Goal: Task Accomplishment & Management: Manage account settings

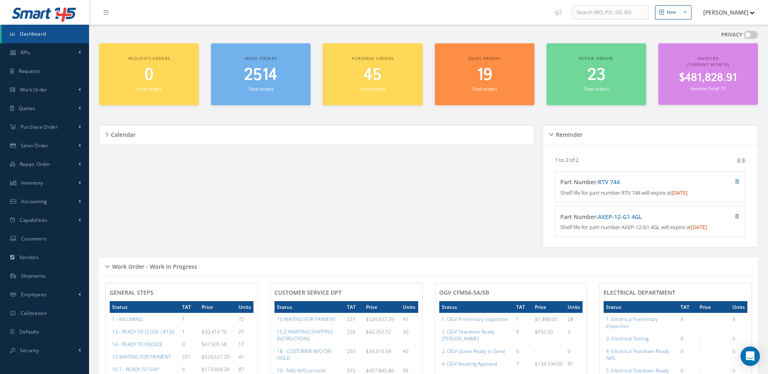
click at [38, 36] on span "Dashboard" at bounding box center [33, 33] width 26 height 7
click at [259, 85] on span "2514" at bounding box center [260, 75] width 33 height 23
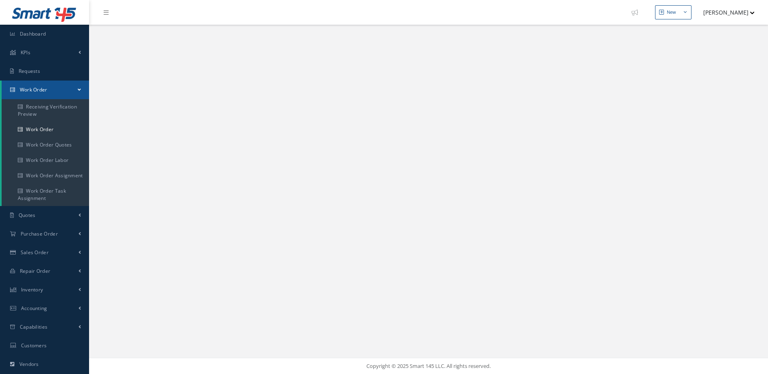
select select "25"
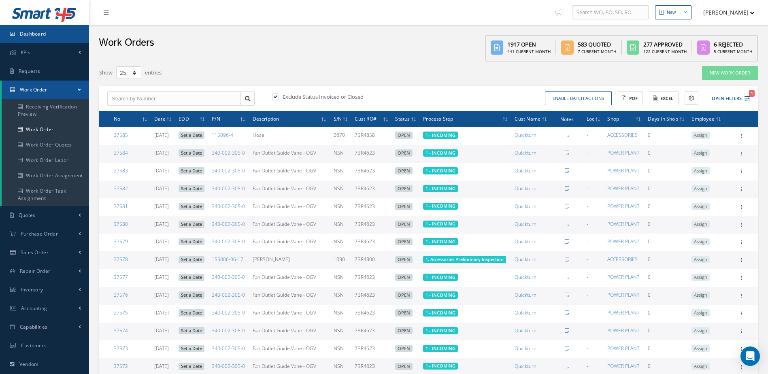
click at [48, 32] on link "Dashboard" at bounding box center [44, 34] width 89 height 19
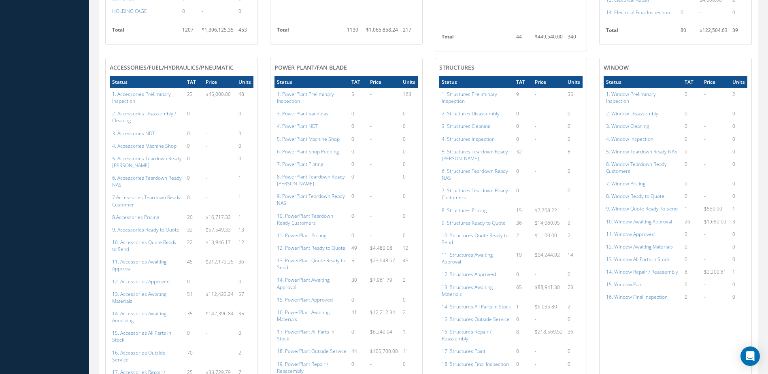
scroll to position [567, 0]
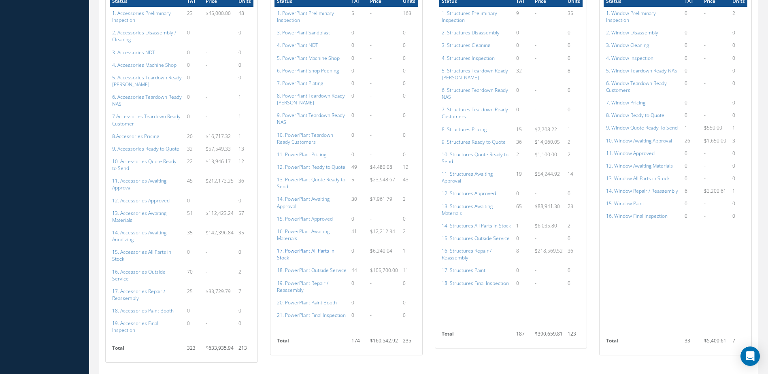
click at [316, 253] on a=136&excludeInternalCustomer=false&excludeInvoicedOrClosed=true&shop_id=15&filtersHidded"] "17. PowerPlant All Parts in Stock" at bounding box center [306, 254] width 58 height 14
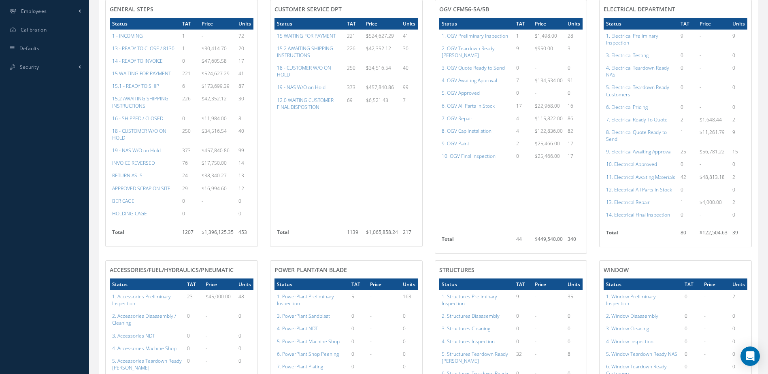
scroll to position [243, 0]
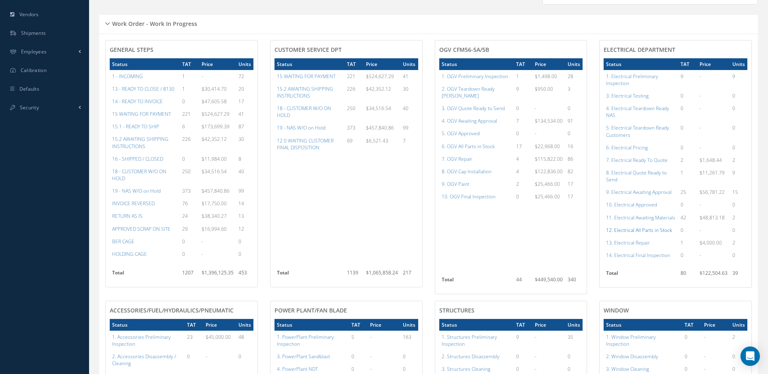
click at [647, 234] on a=98&excludeInternalCustomer=false&excludeInvoicedOrClosed=true&shop_id=13&filtersHidded"] "12. Electrical All Parts in Stock" at bounding box center [639, 230] width 66 height 7
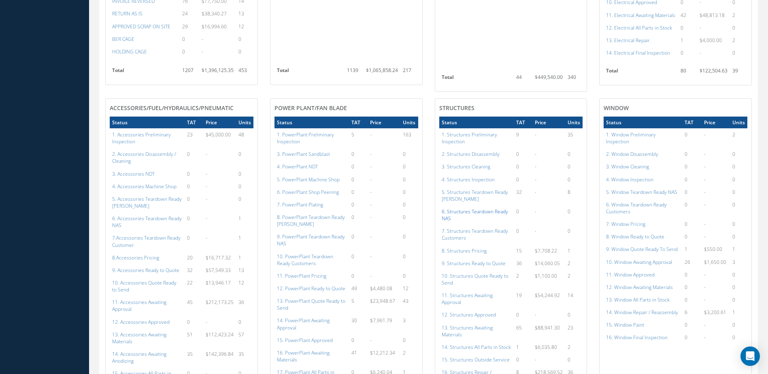
scroll to position [526, 0]
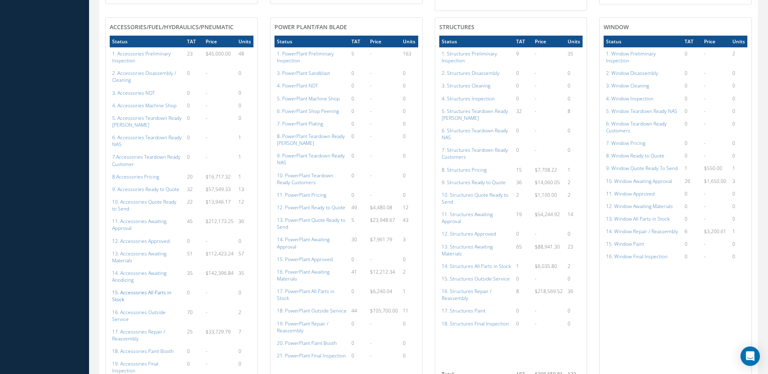
click at [143, 292] on a=115&excludeInternalCustomer=false&excludeInvoicedOrClosed=true&shop_id=14&filtersHidded"] "15. Accessories All Parts in Stock" at bounding box center [141, 296] width 59 height 14
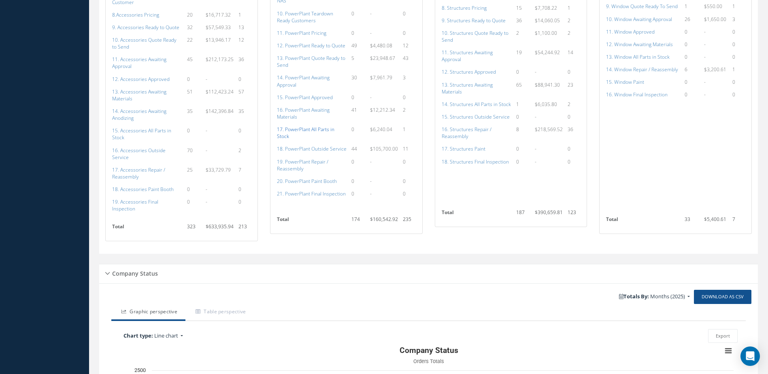
click at [307, 130] on a=136&excludeInternalCustomer=false&excludeInvoicedOrClosed=true&shop_id=15&filtersHidded"] "17. PowerPlant All Parts in Stock" at bounding box center [306, 133] width 58 height 14
click at [498, 104] on a=154&excludeInternalCustomer=false&excludeInvoicedOrClosed=true&shop_id=3&filtersHidded"] "14. Structures All Parts in Stock" at bounding box center [476, 104] width 69 height 7
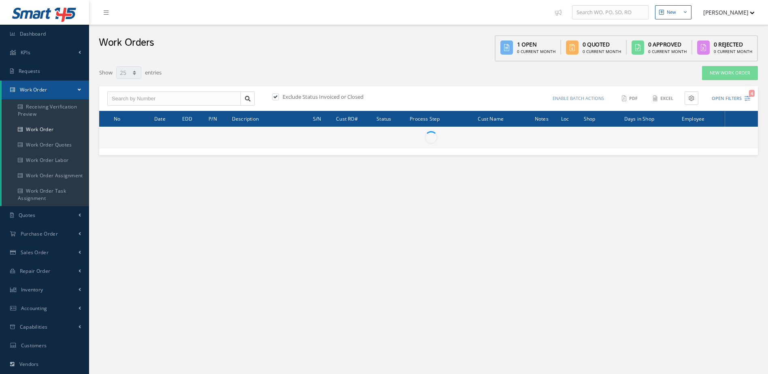
select select "25"
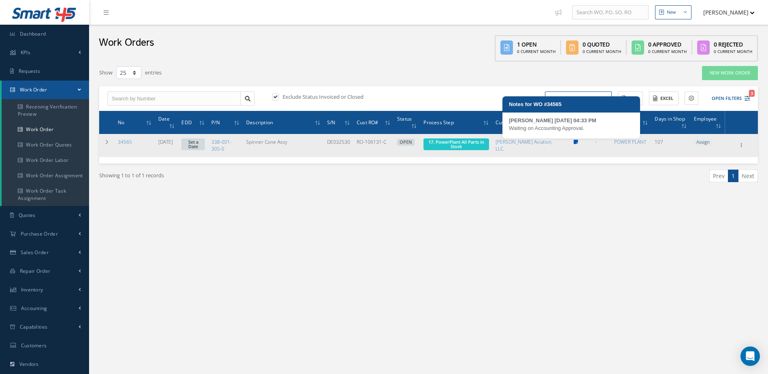
click at [574, 142] on icon at bounding box center [576, 142] width 4 height 5
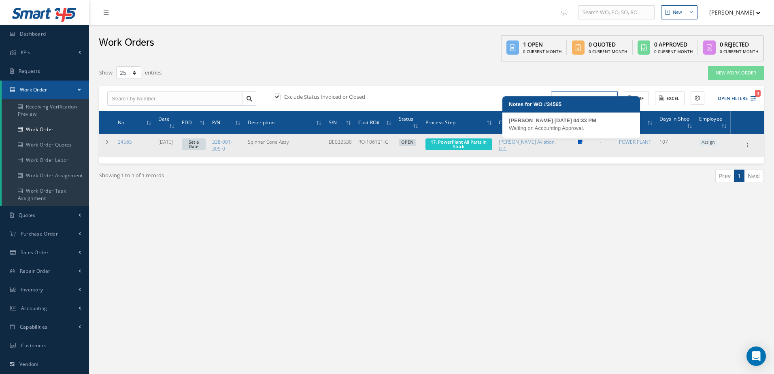
type textarea "Waiting on Accounting Approval. -- MAYLIN CAMBERT 08/18/2025 04:33PM"
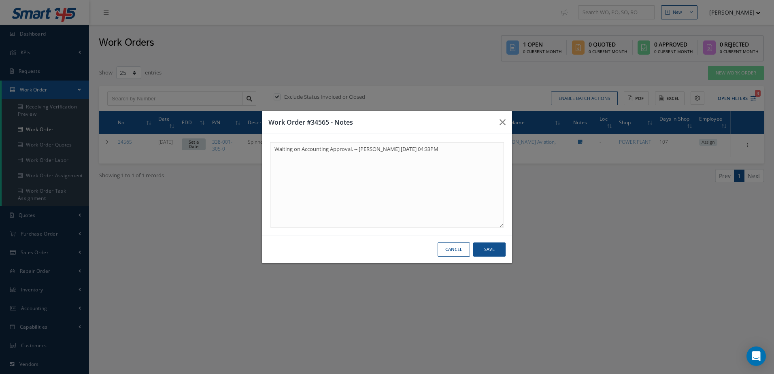
click at [570, 216] on div "Work Order #34565 - Notes Waiting on Accounting Approval. -- MAYLIN CAMBERT 08/…" at bounding box center [387, 187] width 774 height 374
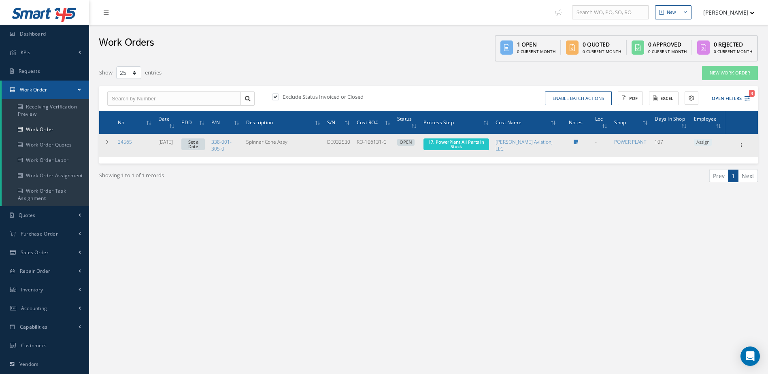
click at [205, 142] on link "Set a Date" at bounding box center [192, 145] width 23 height 12
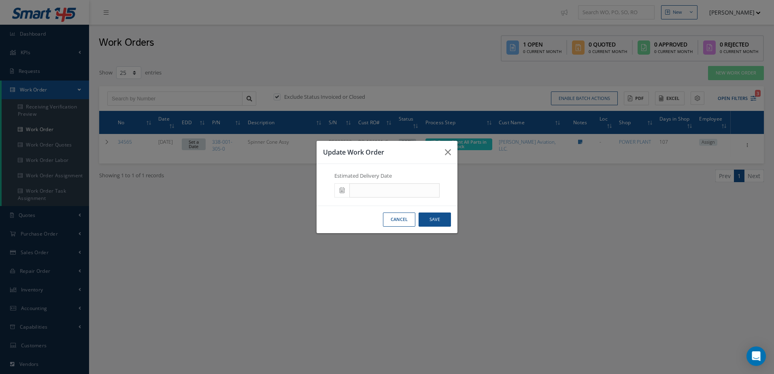
click at [343, 189] on icon at bounding box center [342, 191] width 5 height 6
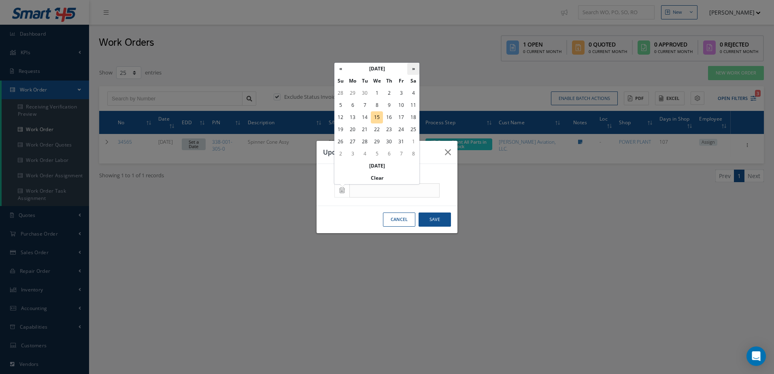
click at [413, 69] on th "»" at bounding box center [413, 69] width 12 height 12
click at [376, 121] on td "12" at bounding box center [377, 117] width 12 height 12
type input "11/12/2025"
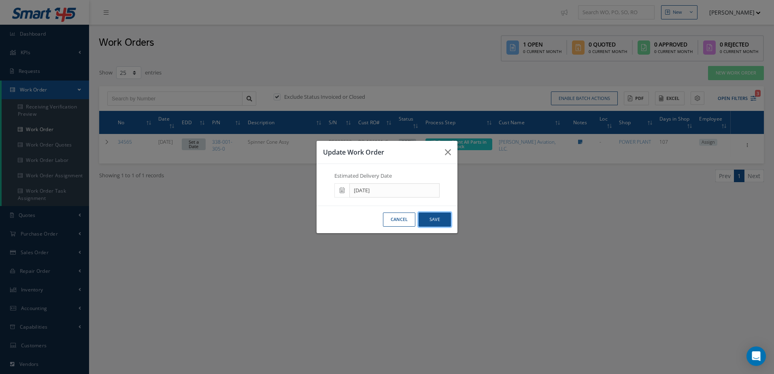
click at [441, 219] on button "Save" at bounding box center [435, 220] width 32 height 14
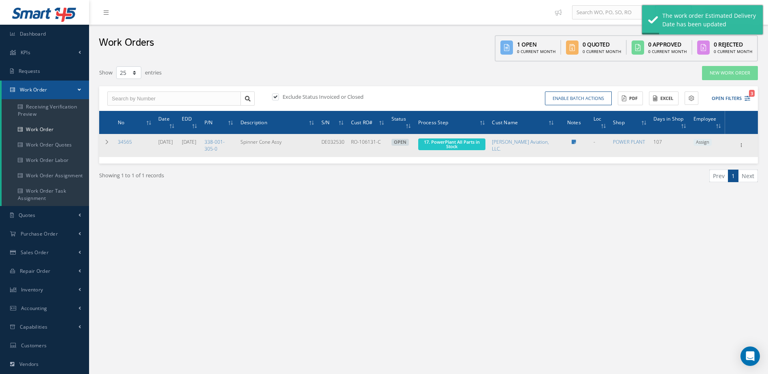
click at [485, 147] on span "17. PowerPlant All Parts in Stock" at bounding box center [452, 145] width 68 height 12
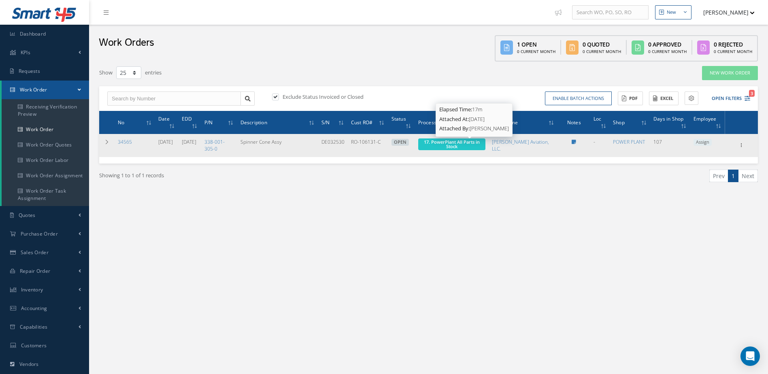
click at [475, 147] on span "17. PowerPlant All Parts in Stock" at bounding box center [452, 144] width 56 height 11
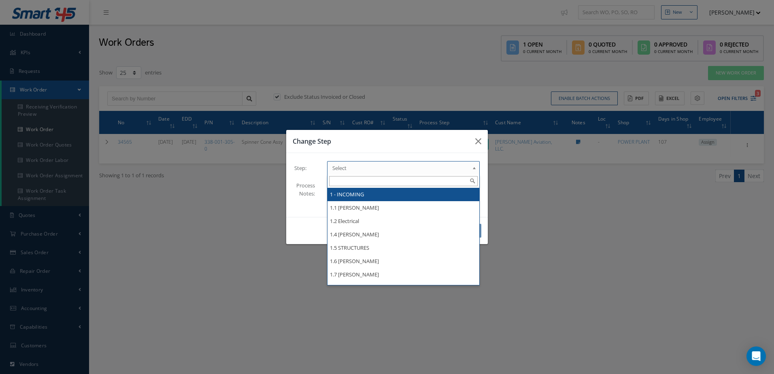
click at [380, 169] on span "Select" at bounding box center [400, 168] width 137 height 10
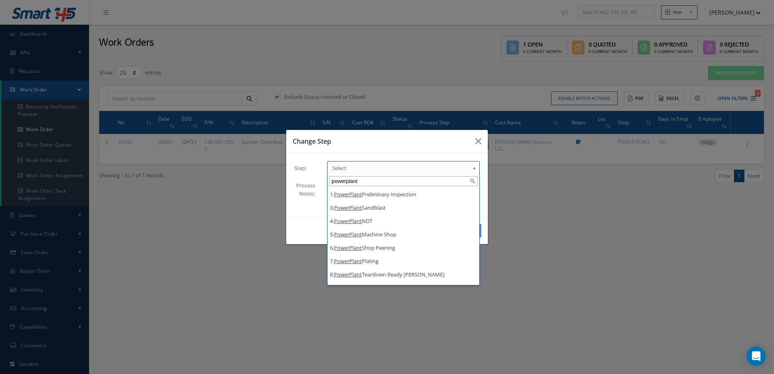
type input "powerplant"
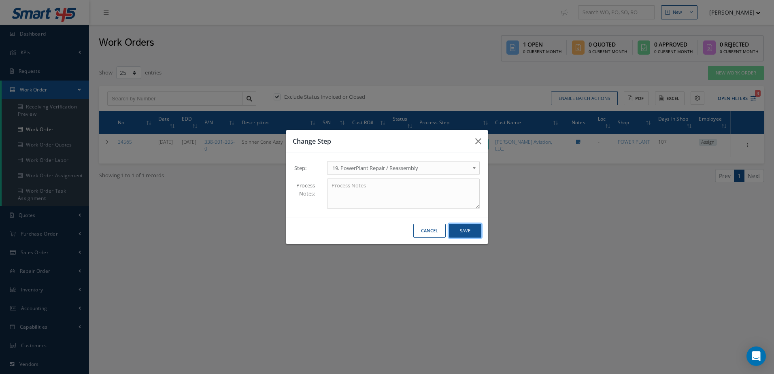
click at [465, 235] on button "Save" at bounding box center [465, 231] width 32 height 14
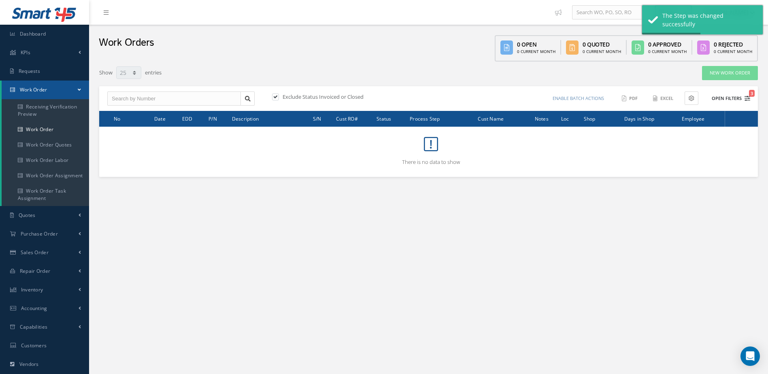
click at [741, 100] on button "Open Filters 3" at bounding box center [728, 98] width 46 height 13
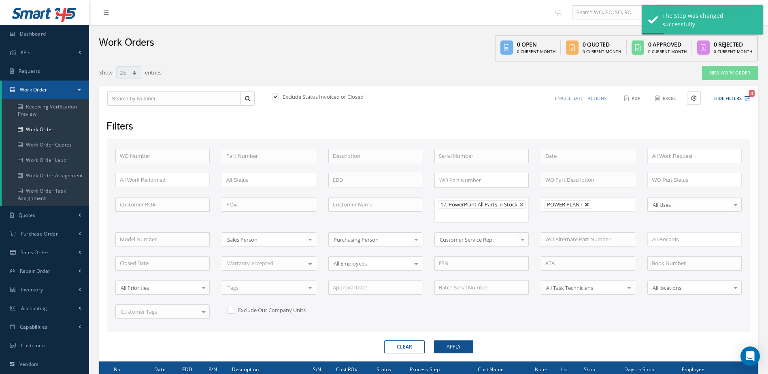
click at [588, 204] on link at bounding box center [587, 204] width 5 height 5
type input "All Shops"
click at [459, 354] on button "Apply" at bounding box center [453, 347] width 39 height 13
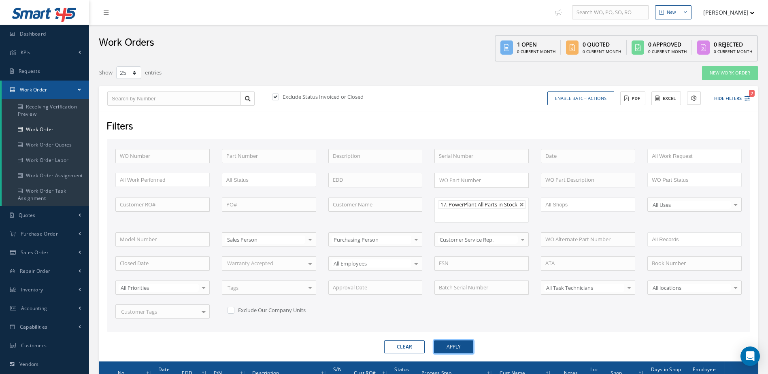
scroll to position [101, 0]
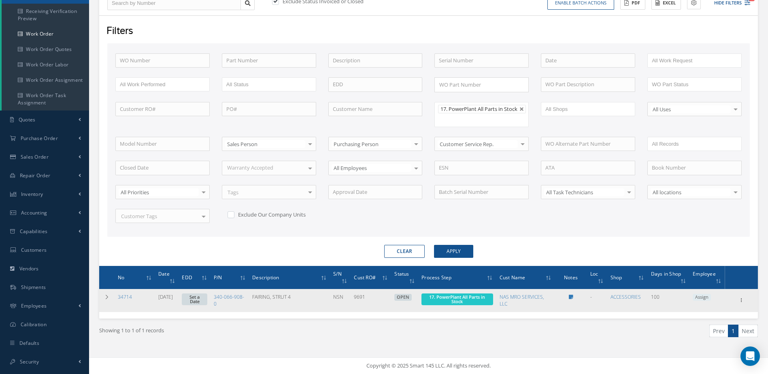
click at [469, 297] on span "17. PowerPlant All Parts in Stock" at bounding box center [457, 299] width 56 height 11
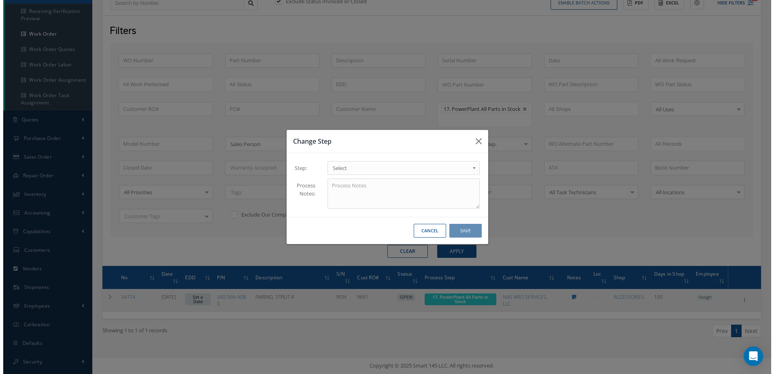
scroll to position [96, 0]
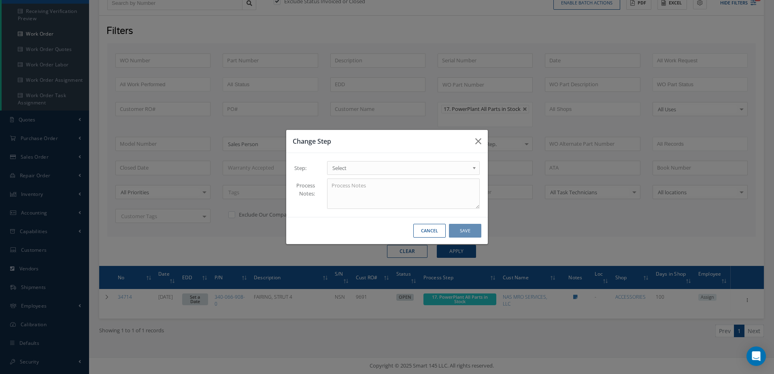
click at [399, 167] on span "Select" at bounding box center [400, 168] width 137 height 10
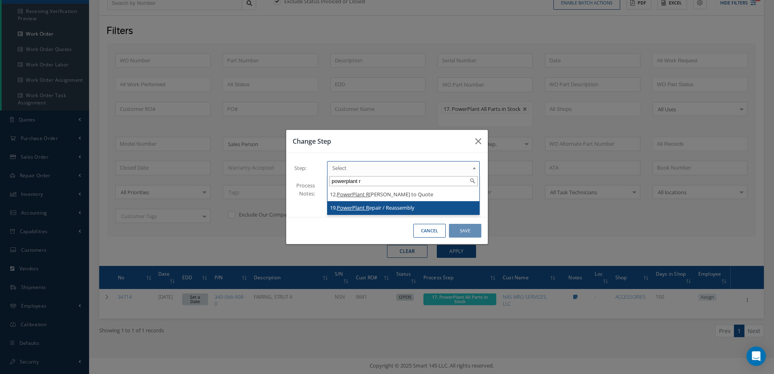
type input "powerplant r"
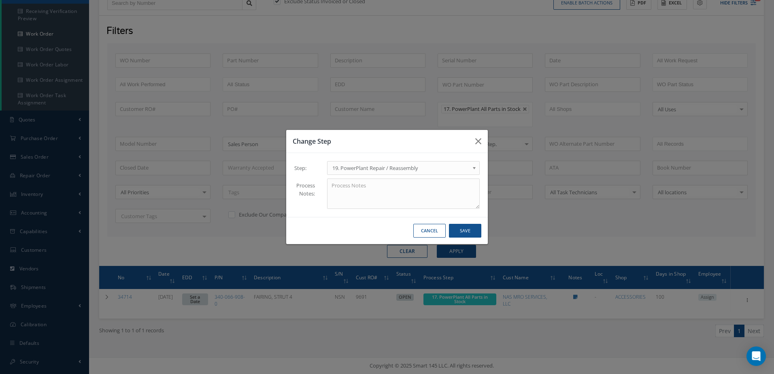
click at [206, 301] on div "Change Step Step: 1 - INCOMING 1.1 Yusniel Montano 1.2 Electrical 1.4 Evelin Sa…" at bounding box center [387, 187] width 774 height 374
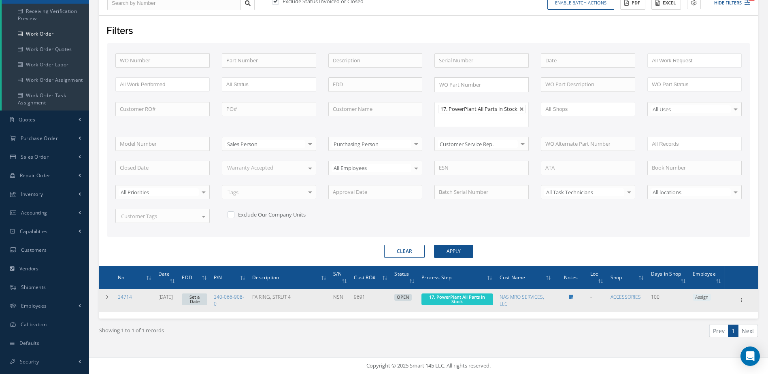
click at [205, 302] on link "Set a Date" at bounding box center [195, 300] width 26 height 12
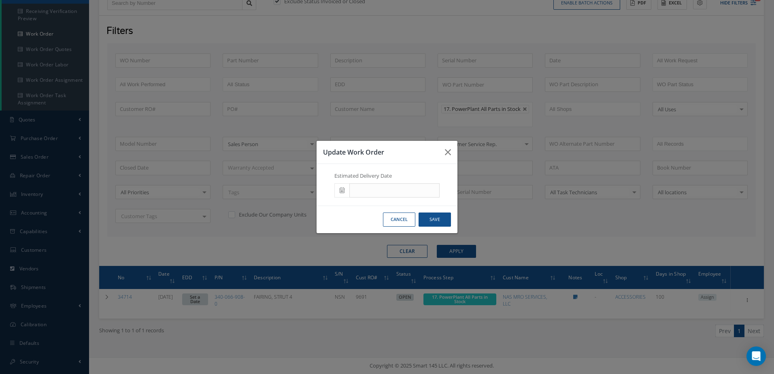
click at [342, 188] on icon at bounding box center [342, 191] width 5 height 6
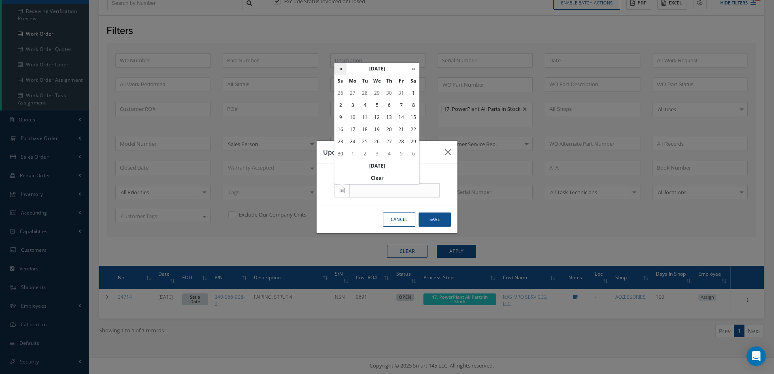
click at [338, 69] on th "«" at bounding box center [341, 69] width 12 height 12
click at [415, 68] on th "»" at bounding box center [413, 69] width 12 height 12
click at [393, 103] on td "6" at bounding box center [389, 105] width 12 height 12
type input "11/06/2025"
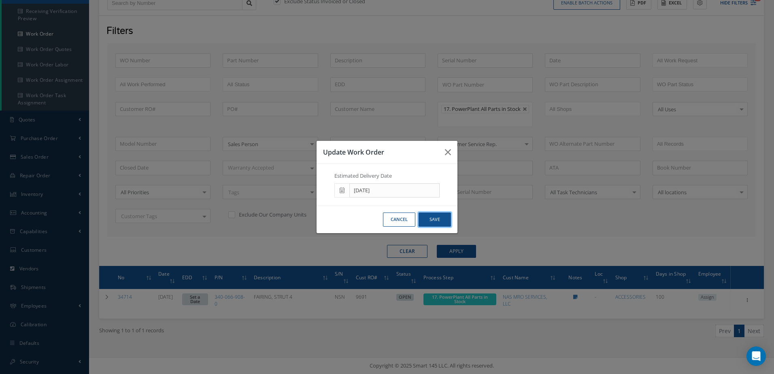
click at [437, 220] on button "Save" at bounding box center [435, 220] width 32 height 14
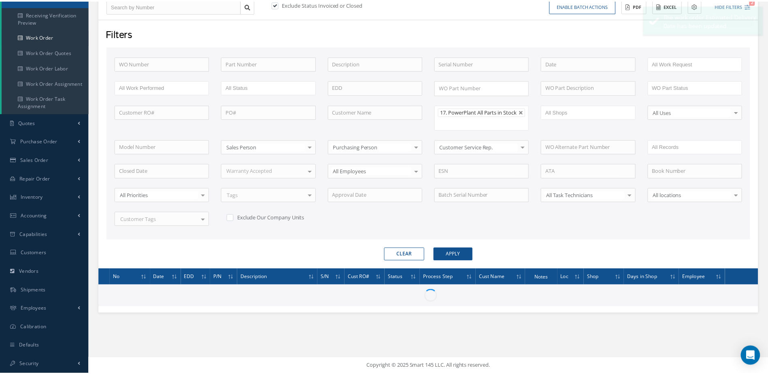
scroll to position [93, 0]
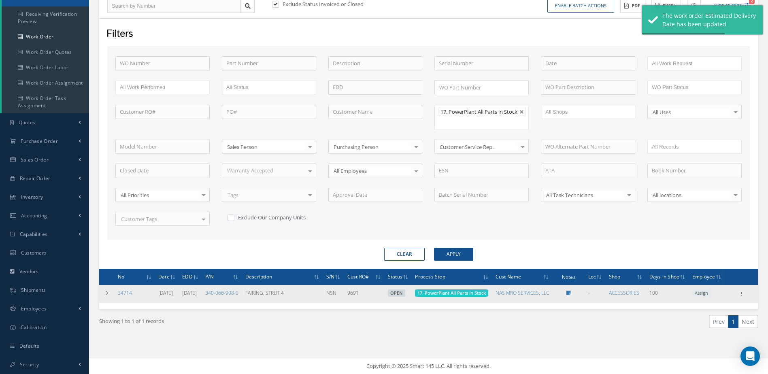
click at [451, 296] on span "17. PowerPlant All Parts in Stock" at bounding box center [452, 293] width 68 height 6
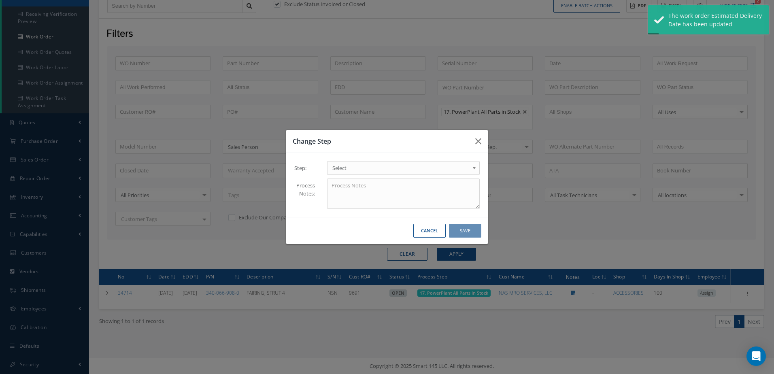
click at [387, 175] on div "1 - INCOMING 1.1 Yusniel Montano 1.2 Electrical 1.4 Evelin Sanchez 1.5 STRUCTUR…" at bounding box center [403, 168] width 165 height 15
click at [386, 172] on span "Select" at bounding box center [400, 168] width 137 height 10
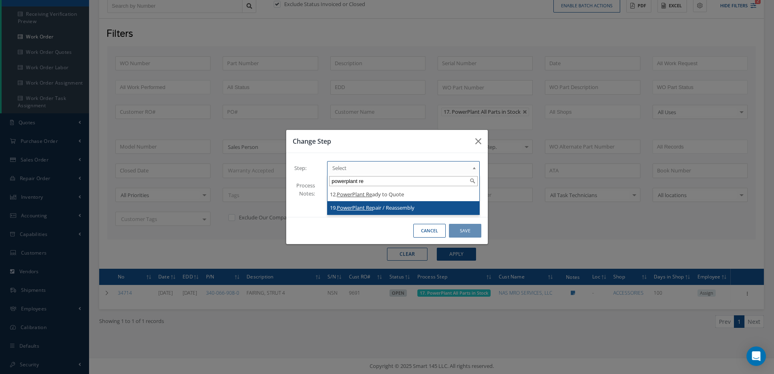
type input "powerplant re"
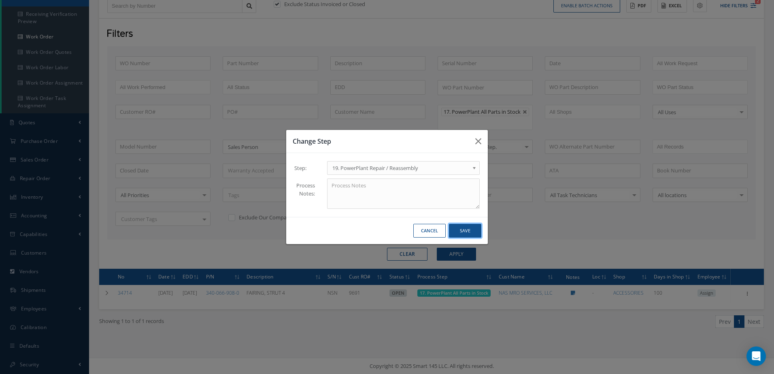
click at [469, 232] on button "Save" at bounding box center [465, 231] width 32 height 14
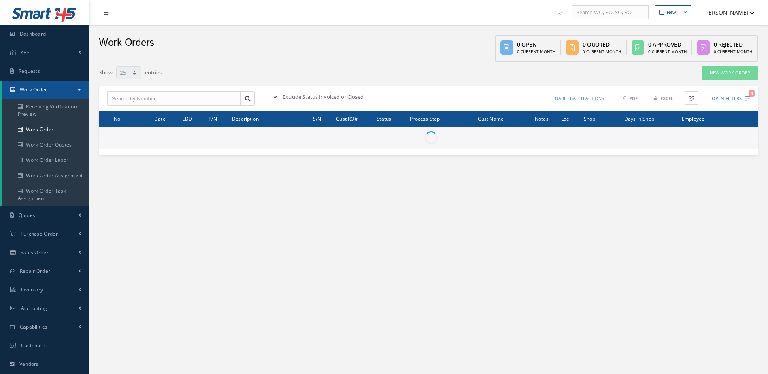
select select "25"
type input "All Work Request"
type input "All Work Performed"
type input "All Status"
type input "WO Part Status"
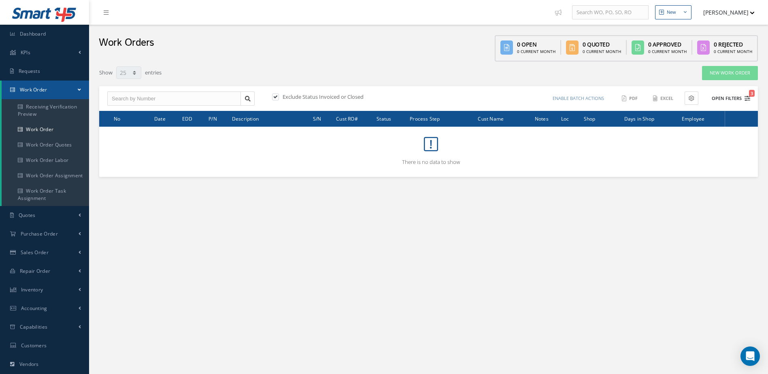
click at [728, 96] on button "Open Filters 3" at bounding box center [728, 98] width 46 height 13
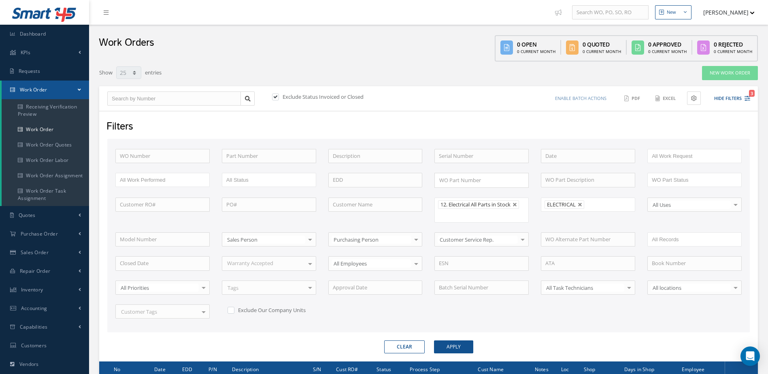
drag, startPoint x: 580, startPoint y: 205, endPoint x: 582, endPoint y: 211, distance: 6.3
click at [582, 211] on ul "ELECTRICAL" at bounding box center [588, 205] width 94 height 14
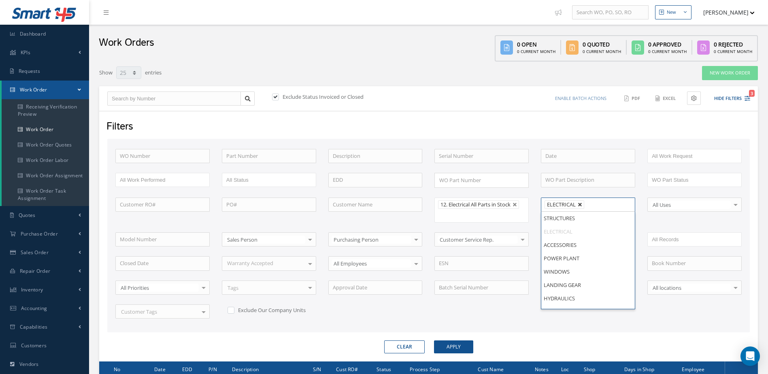
click at [580, 207] on link at bounding box center [580, 204] width 5 height 5
click at [461, 348] on button "Apply" at bounding box center [453, 347] width 39 height 13
type input "All Shops"
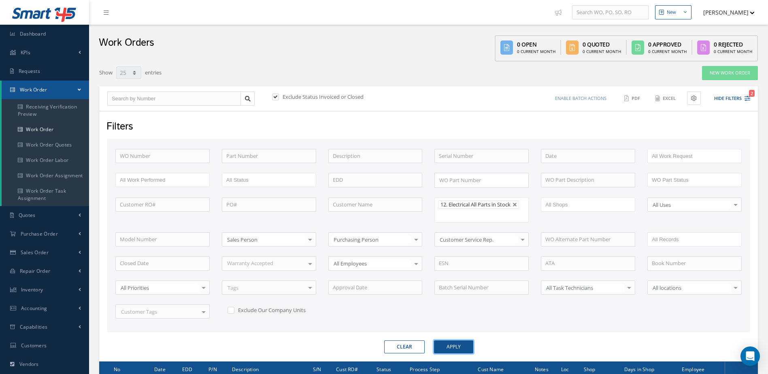
click at [452, 348] on button "Apply" at bounding box center [453, 347] width 39 height 13
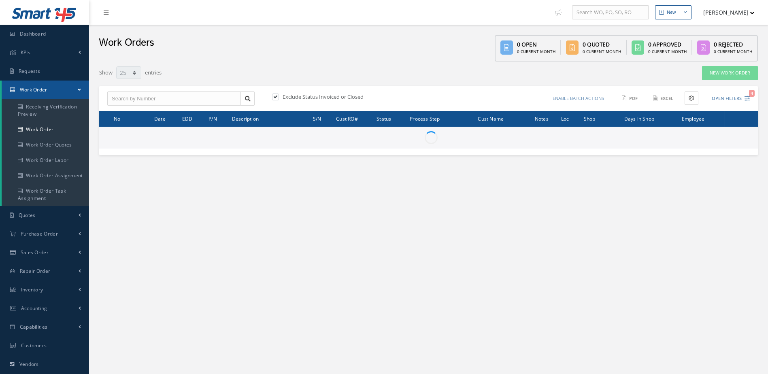
select select "25"
type input "All Work Request"
type input "All Work Performed"
type input "All Status"
type input "WO Part Status"
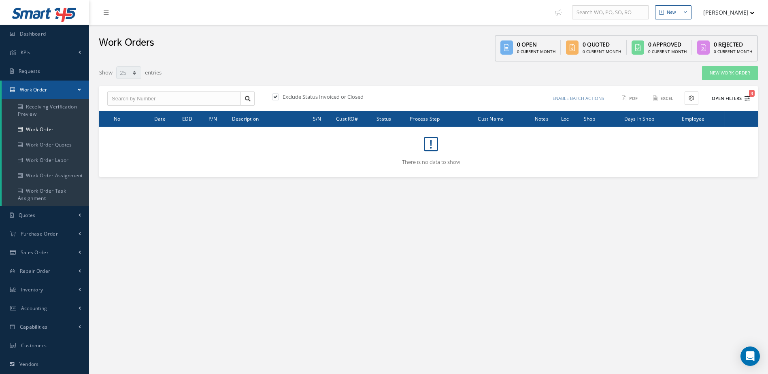
click at [728, 100] on button "Open Filters 3" at bounding box center [728, 98] width 46 height 13
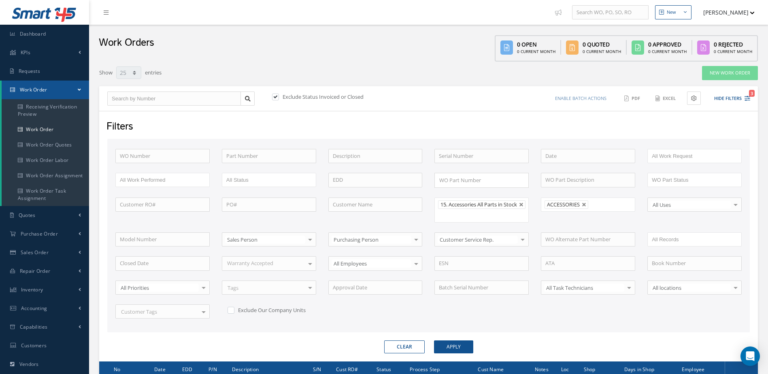
click at [587, 200] on ul "ACCESSORIES" at bounding box center [588, 205] width 94 height 14
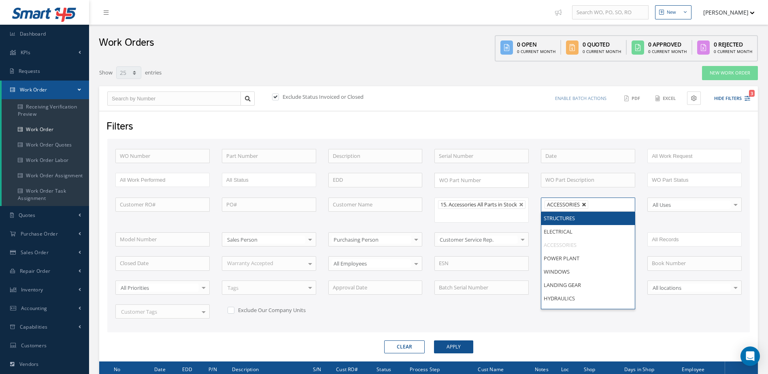
click at [587, 205] on link at bounding box center [584, 204] width 5 height 5
click at [440, 350] on button "Apply" at bounding box center [453, 347] width 39 height 13
type input "All Shops"
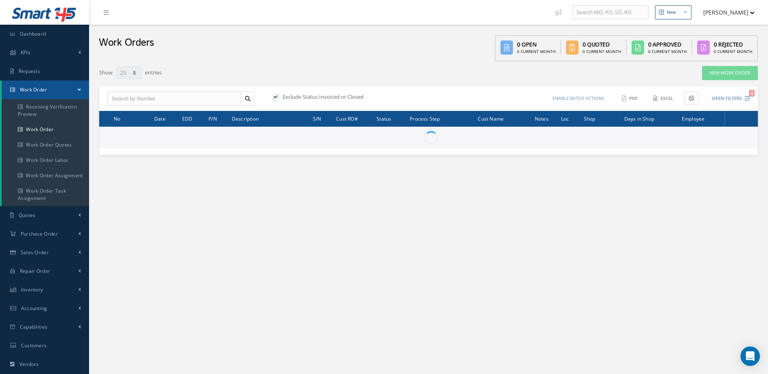
select select "25"
type input "All Work Request"
type input "All Work Performed"
type input "All Status"
type input "WO Part Status"
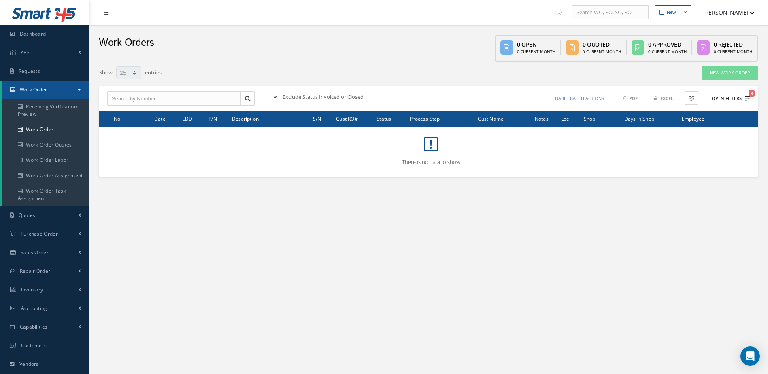
click at [730, 98] on button "Open Filters 3" at bounding box center [728, 98] width 46 height 13
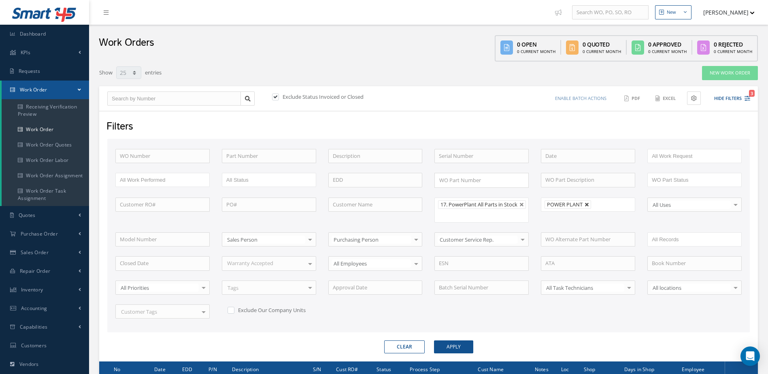
click at [586, 202] on link at bounding box center [587, 204] width 5 height 5
type input "All Shops"
click at [441, 354] on button "Apply" at bounding box center [453, 347] width 39 height 13
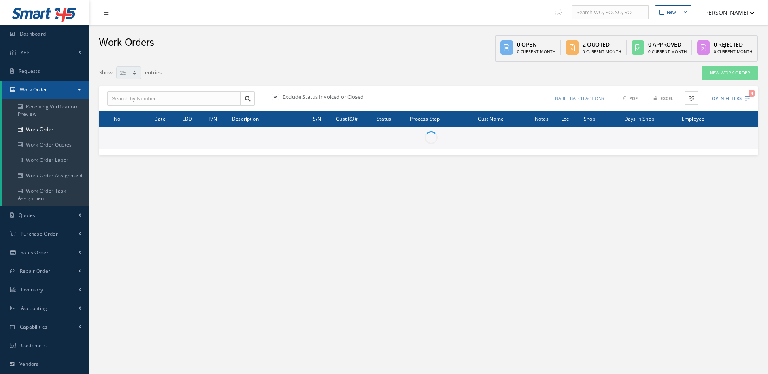
select select "25"
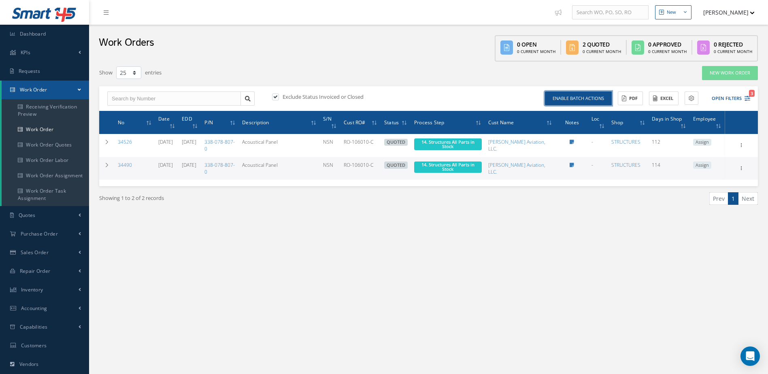
click at [607, 98] on button "Enable batch actions" at bounding box center [578, 99] width 67 height 14
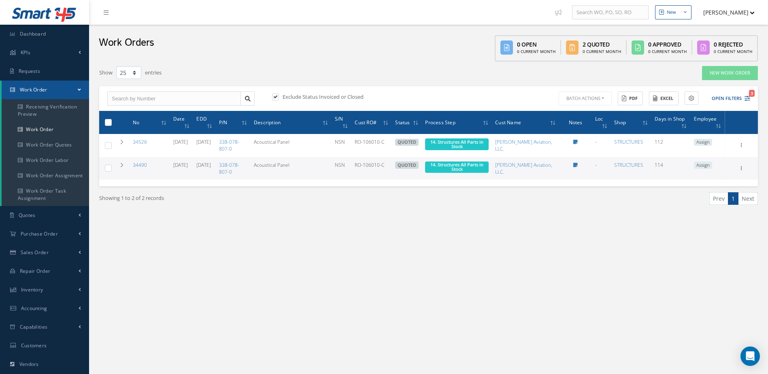
click at [111, 122] on label at bounding box center [111, 122] width 0 height 7
click at [109, 122] on input "checkbox" at bounding box center [108, 123] width 5 height 5
checkbox input "true"
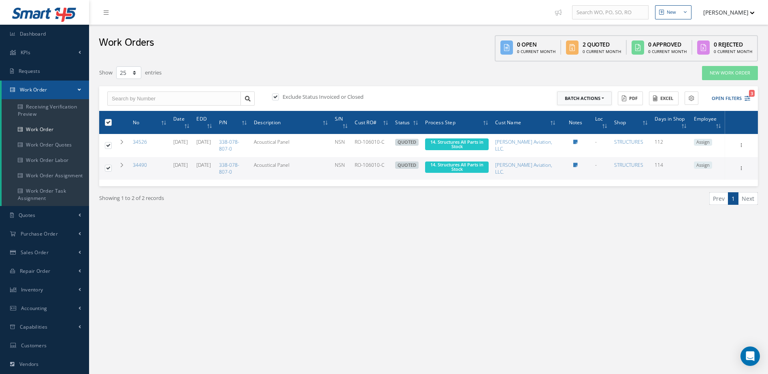
click at [600, 103] on button "Batch Actions" at bounding box center [584, 99] width 55 height 14
click at [566, 113] on link "Update Work Orders" at bounding box center [589, 112] width 65 height 11
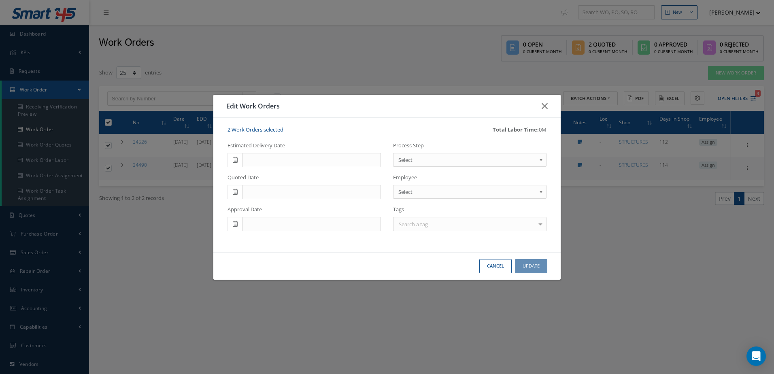
click at [411, 158] on span "Select" at bounding box center [468, 160] width 138 height 10
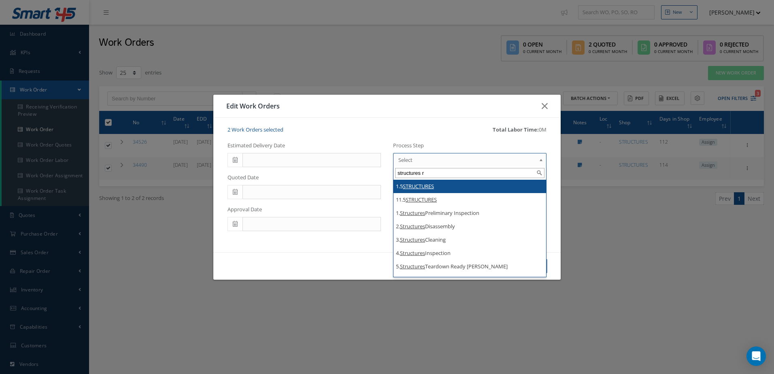
type input "structures re"
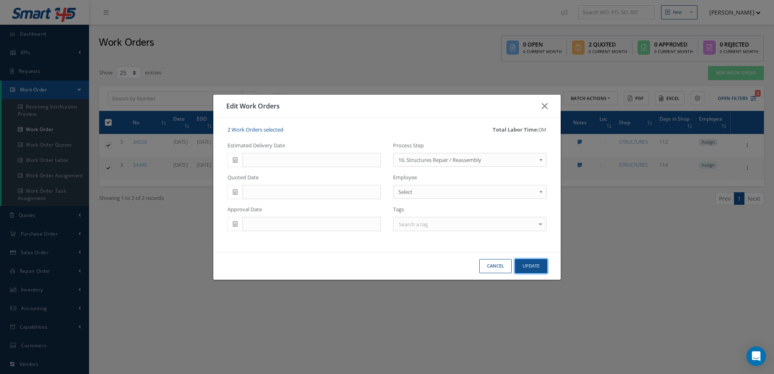
click at [541, 267] on button "Update" at bounding box center [531, 266] width 32 height 14
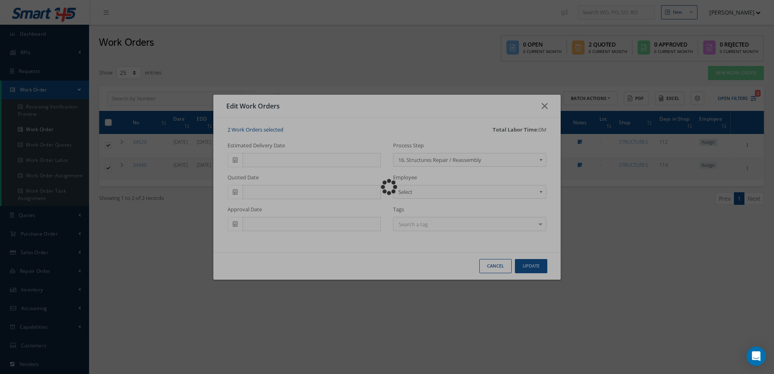
checkbox input "false"
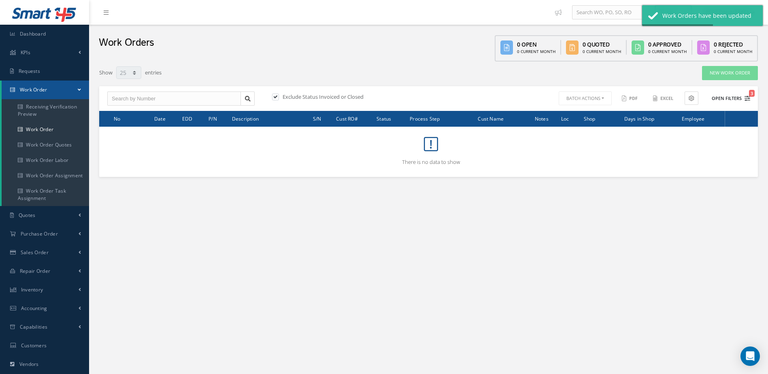
click at [721, 100] on button "Open Filters 3" at bounding box center [728, 98] width 46 height 13
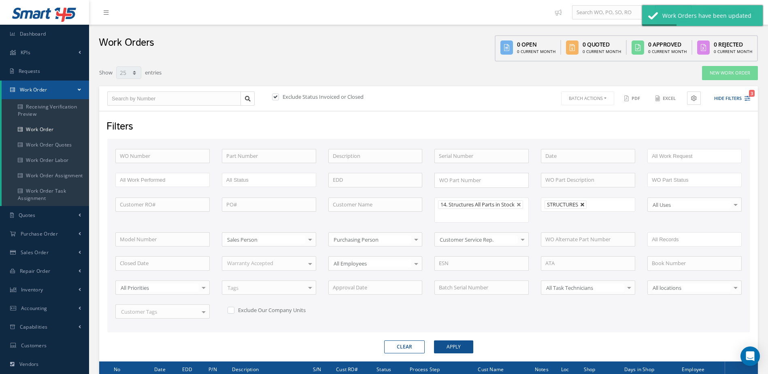
click at [581, 203] on link at bounding box center [582, 204] width 5 height 5
type input "All Shops"
click at [454, 343] on button "Apply" at bounding box center [453, 347] width 39 height 13
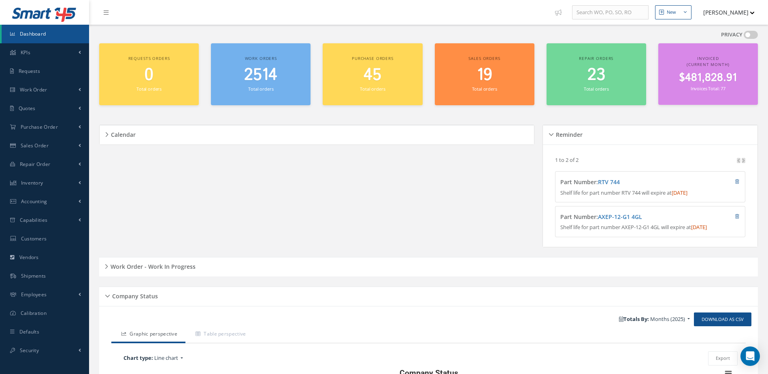
scroll to position [200, 0]
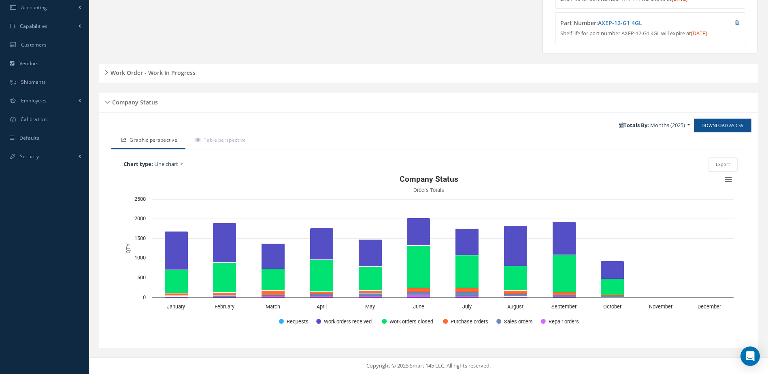
click at [154, 66] on div "Work Order - Work In Progress" at bounding box center [428, 72] width 659 height 19
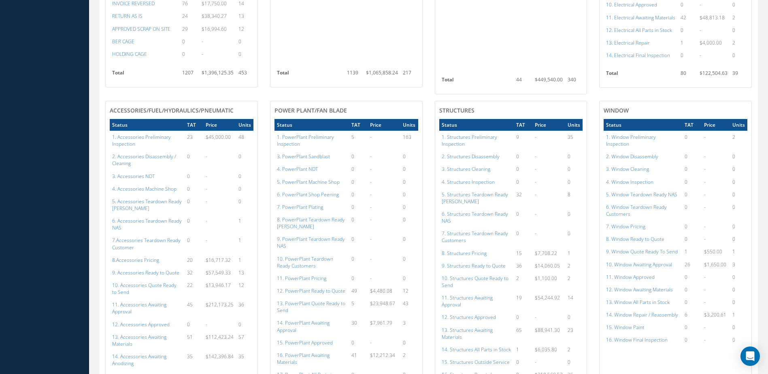
scroll to position [605, 0]
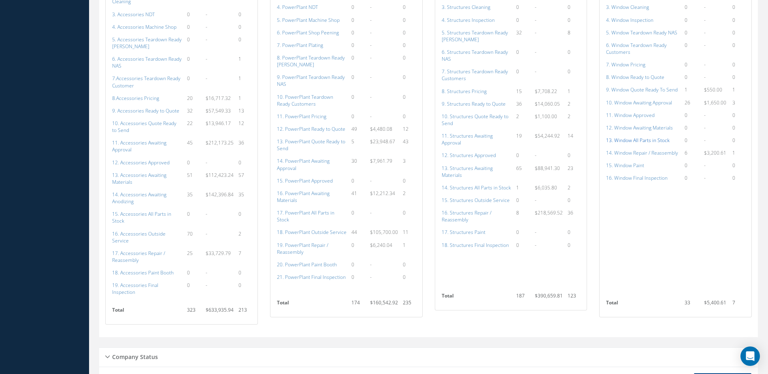
click at [626, 137] on a=171&excludeInternalCustomer=false&excludeInvoicedOrClosed=true&shop_id=16&filtersHidded"] "13. Window All Parts in Stock" at bounding box center [638, 140] width 64 height 7
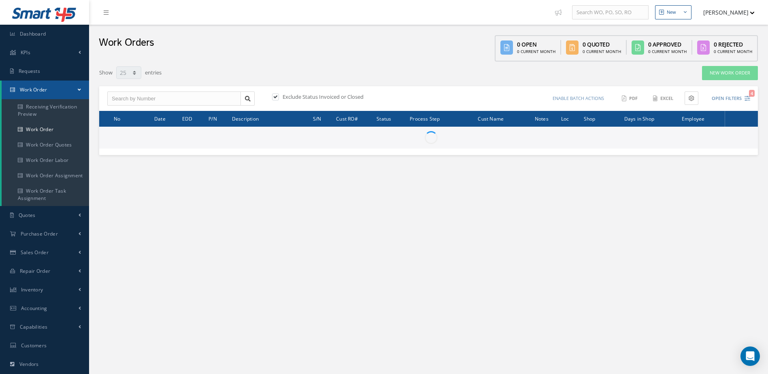
select select "25"
type input "All Work Request"
type input "All Work Performed"
type input "All Status"
type input "WO Part Status"
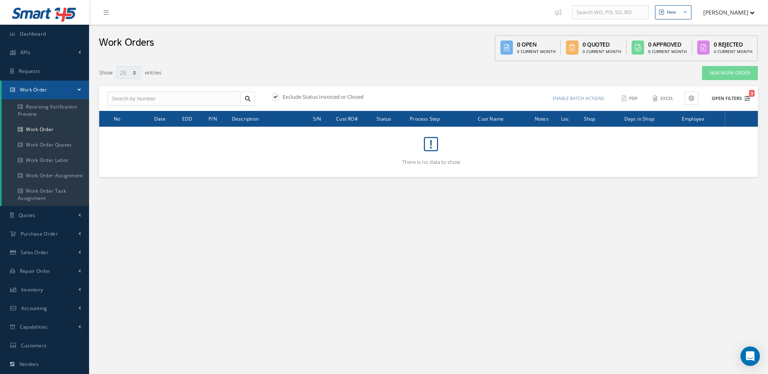
click at [721, 96] on button "Open Filters 3" at bounding box center [728, 98] width 46 height 13
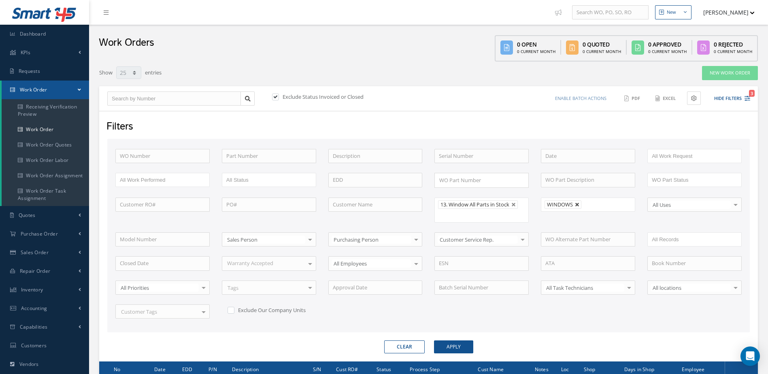
click at [577, 206] on link at bounding box center [577, 204] width 5 height 5
type input "All Shops"
click at [458, 348] on button "Apply" at bounding box center [453, 347] width 39 height 13
click at [56, 30] on link "Dashboard" at bounding box center [44, 34] width 89 height 19
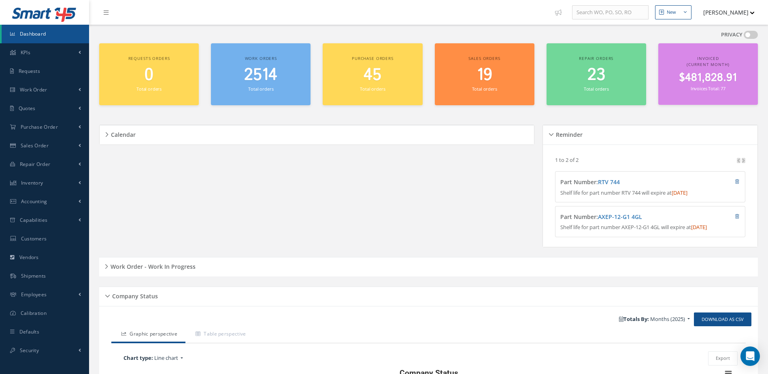
click at [265, 75] on span "2514" at bounding box center [260, 75] width 33 height 23
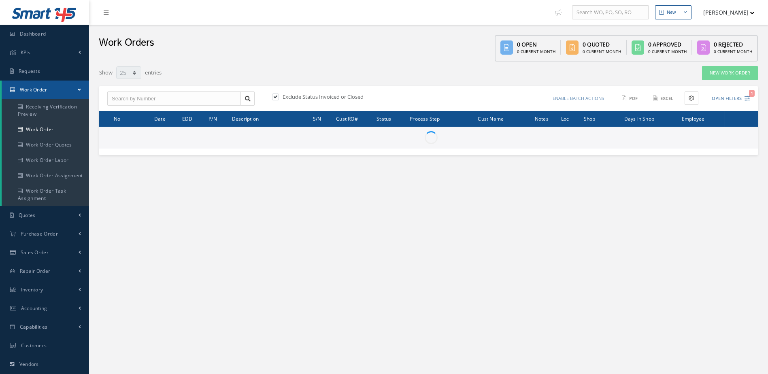
select select "25"
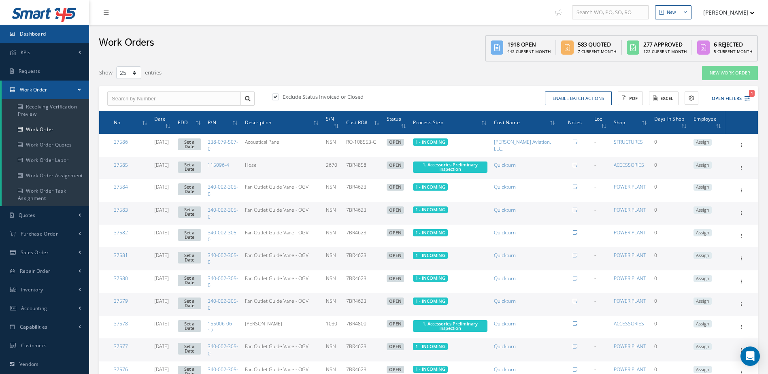
click at [45, 38] on link "Dashboard" at bounding box center [44, 34] width 89 height 19
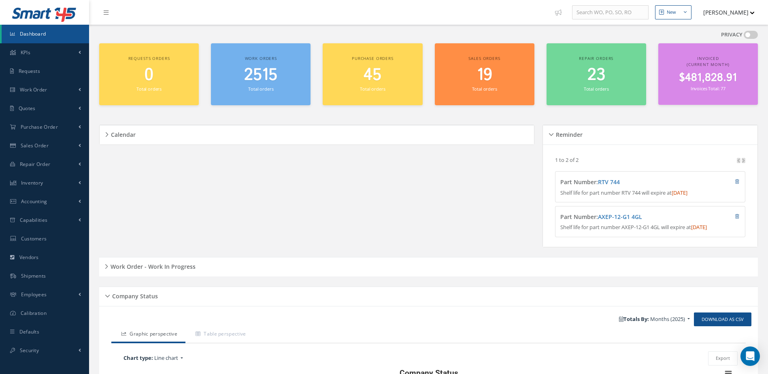
click at [165, 271] on h5 "Work Order - Work In Progress" at bounding box center [151, 266] width 87 height 10
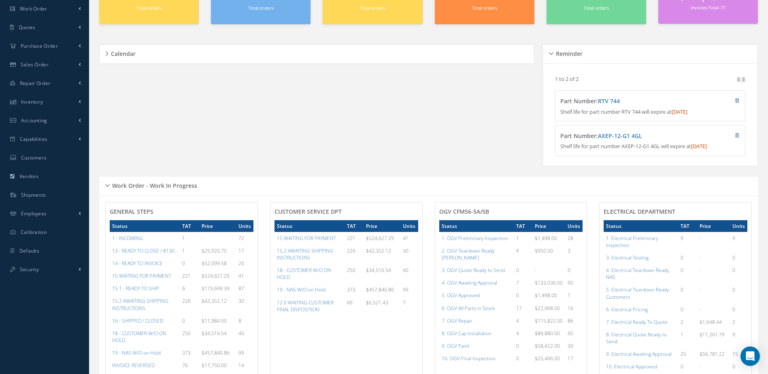
scroll to position [162, 0]
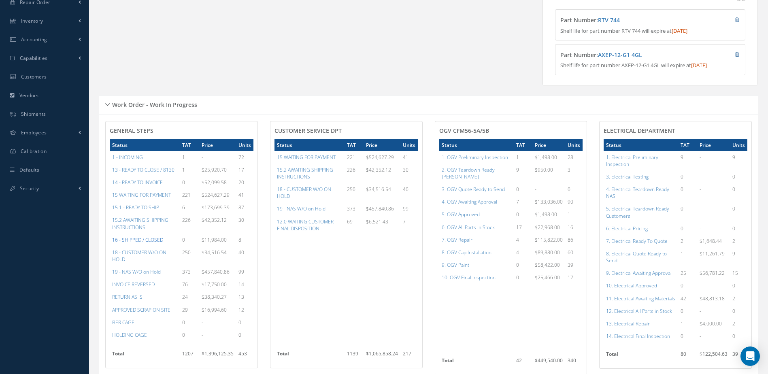
click at [153, 243] on a=22&excludeInternalCustomer=false&excludeInvoicedOrClosed=true&&filtersHidded"] "16 - SHIPPED / CLOSED" at bounding box center [137, 240] width 51 height 7
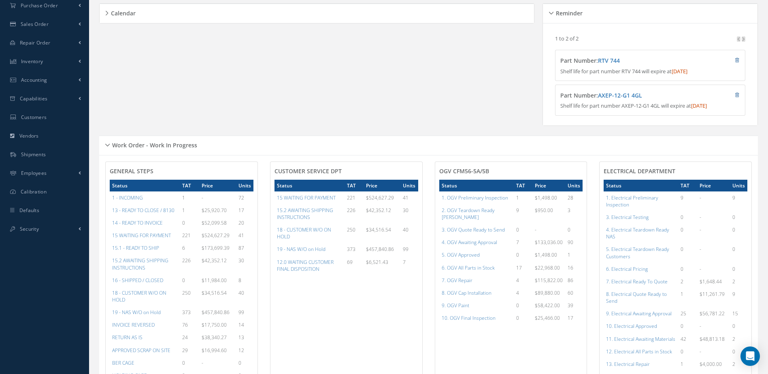
scroll to position [0, 0]
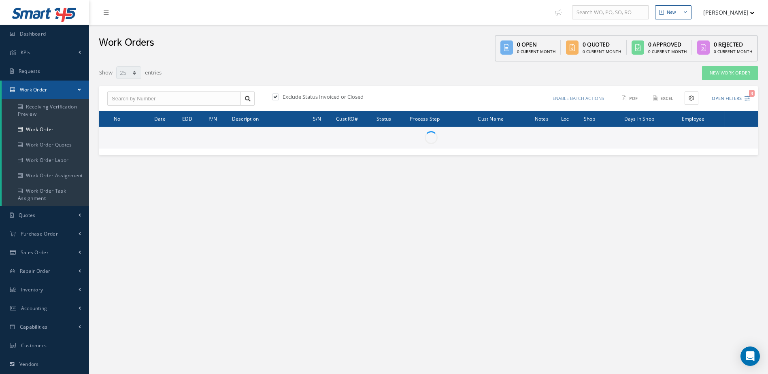
select select "25"
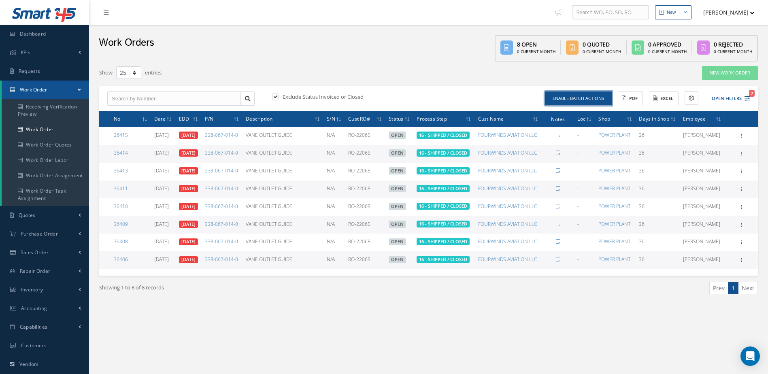
click at [606, 99] on button "Enable batch actions" at bounding box center [578, 99] width 67 height 14
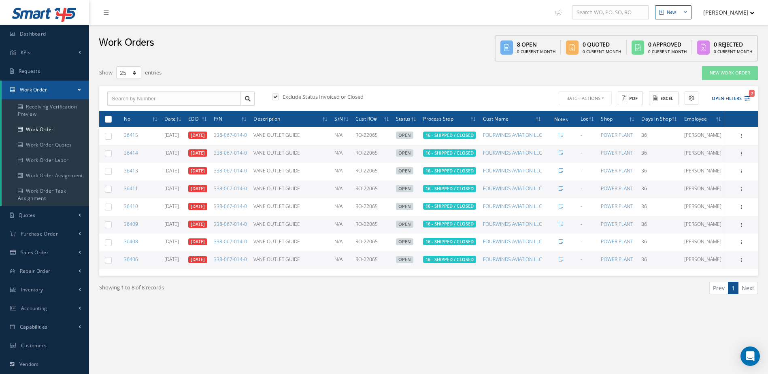
click at [111, 122] on label at bounding box center [111, 118] width 0 height 7
click at [107, 122] on input "checkbox" at bounding box center [108, 119] width 5 height 5
checkbox input "true"
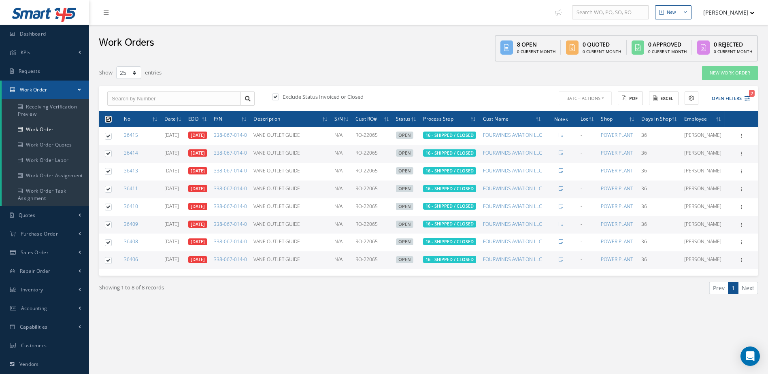
checkbox input "true"
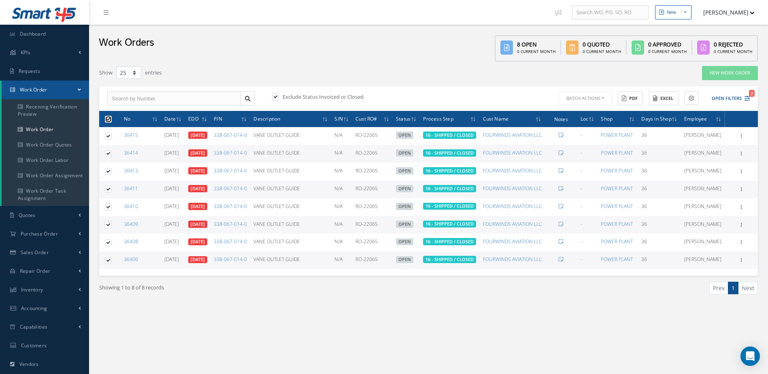
checkbox input "true"
click at [599, 100] on button "Batch Actions" at bounding box center [584, 99] width 55 height 14
click at [580, 122] on link "Close Work Orders" at bounding box center [589, 122] width 65 height 11
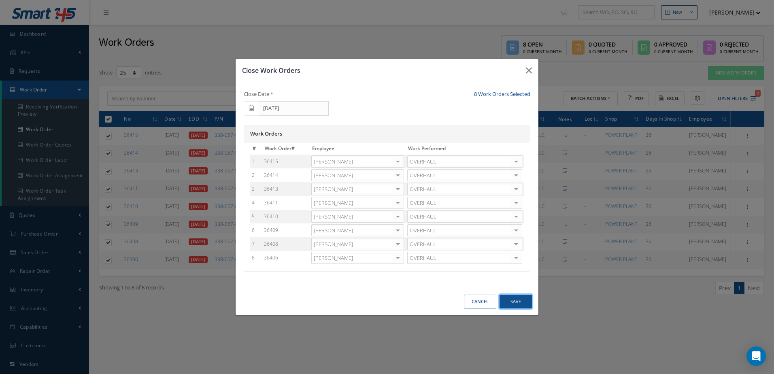
click at [510, 301] on button "Save" at bounding box center [516, 302] width 32 height 14
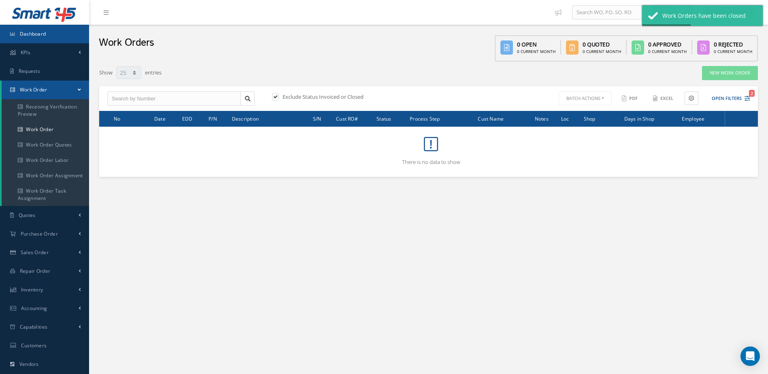
click at [26, 31] on span "Dashboard" at bounding box center [33, 33] width 26 height 7
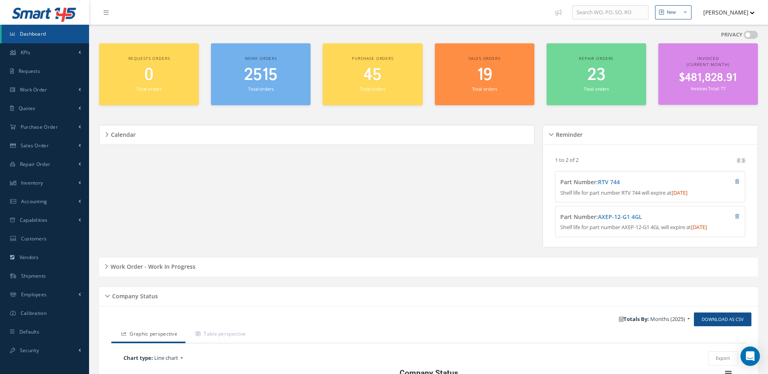
click at [164, 271] on h5 "Work Order - Work In Progress" at bounding box center [151, 266] width 87 height 10
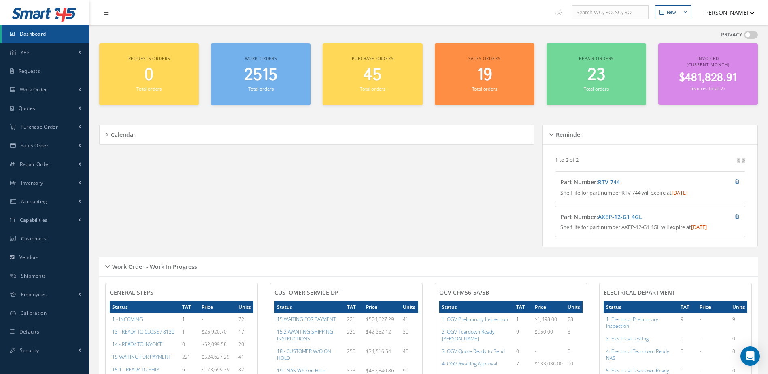
click at [47, 29] on link "Dashboard" at bounding box center [45, 34] width 87 height 19
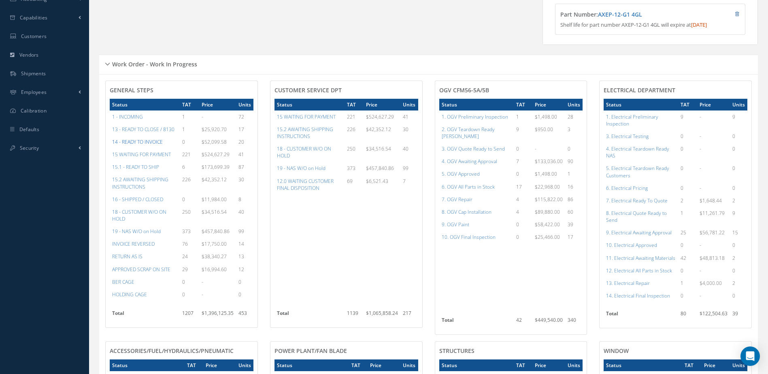
click at [140, 145] on a=21&excludeInternalCustomer=false&excludeInvoicedOrClosed=true&&filtersHidded"] "14 - READY TO INVOICE" at bounding box center [137, 142] width 51 height 7
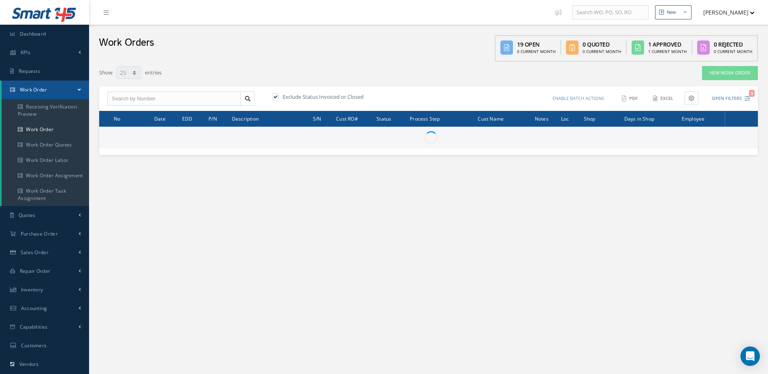
select select "25"
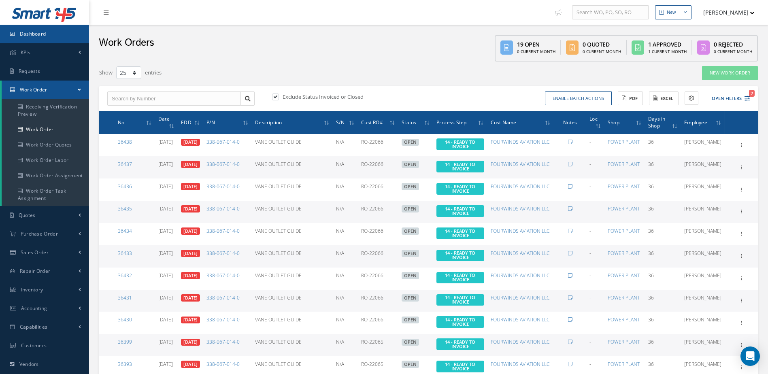
click at [34, 32] on span "Dashboard" at bounding box center [33, 33] width 26 height 7
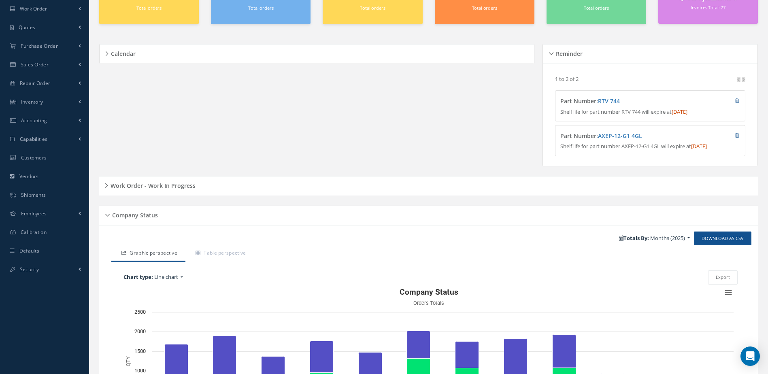
scroll to position [200, 0]
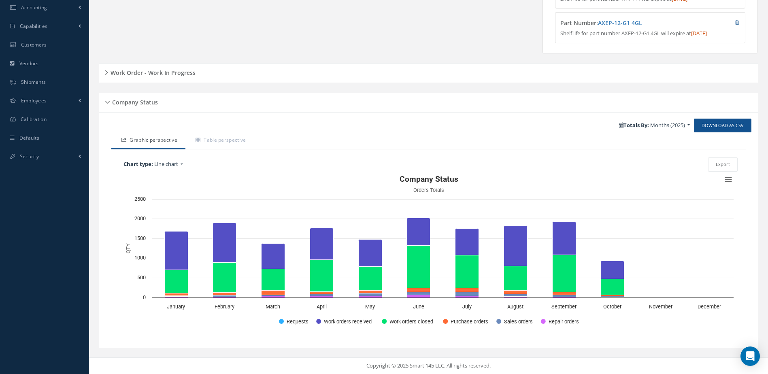
click at [176, 68] on h5 "Work Order - Work In Progress" at bounding box center [151, 72] width 87 height 10
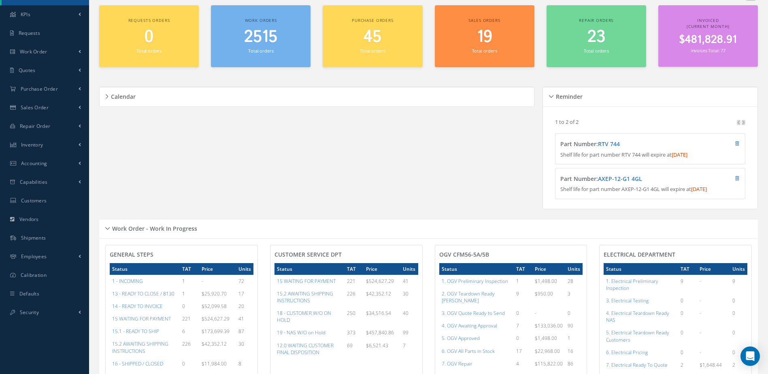
scroll to position [0, 0]
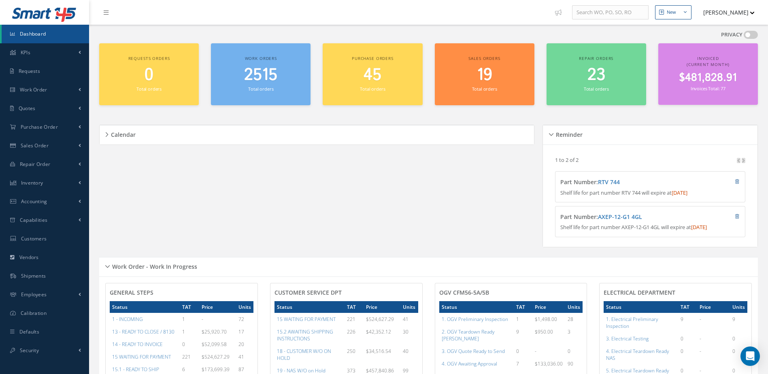
click at [55, 36] on link "Dashboard" at bounding box center [45, 34] width 87 height 19
click at [48, 201] on link "Accounting" at bounding box center [44, 201] width 89 height 19
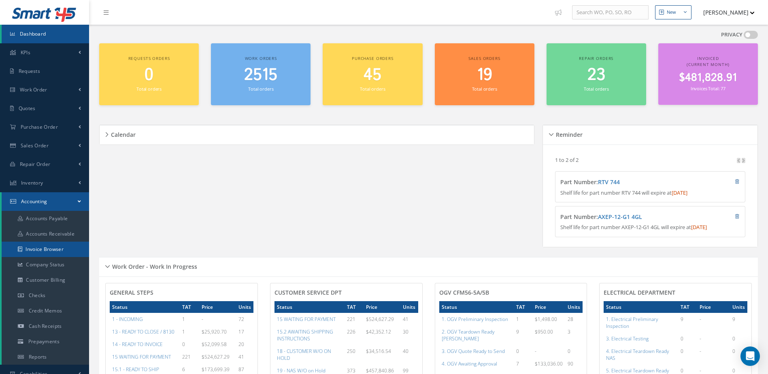
click at [47, 256] on link "Invoice Browser" at bounding box center [45, 249] width 87 height 15
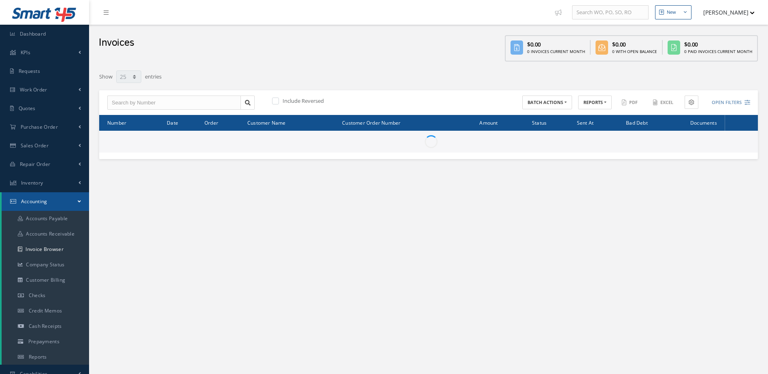
select select "25"
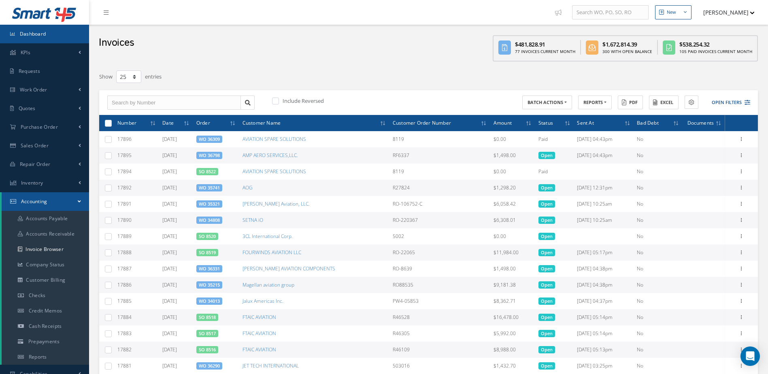
click at [18, 38] on link "Dashboard" at bounding box center [44, 34] width 89 height 19
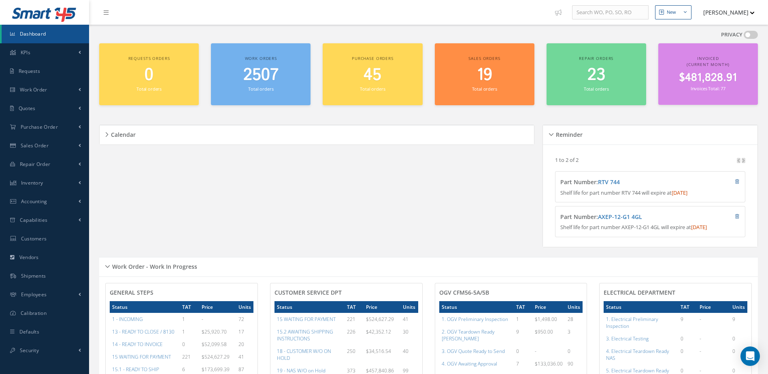
scroll to position [202, 0]
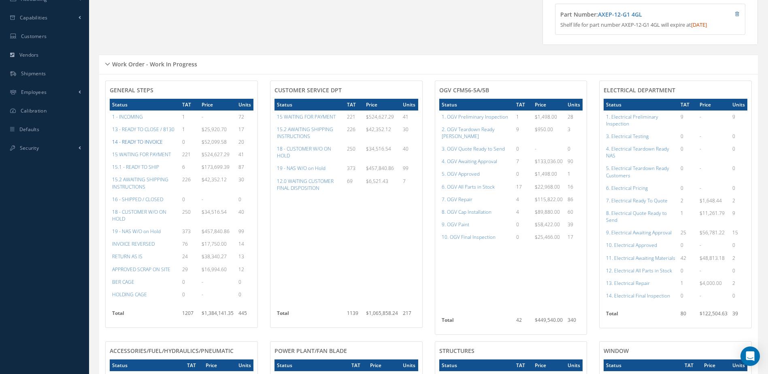
click at [141, 145] on a=21&excludeInternalCustomer=false&excludeInvoicedOrClosed=true&&filtersHidded"] "14 - READY TO INVOICE" at bounding box center [137, 142] width 51 height 7
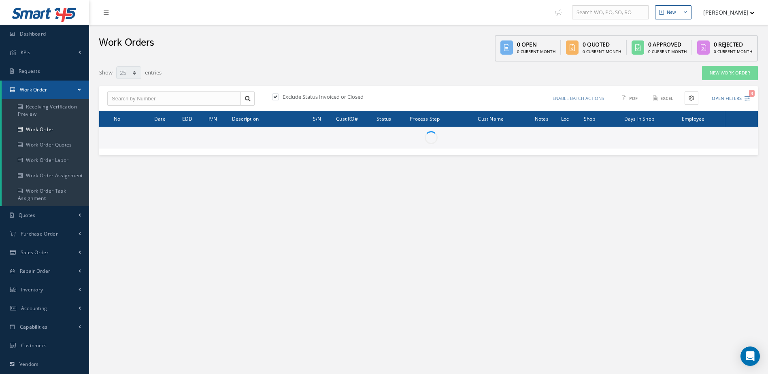
select select "25"
click at [48, 36] on link "Dashboard" at bounding box center [44, 34] width 89 height 19
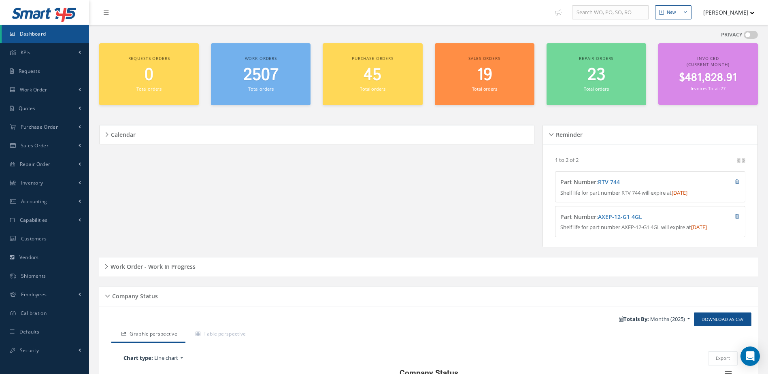
click at [188, 268] on h5 "Work Order - Work In Progress" at bounding box center [151, 266] width 87 height 10
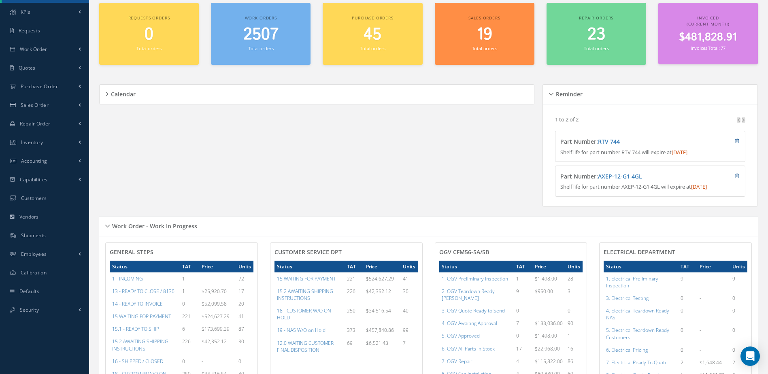
scroll to position [162, 0]
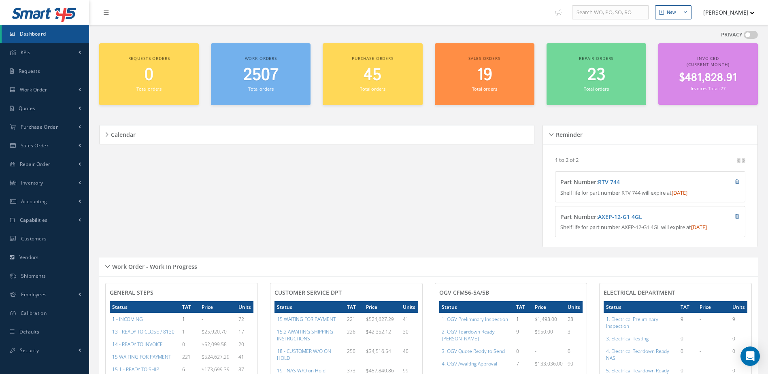
click at [251, 72] on span "2507" at bounding box center [260, 75] width 35 height 23
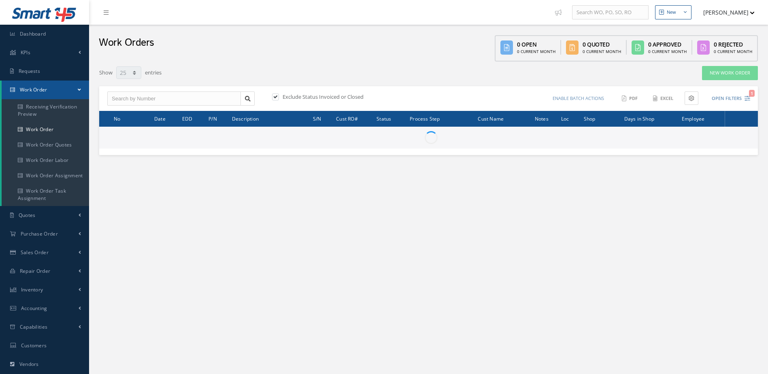
select select "25"
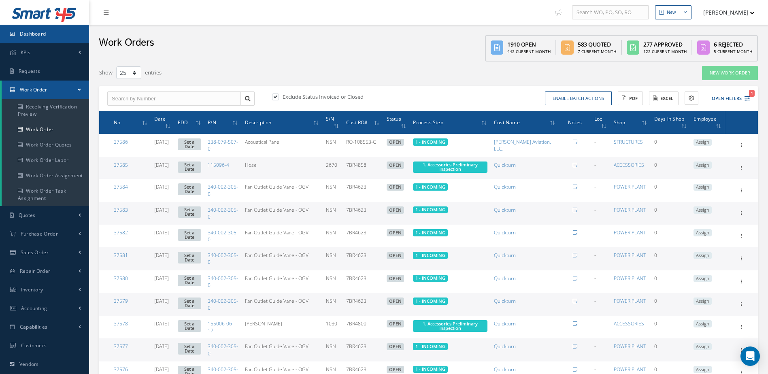
click at [48, 30] on link "Dashboard" at bounding box center [44, 34] width 89 height 19
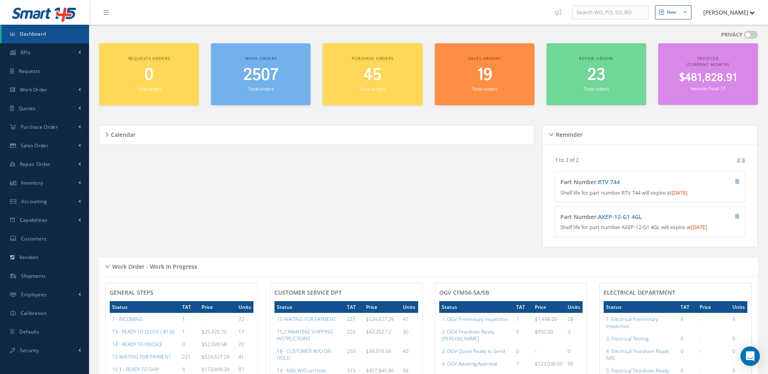
click at [257, 85] on div "2507 Total orders" at bounding box center [261, 80] width 92 height 28
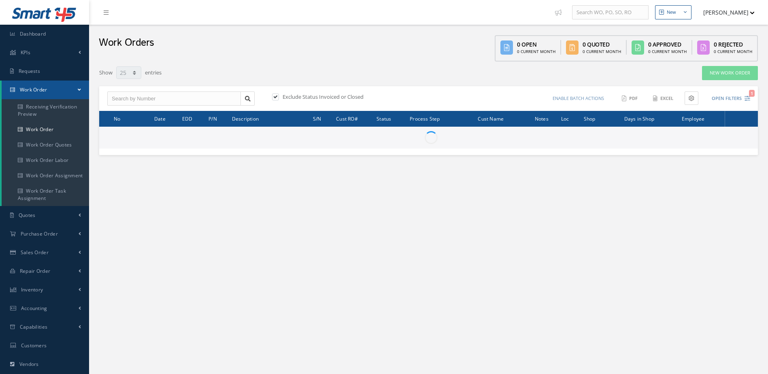
select select "25"
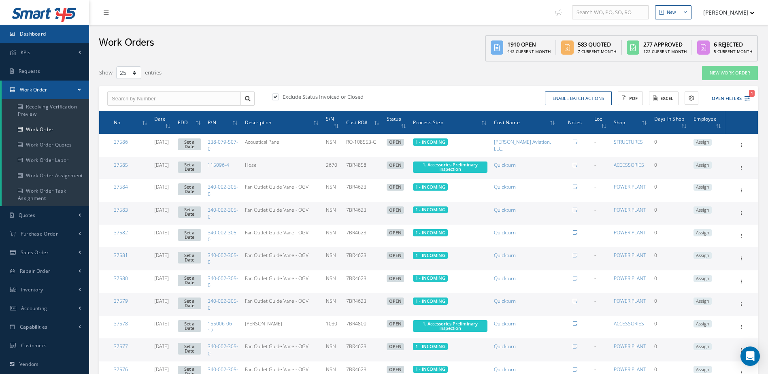
click at [38, 30] on span "Dashboard" at bounding box center [33, 33] width 26 height 7
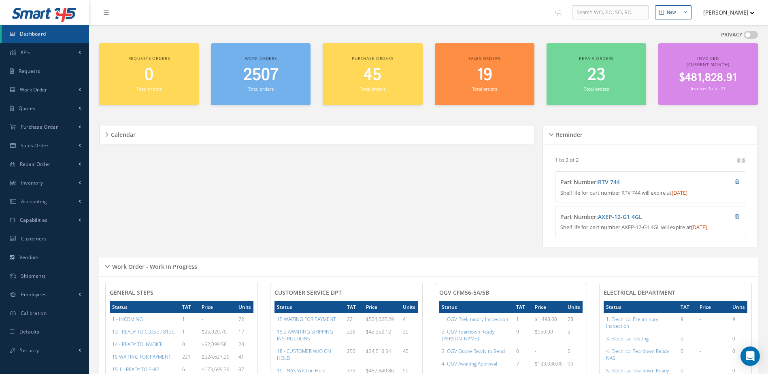
click at [273, 85] on div "2507 Total orders" at bounding box center [261, 80] width 92 height 28
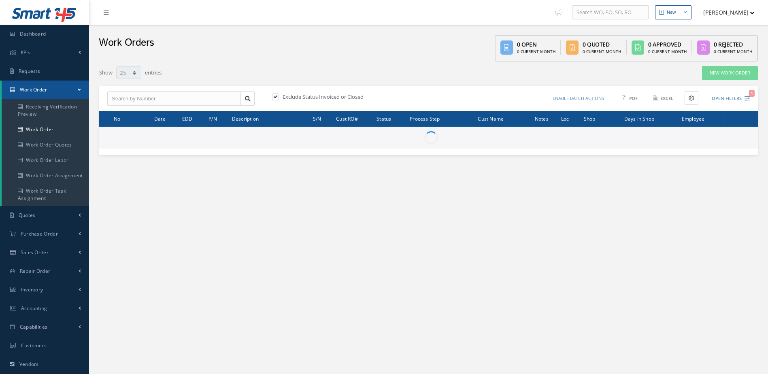
select select "25"
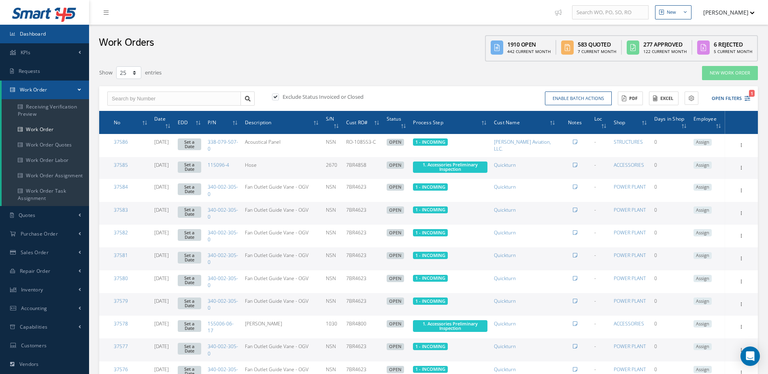
click at [75, 30] on link "Dashboard" at bounding box center [44, 34] width 89 height 19
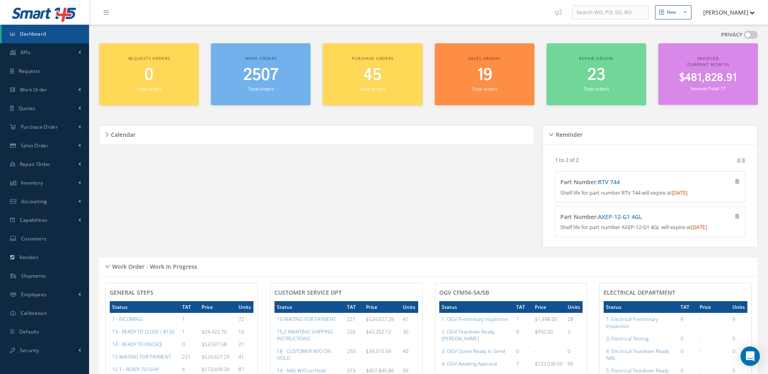
click at [35, 37] on link "Dashboard" at bounding box center [45, 34] width 87 height 19
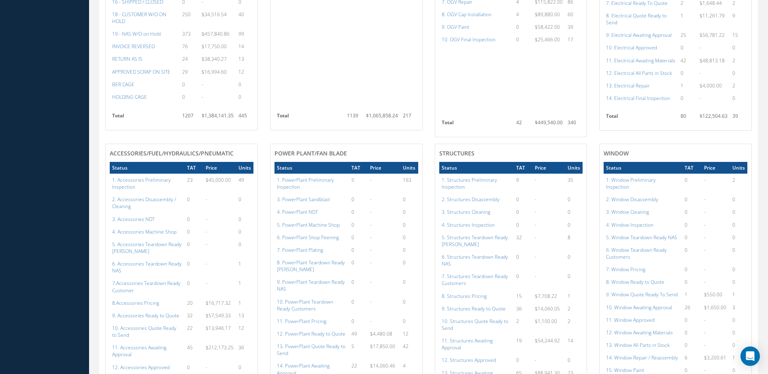
scroll to position [238, 0]
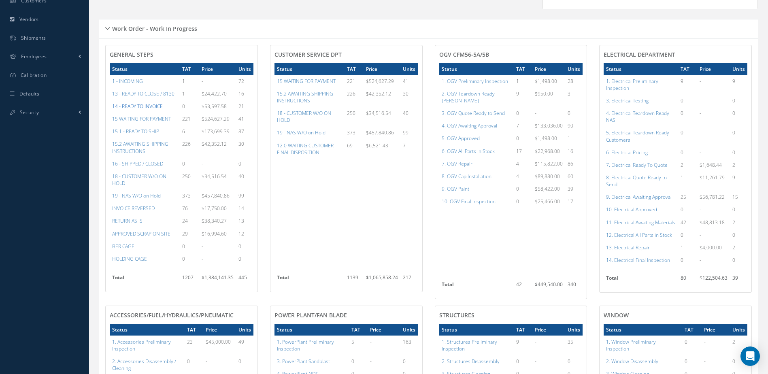
click at [154, 110] on a=21&excludeInternalCustomer=false&excludeInvoicedOrClosed=true&&filtersHidded"] "14 - READY TO INVOICE" at bounding box center [137, 106] width 51 height 7
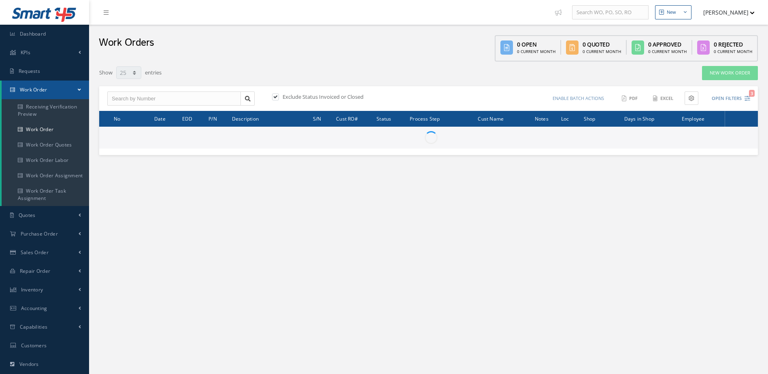
select select "25"
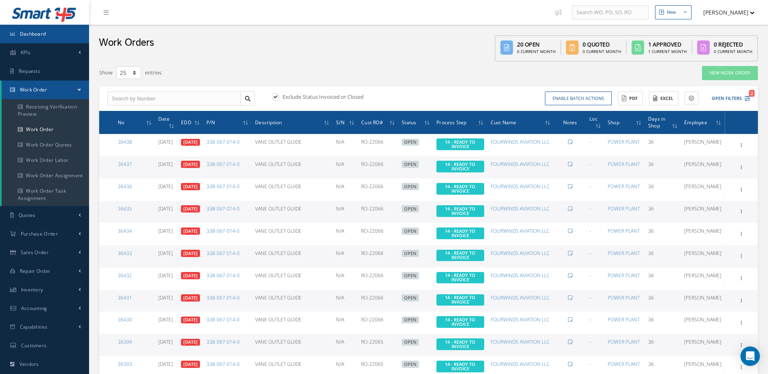
click at [49, 36] on link "Dashboard" at bounding box center [44, 34] width 89 height 19
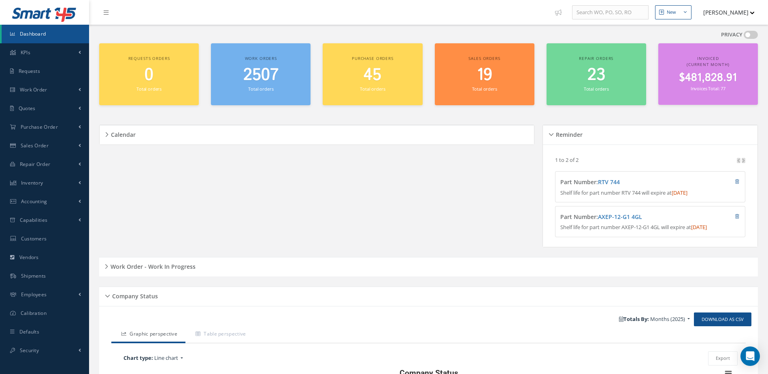
click at [183, 271] on h5 "Work Order - Work In Progress" at bounding box center [151, 266] width 87 height 10
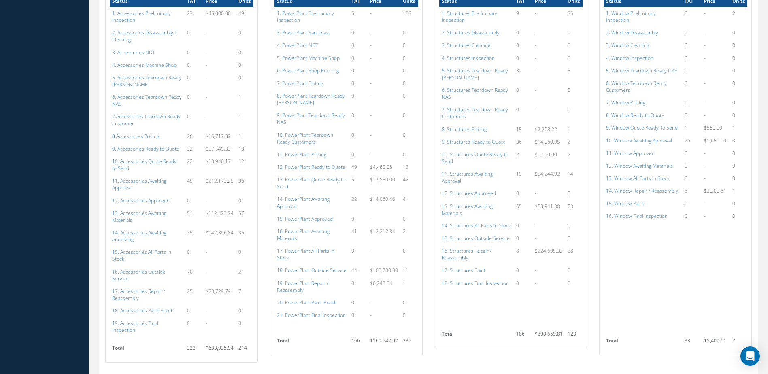
scroll to position [526, 0]
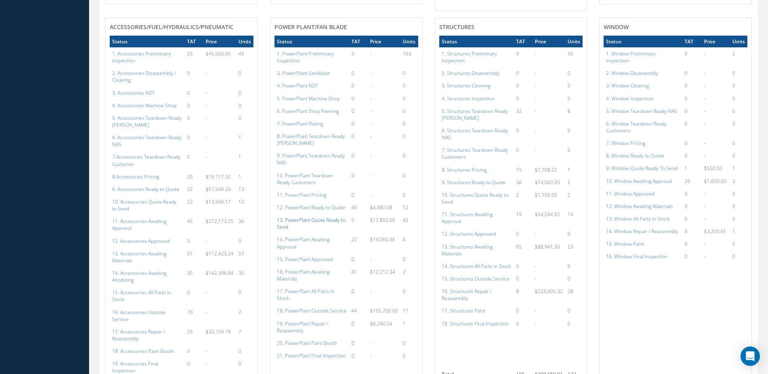
click at [315, 221] on a=132&excludeInternalCustomer=false&excludeInvoicedOrClosed=true&shop_id=15&filtersHidded"] "13. PowerPlant Quote Ready to Send" at bounding box center [311, 224] width 68 height 14
click at [156, 201] on a=110&excludeInternalCustomer=false&excludeInvoicedOrClosed=true&shop_id=14&filtersHidded"] "10. Accessories Quote Ready to Send" at bounding box center [144, 205] width 64 height 14
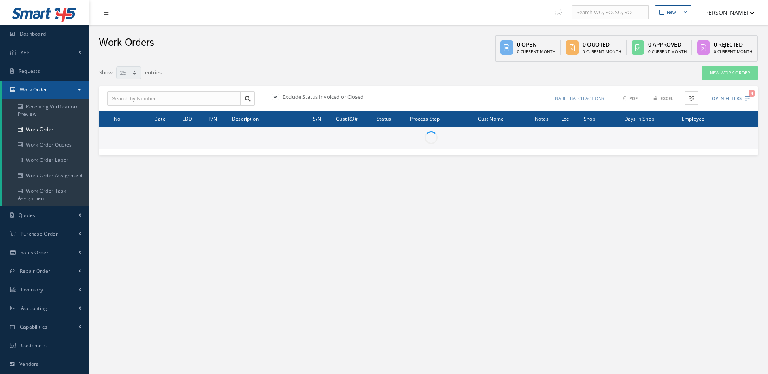
select select "25"
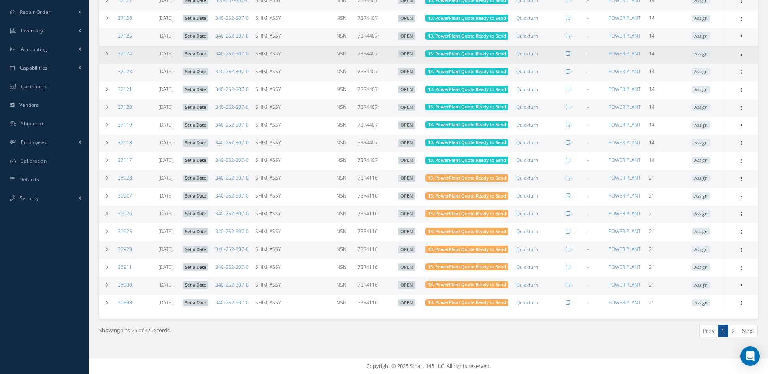
scroll to position [392, 0]
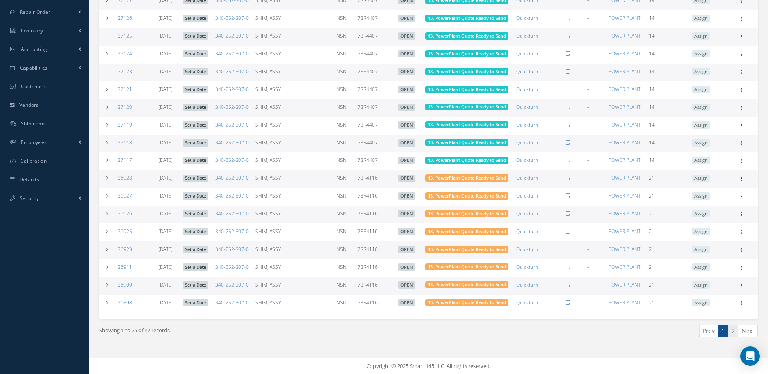
click at [731, 329] on link "2" at bounding box center [733, 331] width 11 height 13
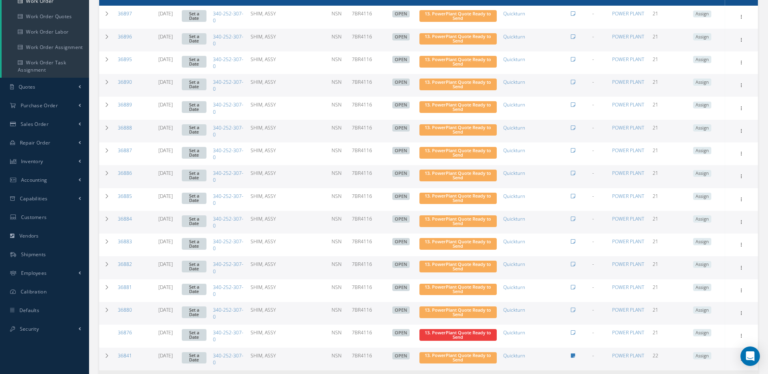
scroll to position [0, 0]
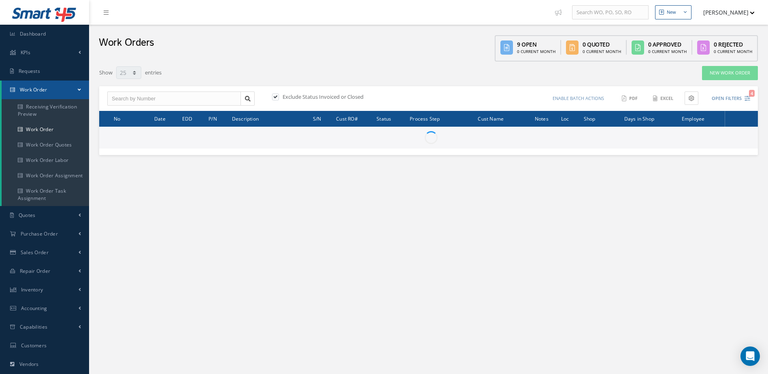
select select "25"
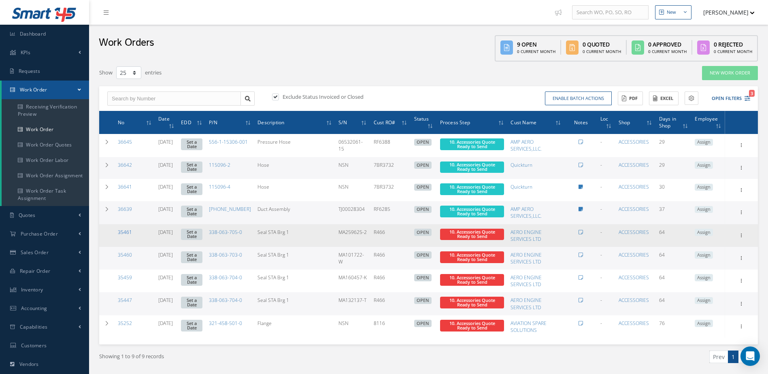
click at [124, 231] on link "35461" at bounding box center [125, 232] width 14 height 7
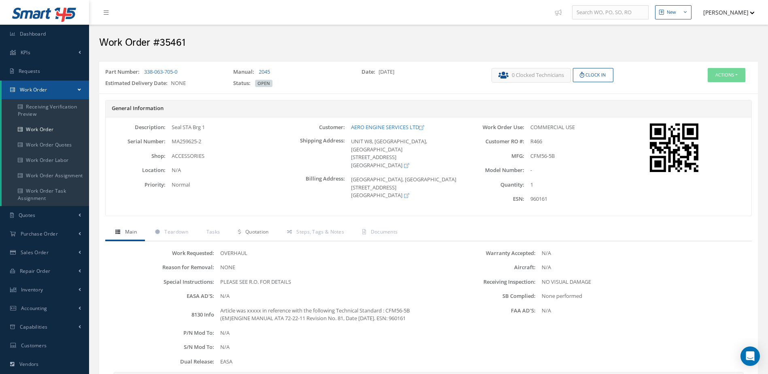
click at [271, 232] on link "Quotation" at bounding box center [252, 232] width 49 height 17
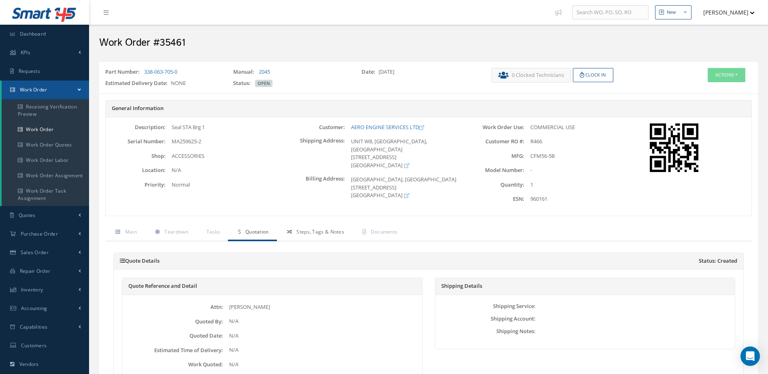
click at [328, 230] on span "Steps, Tags & Notes" at bounding box center [320, 231] width 48 height 7
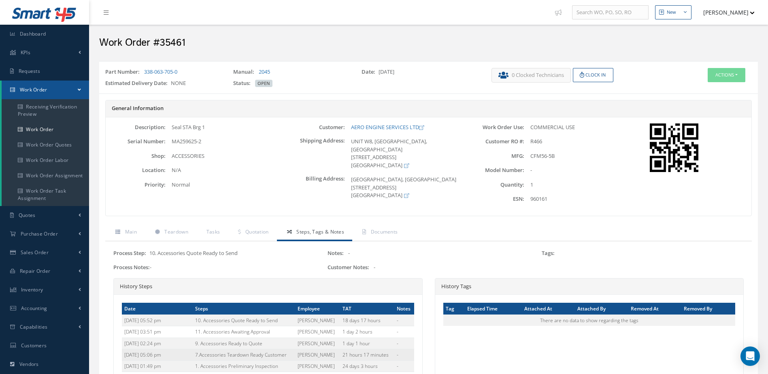
scroll to position [93, 0]
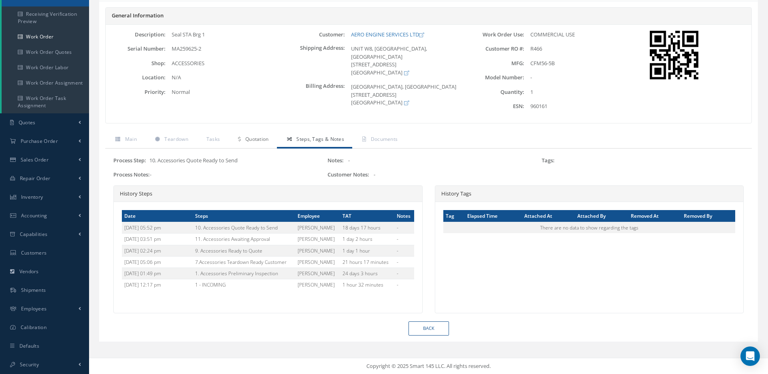
click at [256, 139] on span "Quotation" at bounding box center [256, 139] width 23 height 7
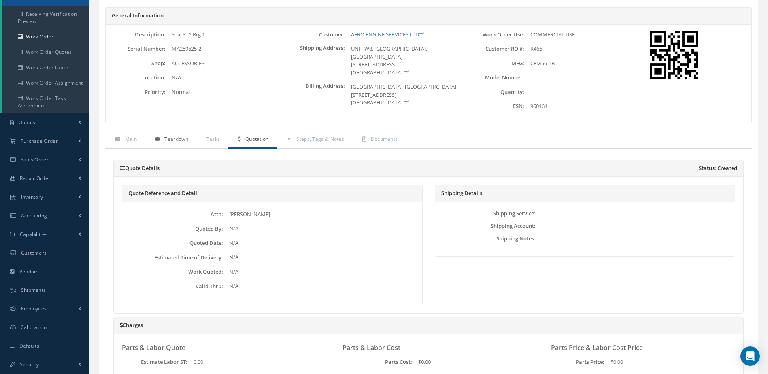
click at [168, 139] on span "Teardown" at bounding box center [175, 139] width 23 height 7
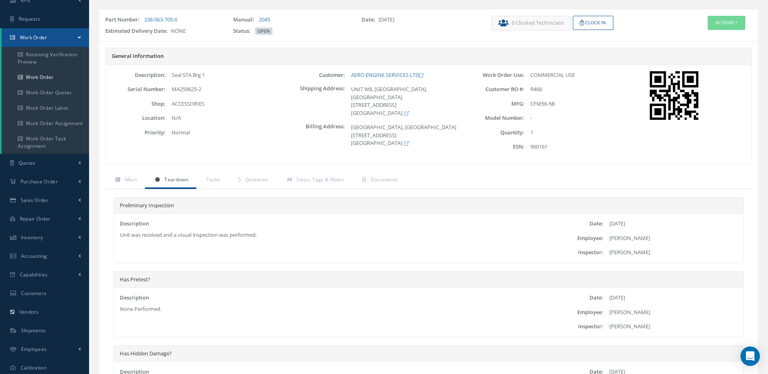
scroll to position [0, 0]
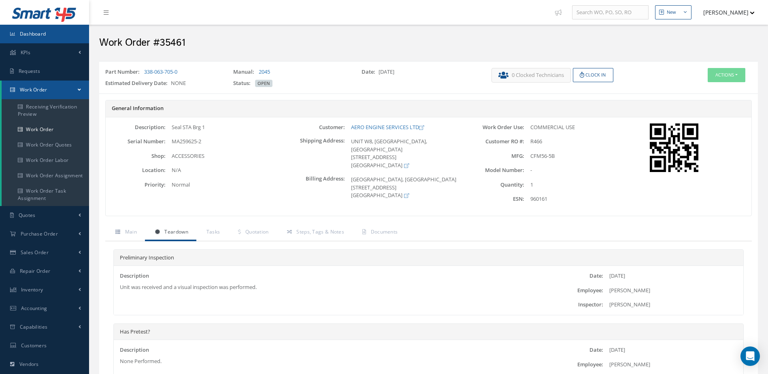
click at [49, 36] on link "Dashboard" at bounding box center [44, 34] width 89 height 19
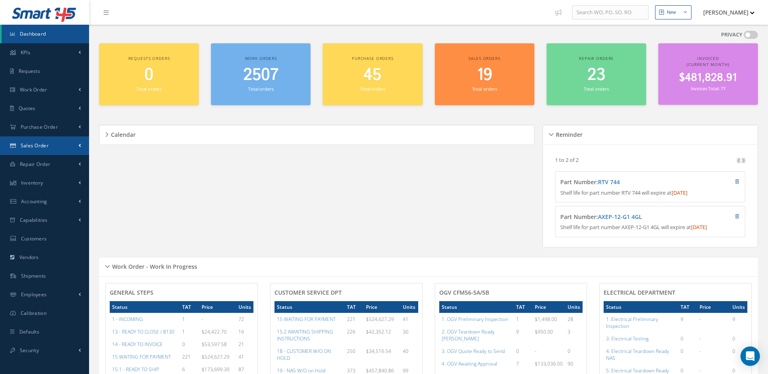
click at [41, 148] on span "Sales Order" at bounding box center [35, 145] width 28 height 7
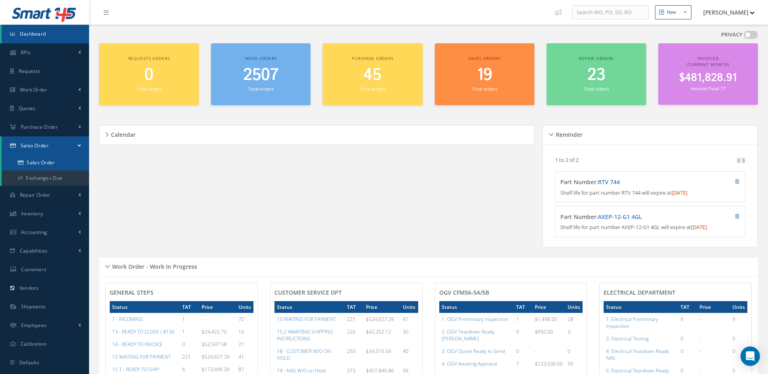
click at [49, 162] on link "Sales Order" at bounding box center [45, 162] width 87 height 15
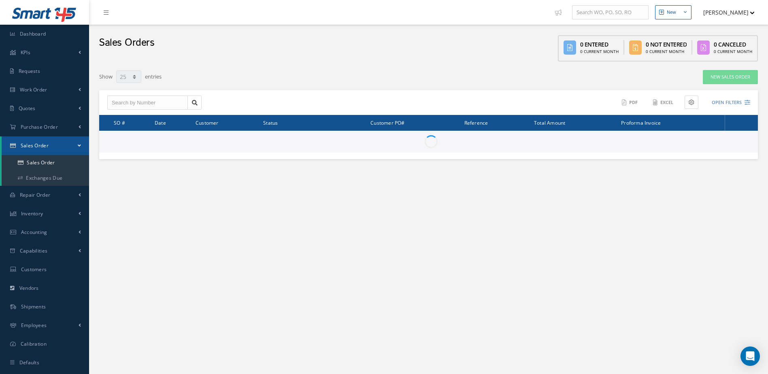
select select "25"
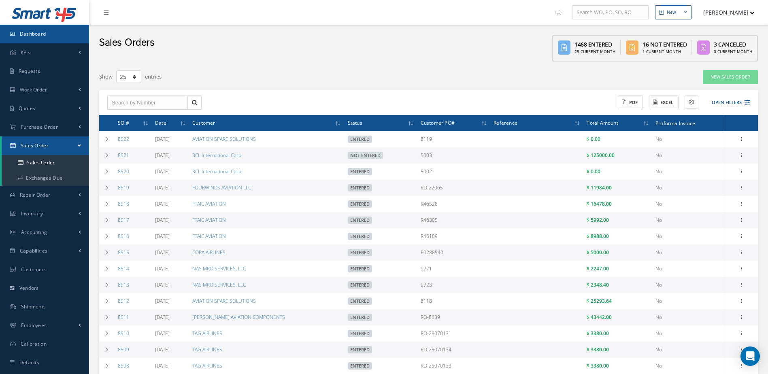
click at [61, 36] on link "Dashboard" at bounding box center [44, 34] width 89 height 19
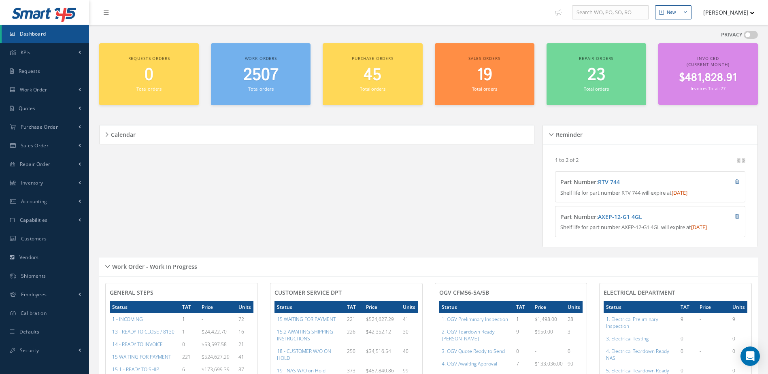
click at [261, 83] on span "2507" at bounding box center [260, 75] width 35 height 23
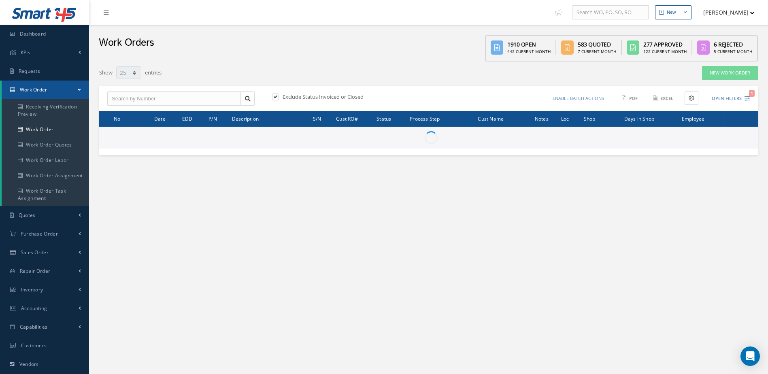
select select "25"
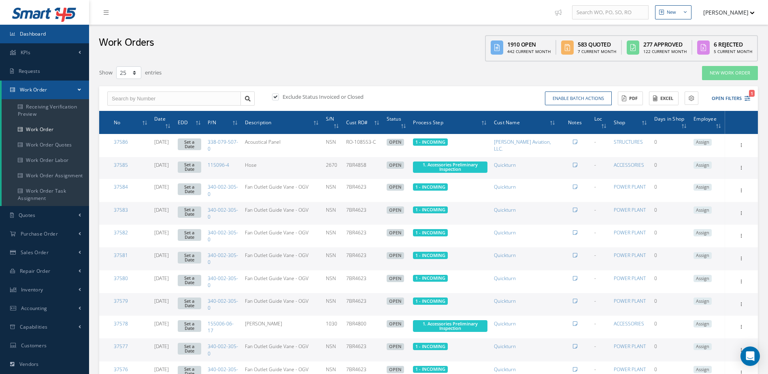
click at [47, 33] on link "Dashboard" at bounding box center [44, 34] width 89 height 19
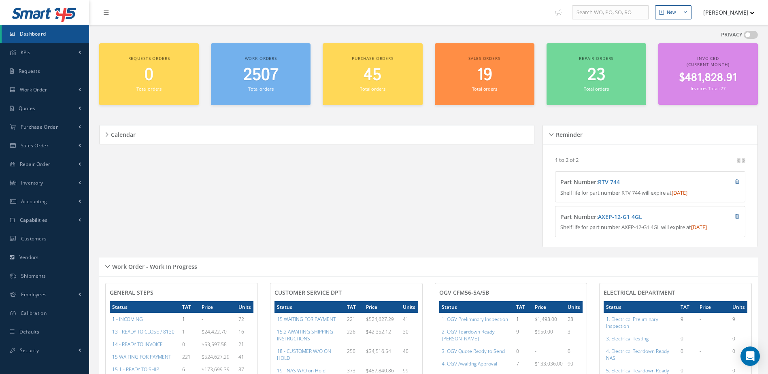
click at [35, 33] on span "Dashboard" at bounding box center [33, 33] width 26 height 7
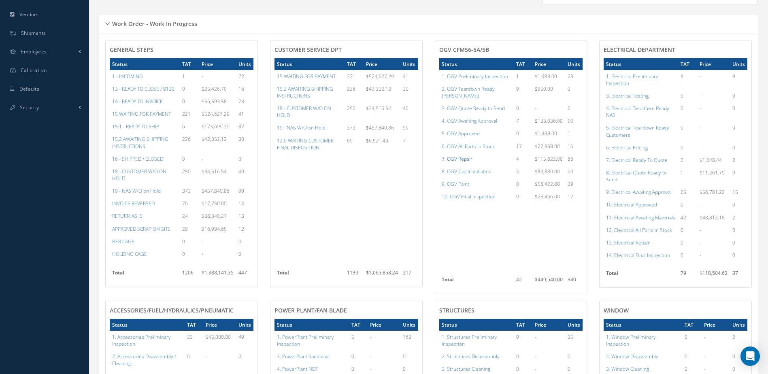
click at [462, 159] on a=83&excludeInternalCustomer=false&excludeInvoicedOrClosed=true&shop_id=15&filtersHidded"] "7. OGV Repair" at bounding box center [457, 159] width 31 height 7
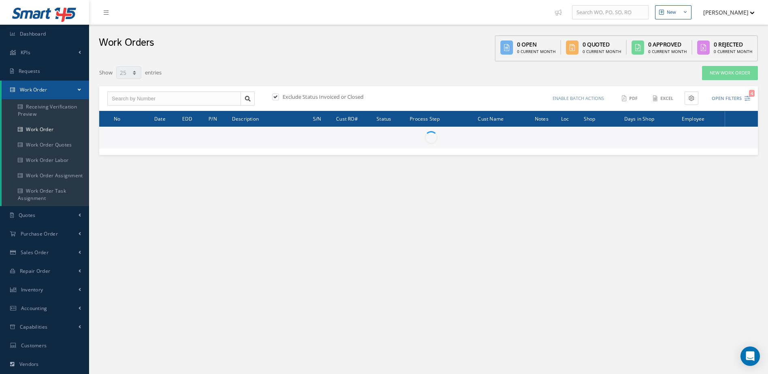
select select "25"
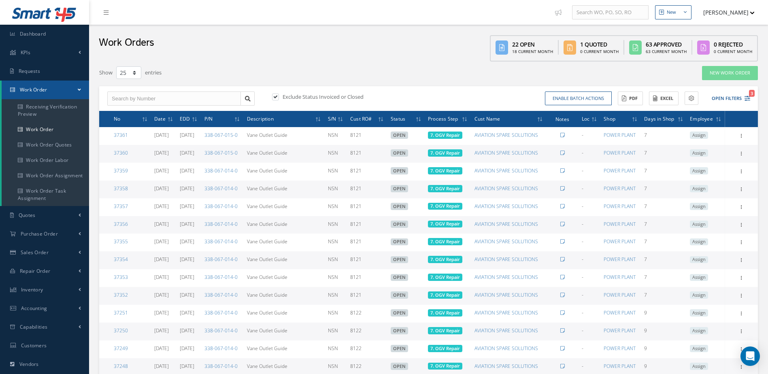
type input "All Work Request"
type input "All Work Performed"
type input "All Status"
type input "WO Part Status"
click at [730, 99] on button "Open Filters 3" at bounding box center [728, 98] width 46 height 13
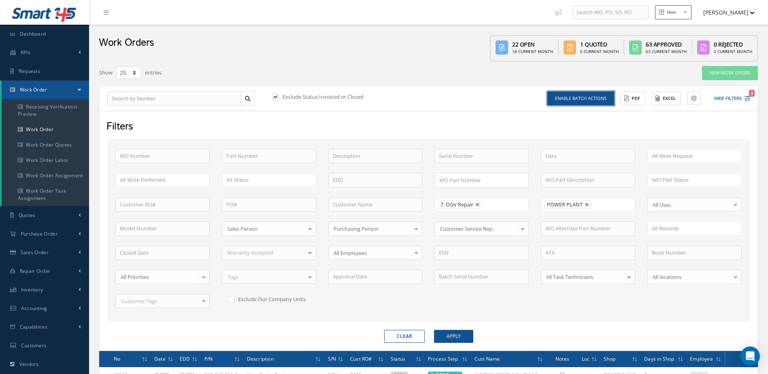
click at [581, 102] on button "Enable batch actions" at bounding box center [581, 99] width 67 height 14
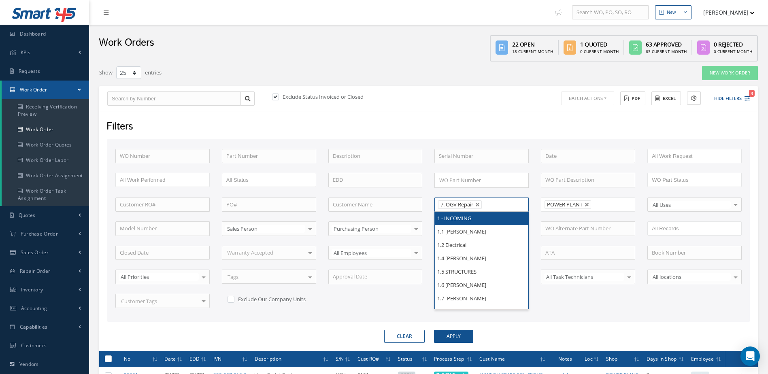
click at [512, 201] on ul "7. OGV Repair" at bounding box center [482, 205] width 94 height 14
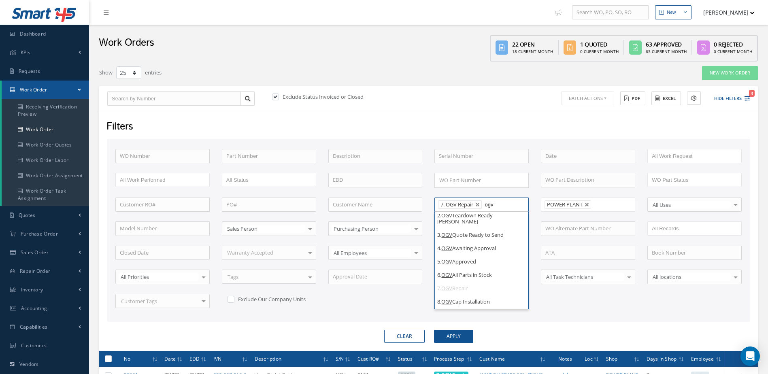
scroll to position [36, 0]
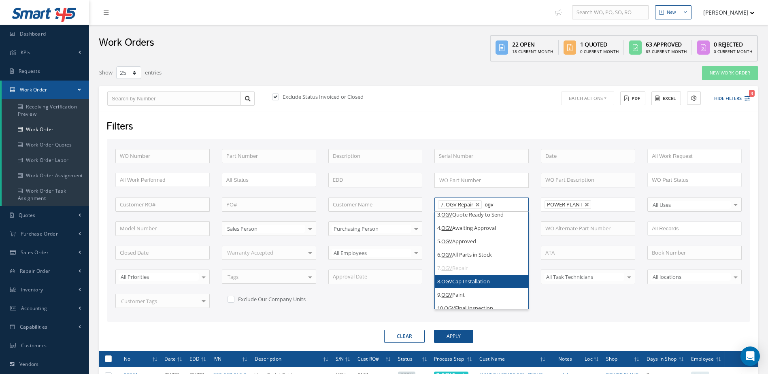
type input "ogv"
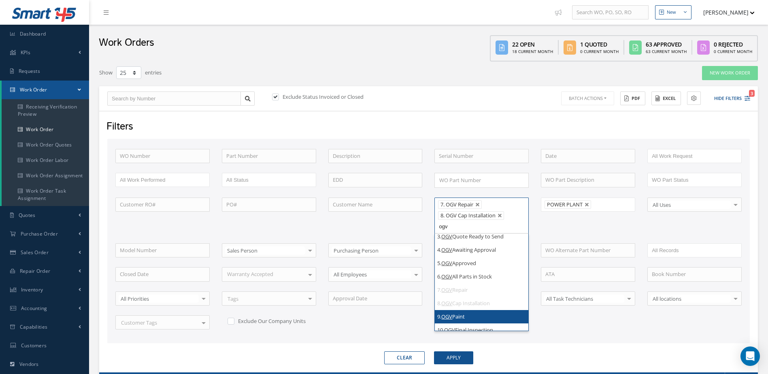
type input "ogv"
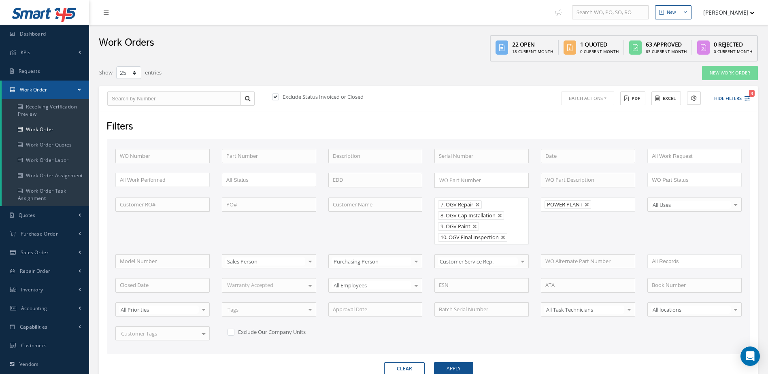
scroll to position [0, 0]
click at [462, 369] on button "Apply" at bounding box center [453, 368] width 39 height 13
click at [588, 202] on link at bounding box center [587, 204] width 5 height 5
type input "All Shops"
click at [446, 367] on button "Apply" at bounding box center [453, 368] width 39 height 13
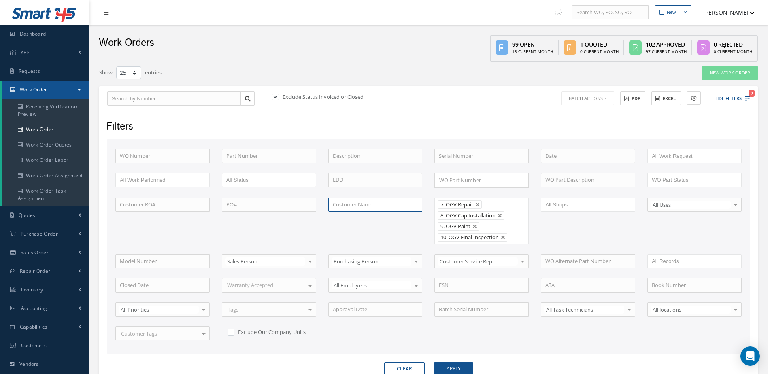
click at [359, 201] on input "text" at bounding box center [375, 205] width 94 height 15
click at [434, 362] on button "Apply" at bounding box center [453, 368] width 39 height 13
click at [348, 222] on span "TMG AVIA" at bounding box center [345, 218] width 24 height 7
type input "TMG AVIA"
click at [448, 366] on button "Apply" at bounding box center [453, 368] width 39 height 13
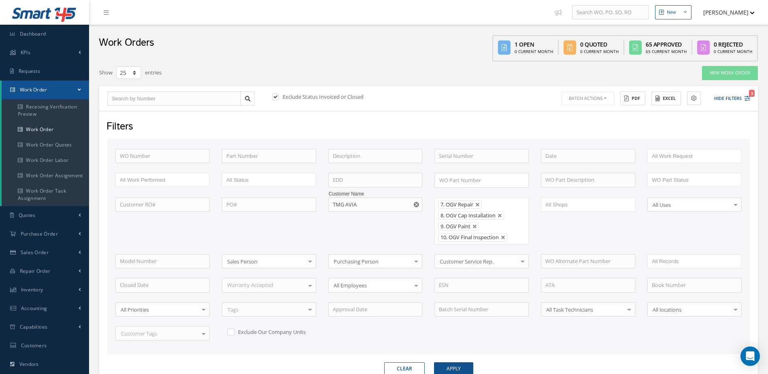
click at [605, 102] on button "Batch Actions" at bounding box center [587, 99] width 53 height 14
click at [600, 97] on button "Batch Actions" at bounding box center [587, 99] width 53 height 14
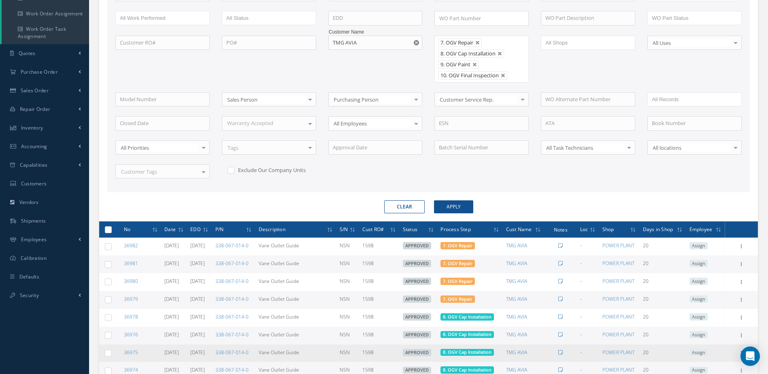
scroll to position [202, 0]
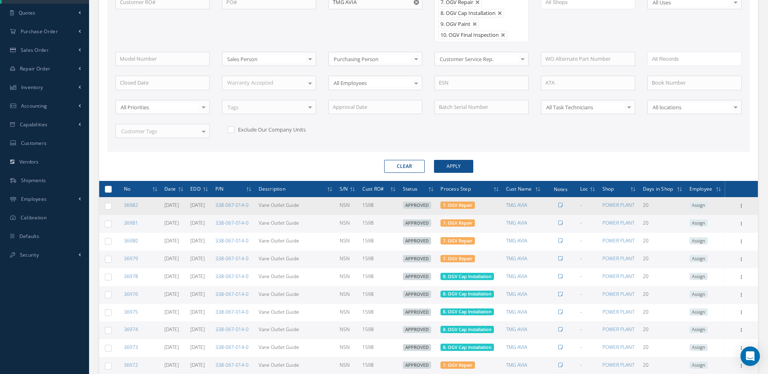
click at [111, 208] on label at bounding box center [111, 205] width 0 height 7
click at [108, 208] on input "checkbox" at bounding box center [108, 206] width 5 height 5
checkbox input "true"
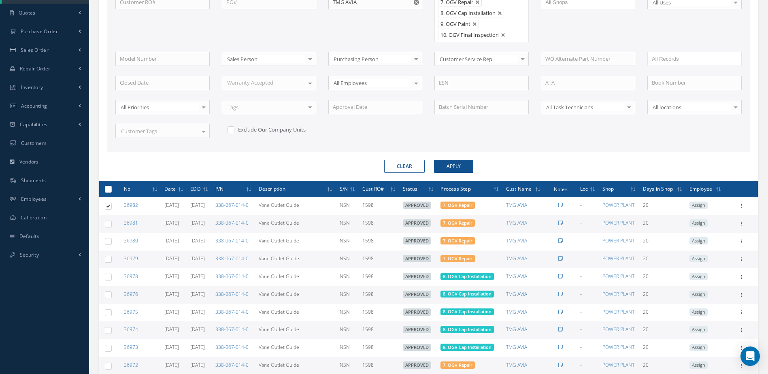
click at [111, 224] on label at bounding box center [111, 223] width 0 height 7
click at [106, 224] on input "checkbox" at bounding box center [108, 224] width 5 height 5
checkbox input "true"
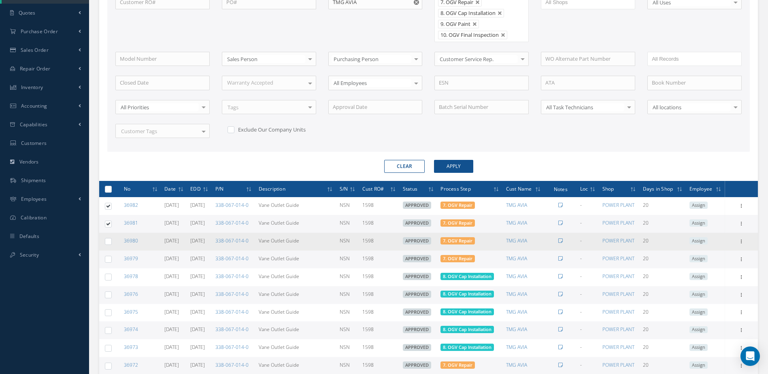
click at [103, 241] on td at bounding box center [106, 242] width 15 height 18
click at [111, 241] on label at bounding box center [111, 241] width 0 height 7
click at [111, 241] on input "checkbox" at bounding box center [108, 242] width 5 height 5
checkbox input "true"
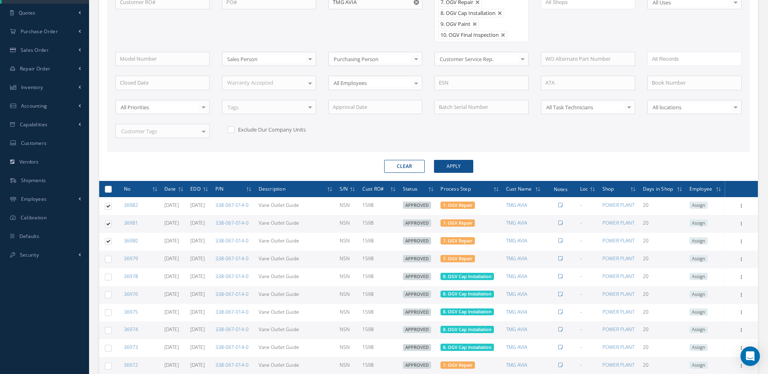
click at [111, 262] on label at bounding box center [111, 259] width 0 height 7
click at [107, 262] on input "checkbox" at bounding box center [108, 260] width 5 height 5
checkbox input "true"
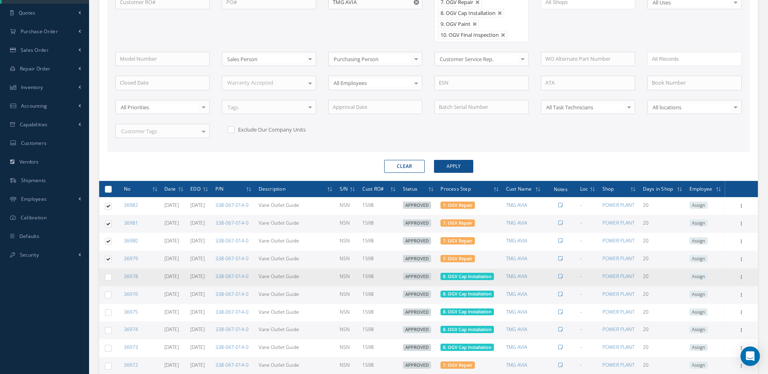
click at [111, 276] on label at bounding box center [111, 276] width 0 height 7
click at [107, 276] on input "checkbox" at bounding box center [108, 277] width 5 height 5
checkbox input "true"
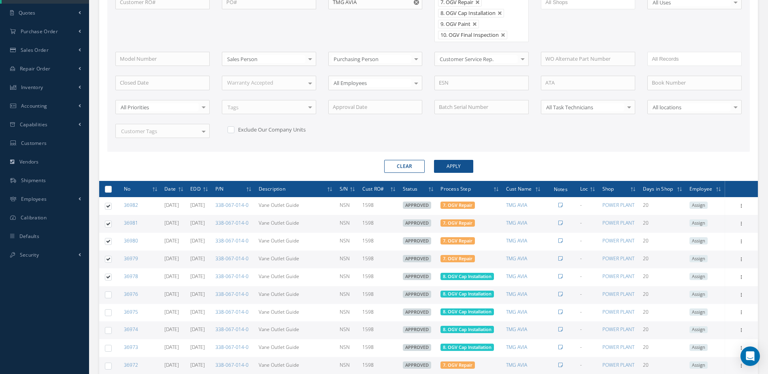
click at [111, 294] on label at bounding box center [111, 294] width 0 height 7
click at [109, 294] on input "checkbox" at bounding box center [108, 295] width 5 height 5
checkbox input "true"
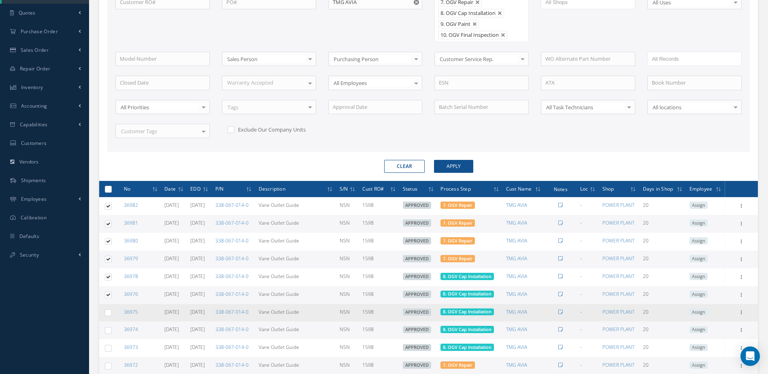
click at [111, 311] on label at bounding box center [111, 312] width 0 height 7
click at [109, 311] on input "checkbox" at bounding box center [108, 313] width 5 height 5
checkbox input "true"
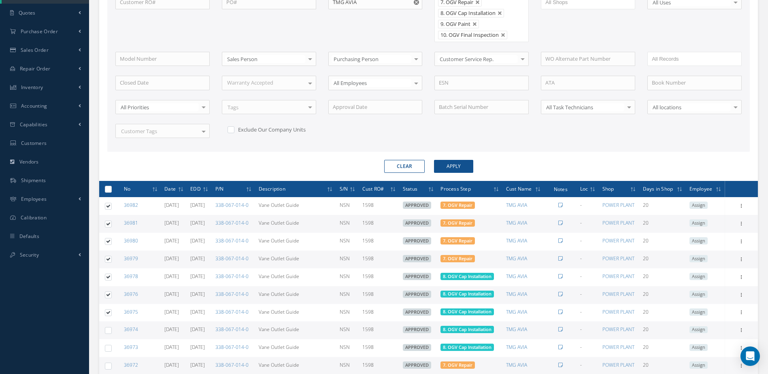
click at [111, 330] on label at bounding box center [111, 330] width 0 height 7
click at [108, 330] on input "checkbox" at bounding box center [108, 331] width 5 height 5
checkbox input "true"
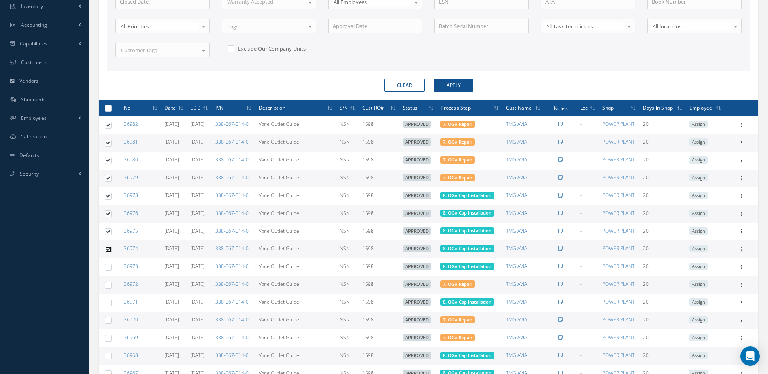
scroll to position [364, 0]
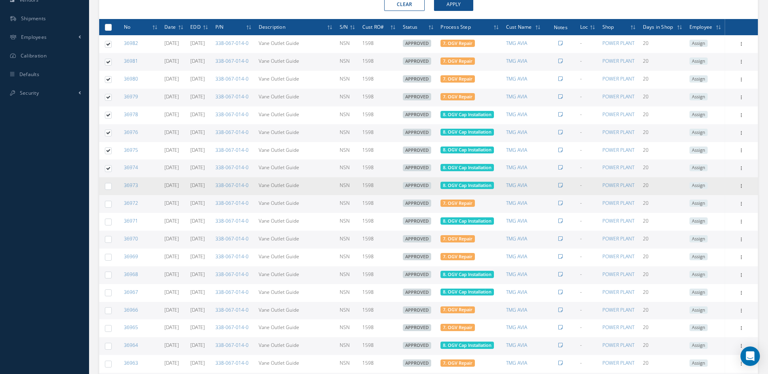
click at [111, 189] on label at bounding box center [111, 186] width 0 height 7
click at [109, 189] on input "checkbox" at bounding box center [108, 187] width 5 height 5
checkbox input "true"
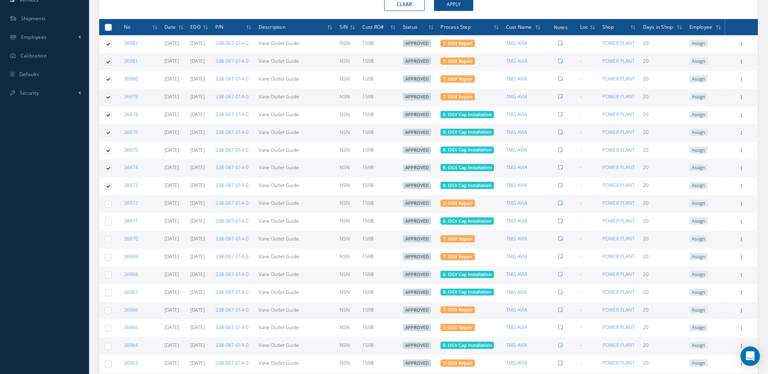
click at [111, 207] on label at bounding box center [111, 203] width 0 height 7
click at [109, 207] on input "checkbox" at bounding box center [108, 204] width 5 height 5
checkbox input "true"
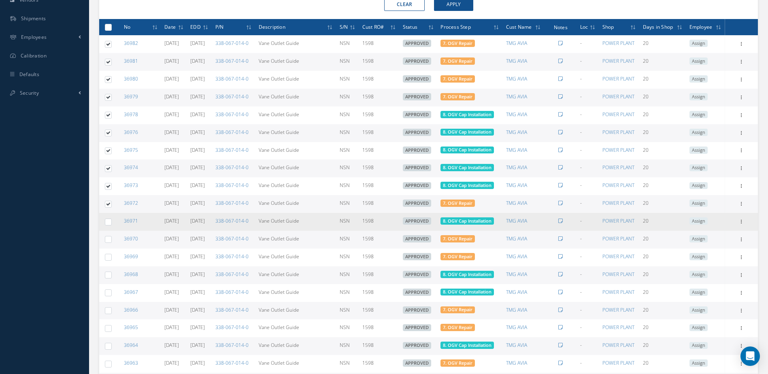
click at [111, 222] on label at bounding box center [111, 221] width 0 height 7
click at [109, 222] on input "checkbox" at bounding box center [108, 222] width 5 height 5
checkbox input "true"
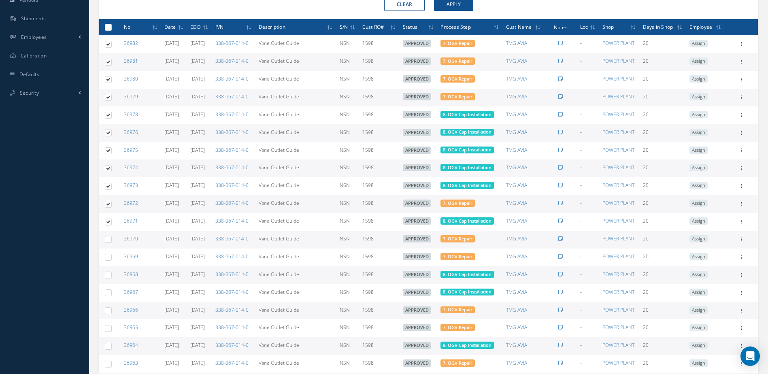
click at [111, 238] on label at bounding box center [111, 239] width 0 height 7
click at [108, 238] on input "checkbox" at bounding box center [108, 240] width 5 height 5
checkbox input "true"
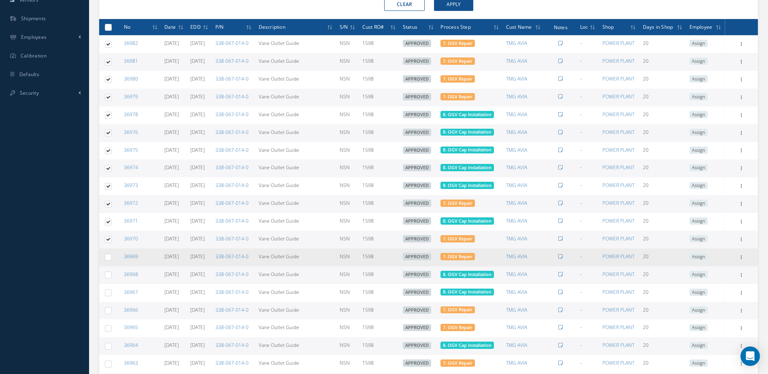
click at [111, 259] on label at bounding box center [111, 257] width 0 height 7
click at [110, 259] on input "checkbox" at bounding box center [108, 258] width 5 height 5
checkbox input "true"
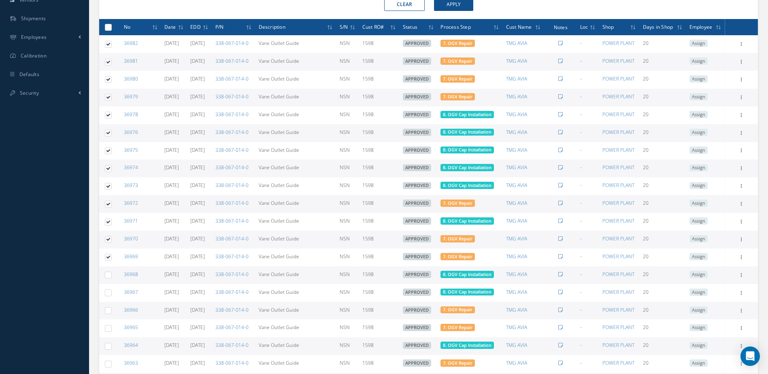
click at [111, 273] on label at bounding box center [111, 274] width 0 height 7
click at [106, 273] on input "checkbox" at bounding box center [108, 275] width 5 height 5
checkbox input "true"
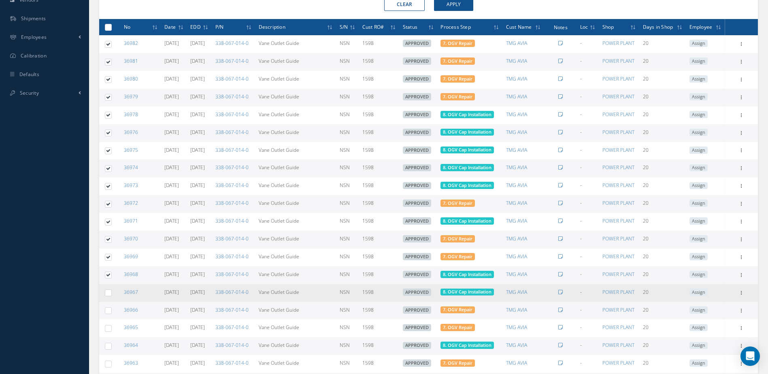
click at [110, 297] on td at bounding box center [106, 293] width 15 height 18
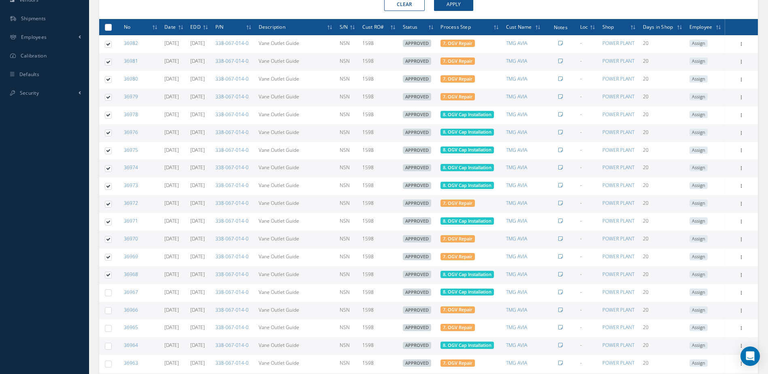
scroll to position [532, 0]
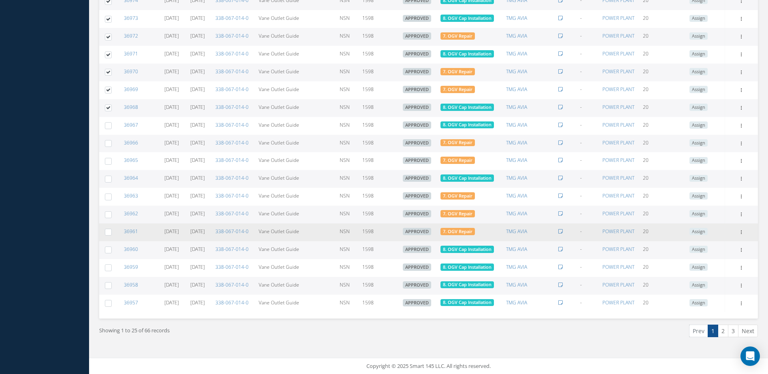
click at [111, 233] on label at bounding box center [111, 231] width 0 height 7
click at [107, 233] on input "checkbox" at bounding box center [108, 232] width 5 height 5
checkbox input "true"
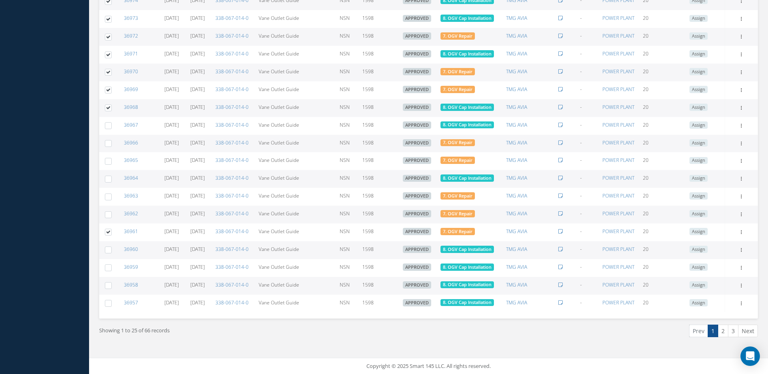
click at [111, 216] on label at bounding box center [111, 214] width 0 height 7
click at [109, 216] on input "checkbox" at bounding box center [108, 215] width 5 height 5
checkbox input "true"
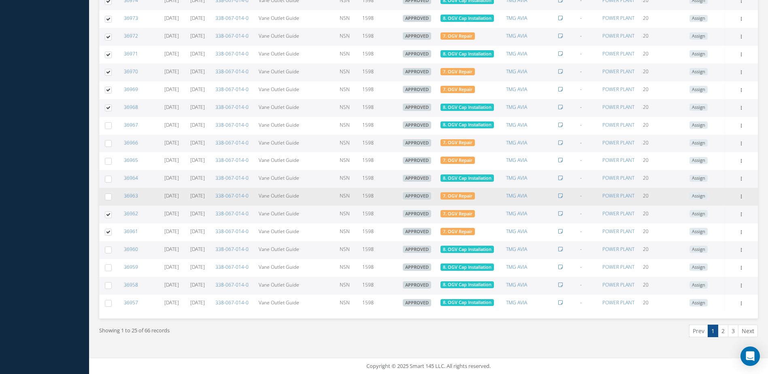
drag, startPoint x: 109, startPoint y: 197, endPoint x: 107, endPoint y: 191, distance: 6.8
click at [111, 197] on label at bounding box center [111, 196] width 0 height 7
click at [109, 197] on input "checkbox" at bounding box center [108, 197] width 5 height 5
checkbox input "true"
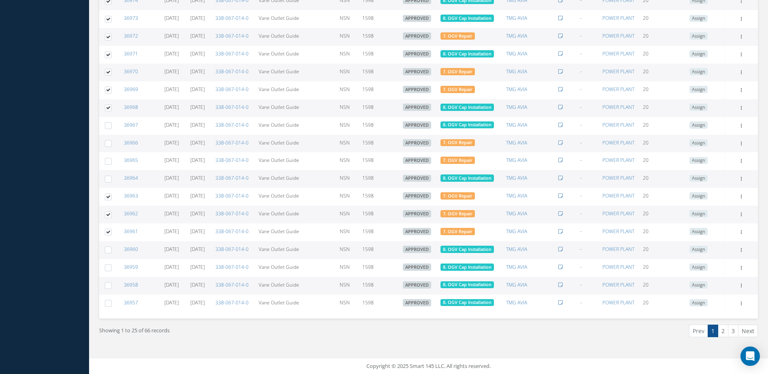
drag, startPoint x: 111, startPoint y: 179, endPoint x: 111, endPoint y: 173, distance: 6.9
click at [111, 179] on label at bounding box center [111, 178] width 0 height 7
click at [111, 179] on input "checkbox" at bounding box center [108, 179] width 5 height 5
checkbox input "true"
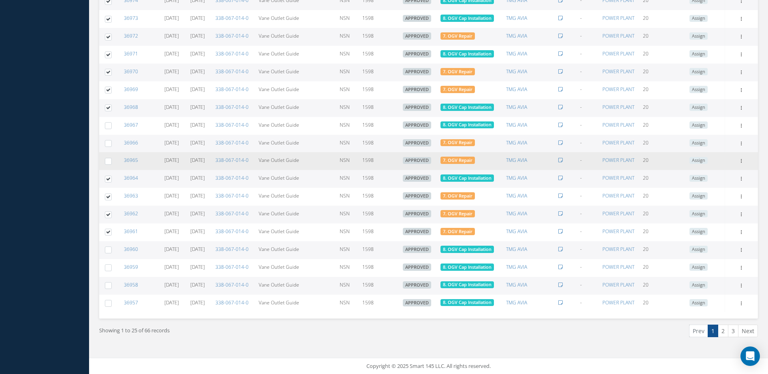
click at [111, 160] on label at bounding box center [111, 161] width 0 height 7
click at [107, 160] on input "checkbox" at bounding box center [108, 162] width 5 height 5
checkbox input "true"
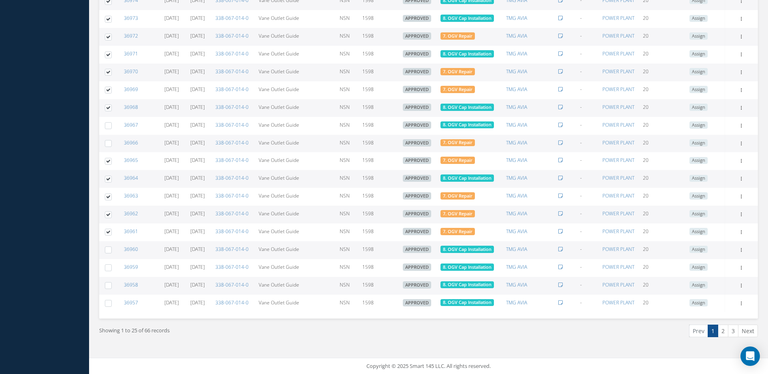
click at [111, 143] on label at bounding box center [111, 143] width 0 height 7
click at [109, 143] on input "checkbox" at bounding box center [108, 144] width 5 height 5
checkbox input "true"
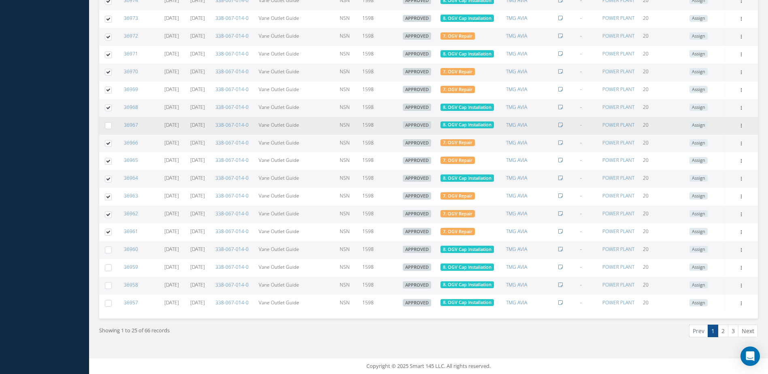
click at [111, 124] on label at bounding box center [111, 125] width 0 height 7
click at [111, 124] on input "checkbox" at bounding box center [108, 126] width 5 height 5
checkbox input "true"
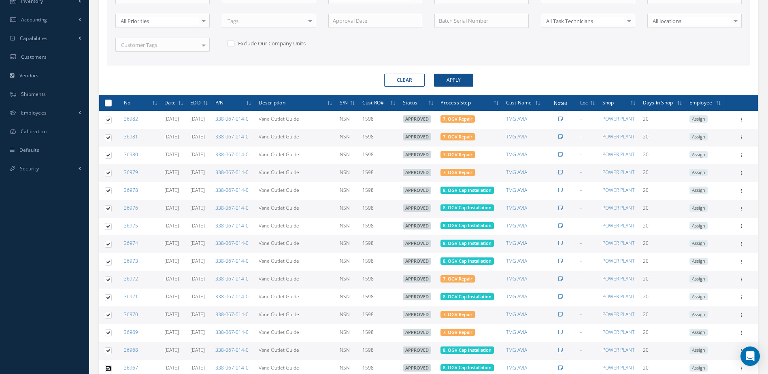
scroll to position [46, 0]
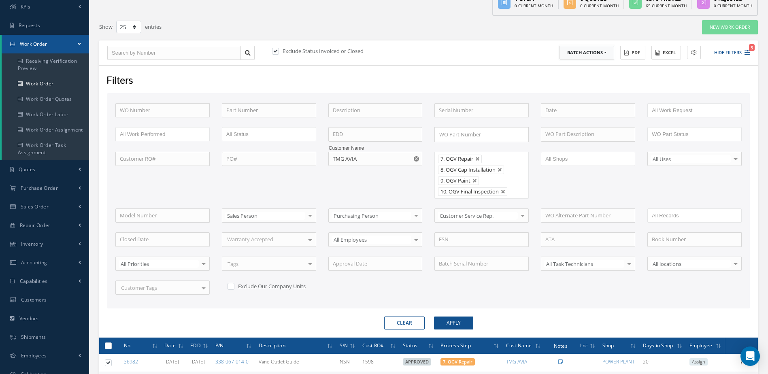
click at [583, 58] on button "Batch Actions" at bounding box center [587, 53] width 55 height 14
click at [574, 66] on link "Update Work Orders" at bounding box center [592, 66] width 65 height 11
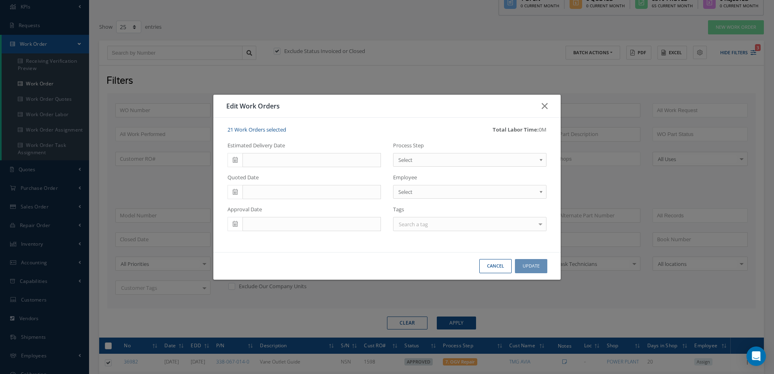
click at [239, 155] on span at bounding box center [235, 160] width 15 height 15
click at [281, 248] on td "30" at bounding box center [282, 247] width 12 height 12
click at [542, 268] on button "Update" at bounding box center [531, 266] width 32 height 14
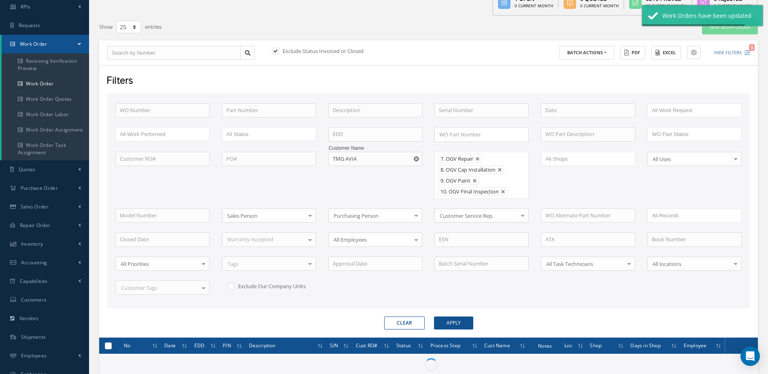
checkbox input "false"
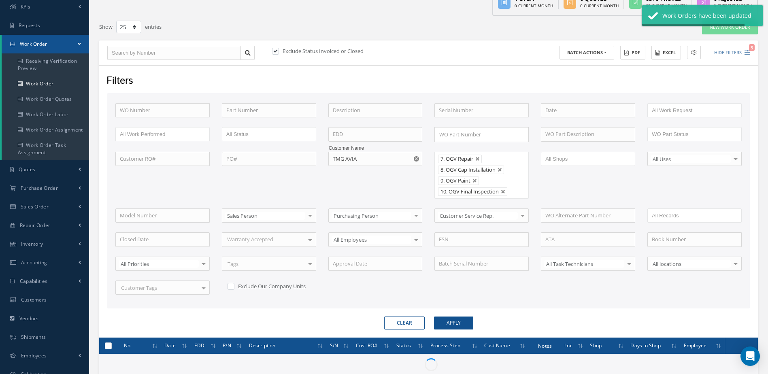
checkbox input "false"
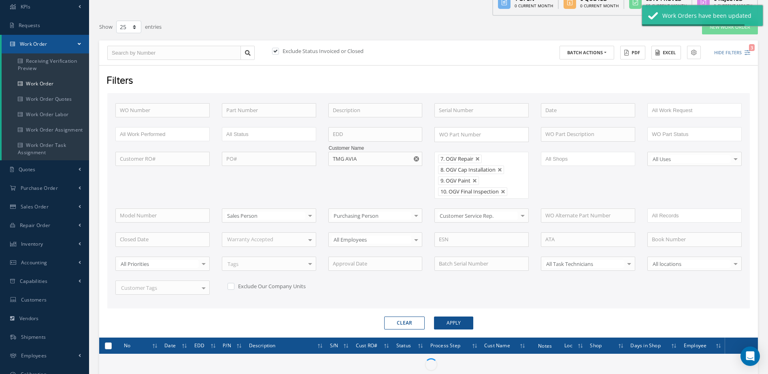
checkbox input "false"
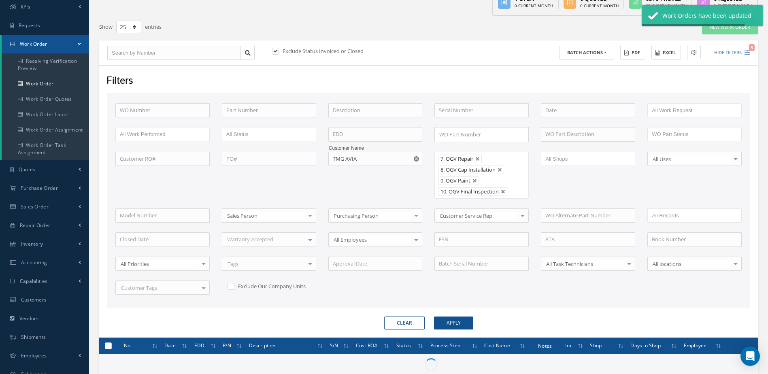
checkbox input "false"
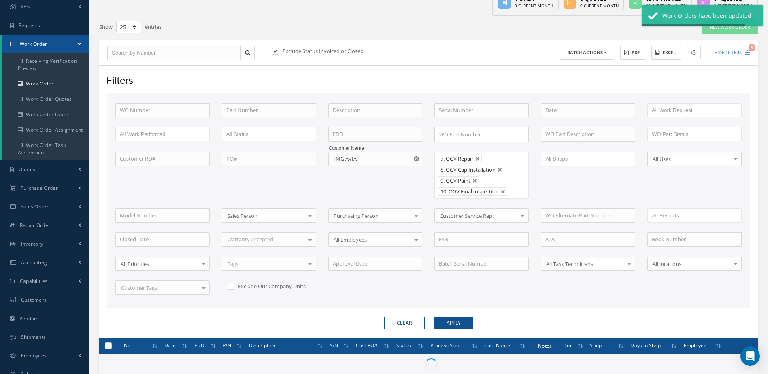
checkbox input "false"
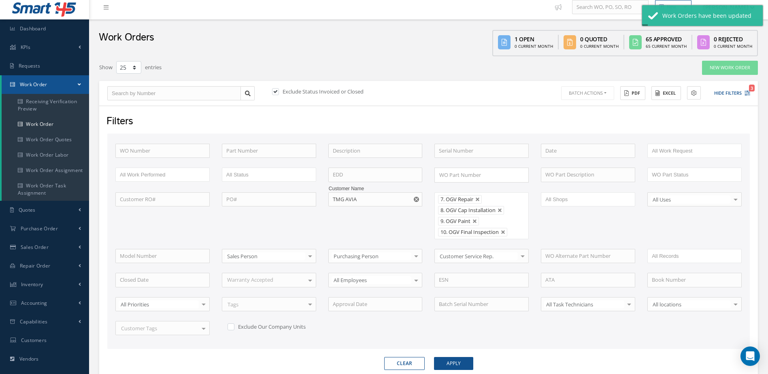
scroll to position [0, 0]
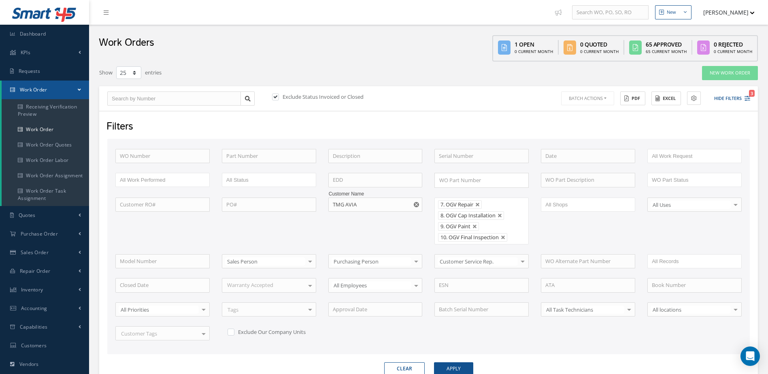
drag, startPoint x: 416, startPoint y: 203, endPoint x: 373, endPoint y: 204, distance: 42.9
click at [415, 203] on use "Reset" at bounding box center [416, 204] width 5 height 5
click at [373, 204] on input "text" at bounding box center [375, 205] width 94 height 15
click at [370, 220] on span "AVIATION SPARE SOLUTIONS" at bounding box center [368, 218] width 70 height 7
type input "AVIATION SPARE SOLUTIONS"
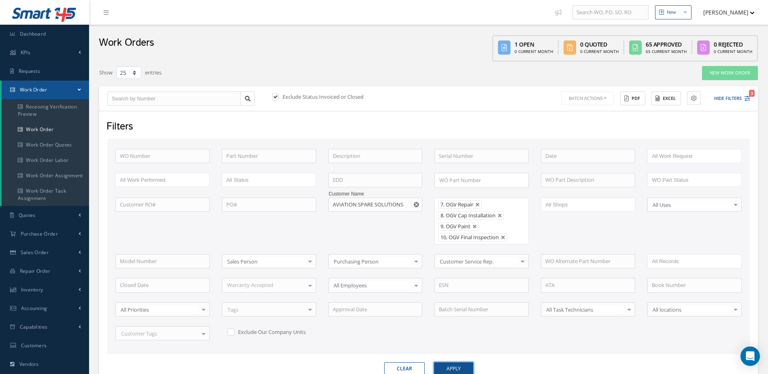
click at [445, 372] on button "Apply" at bounding box center [453, 368] width 39 height 13
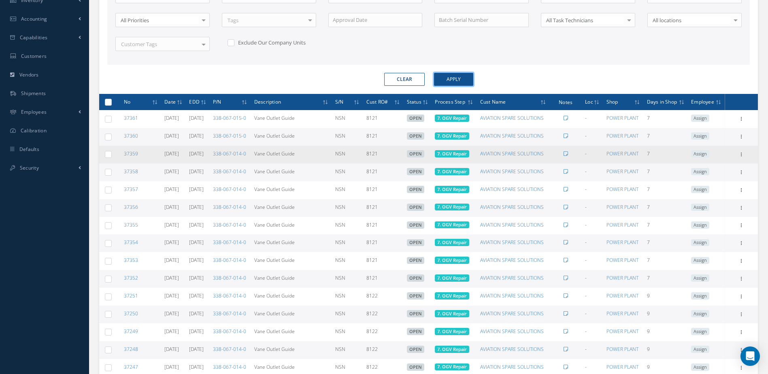
scroll to position [249, 0]
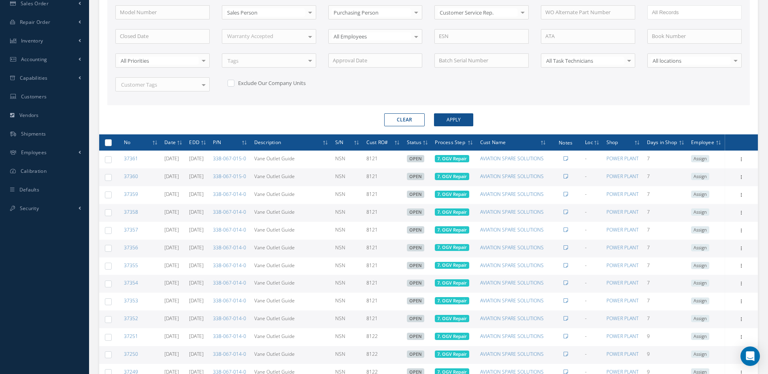
click at [104, 147] on div at bounding box center [108, 143] width 8 height 8
click at [111, 146] on label at bounding box center [111, 142] width 0 height 7
click at [106, 146] on input "checkbox" at bounding box center [108, 143] width 5 height 5
checkbox input "true"
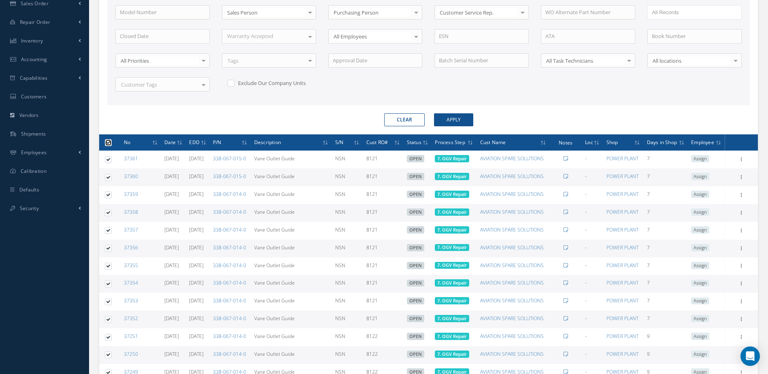
checkbox input "true"
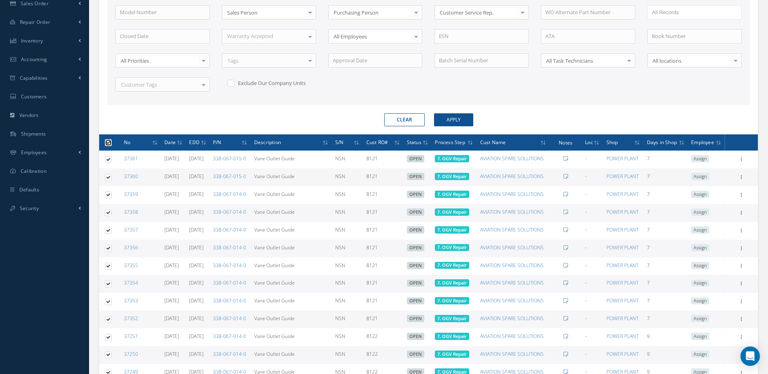
checkbox input "true"
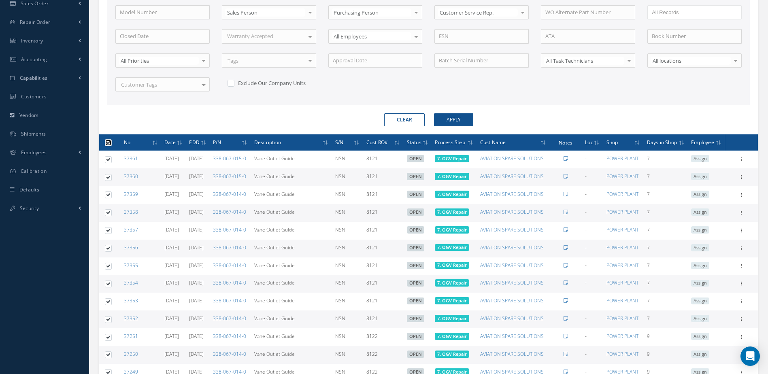
checkbox input "true"
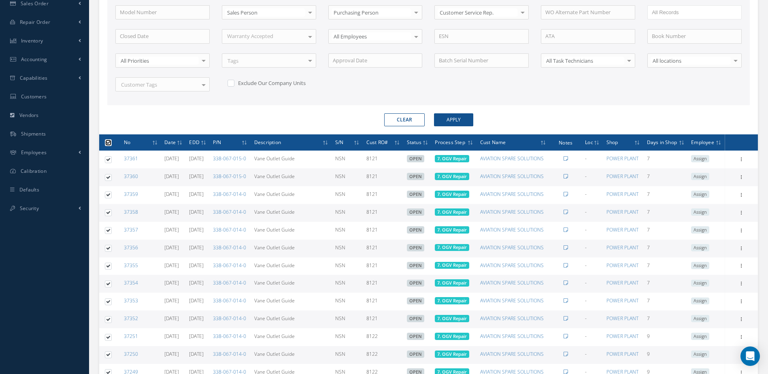
checkbox input "true"
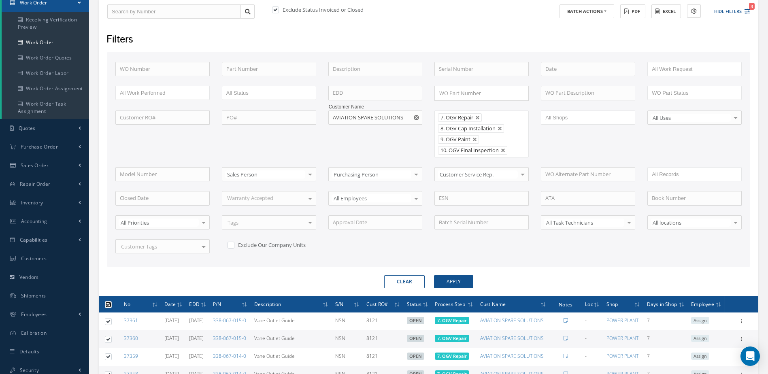
scroll to position [0, 0]
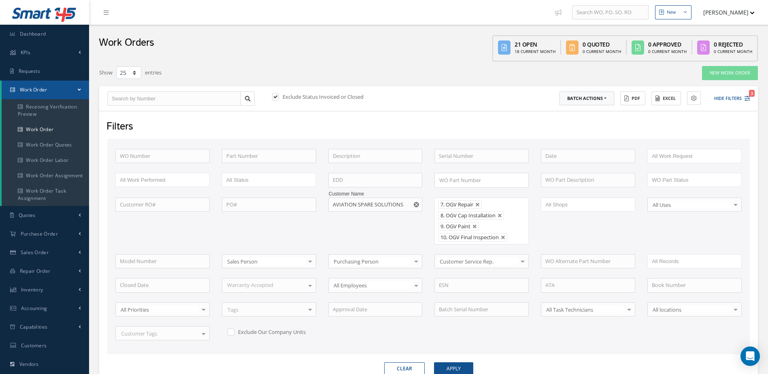
click at [607, 100] on button "Batch Actions" at bounding box center [587, 99] width 55 height 14
click at [577, 109] on link "Update Work Orders" at bounding box center [592, 112] width 65 height 11
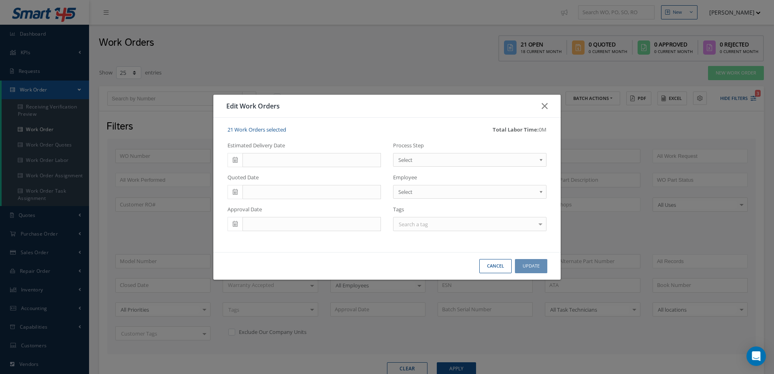
click at [233, 162] on icon at bounding box center [235, 160] width 5 height 6
click at [310, 175] on th "»" at bounding box center [306, 174] width 12 height 12
click at [286, 215] on td "6" at bounding box center [282, 211] width 12 height 12
click at [526, 264] on button "Update" at bounding box center [531, 266] width 32 height 14
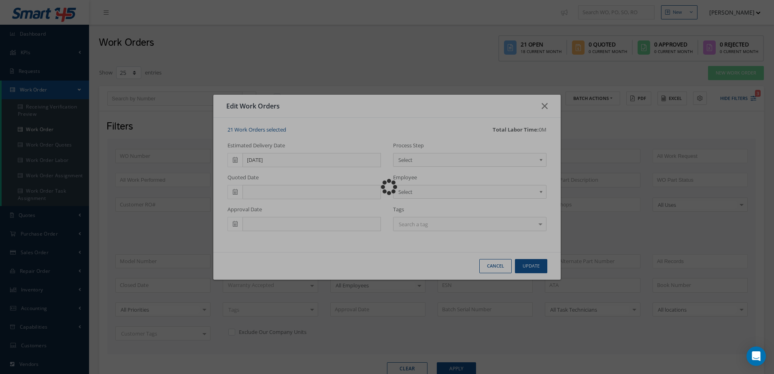
checkbox input "false"
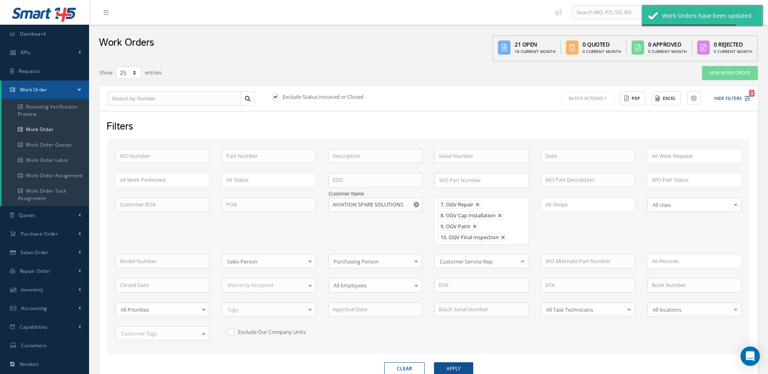
checkbox input "false"
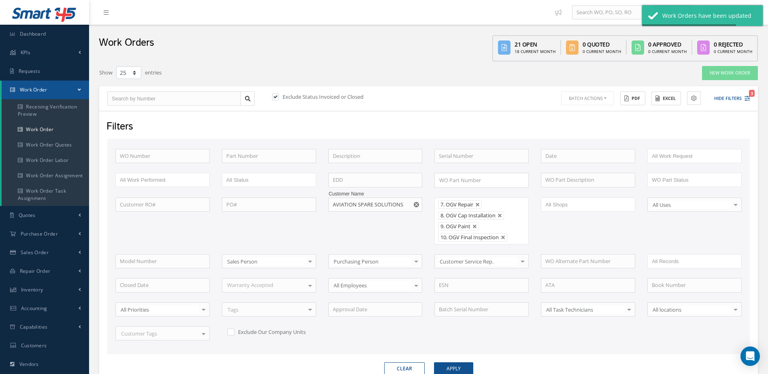
checkbox input "false"
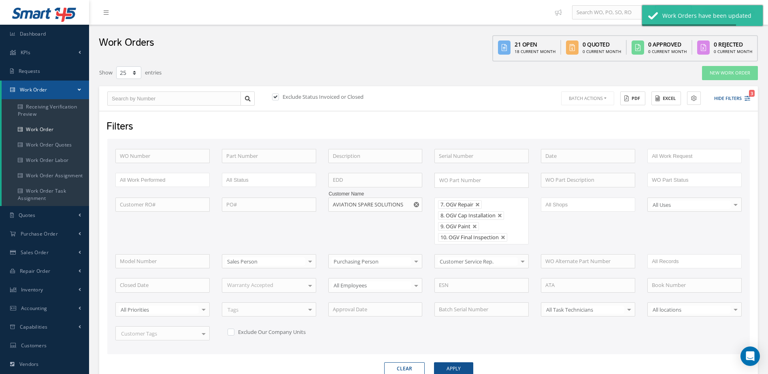
checkbox input "false"
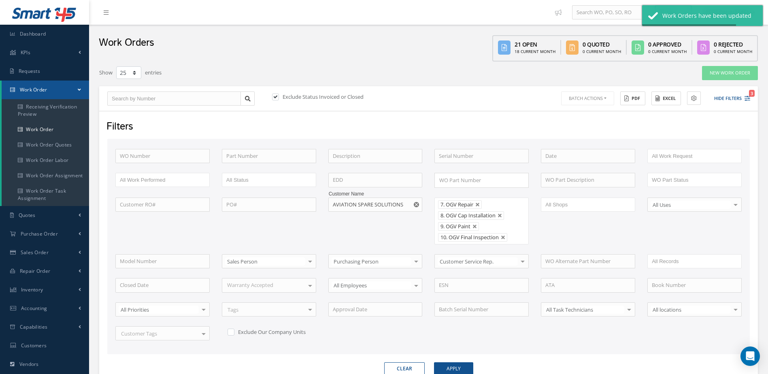
checkbox input "false"
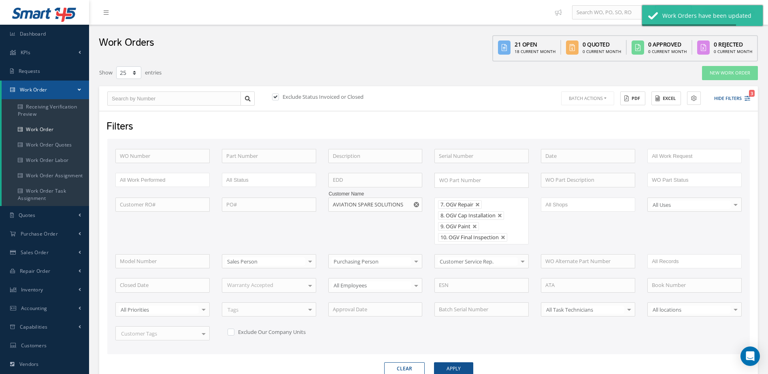
checkbox input "false"
click at [418, 204] on use "Reset" at bounding box center [416, 204] width 5 height 5
click at [477, 203] on link at bounding box center [477, 204] width 5 height 5
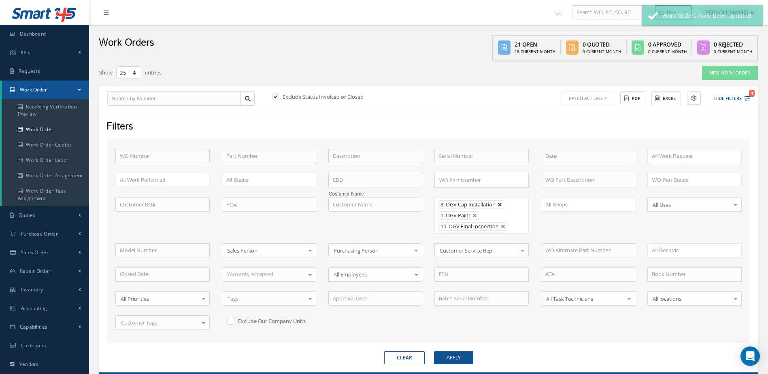
click at [503, 206] on link at bounding box center [500, 204] width 5 height 5
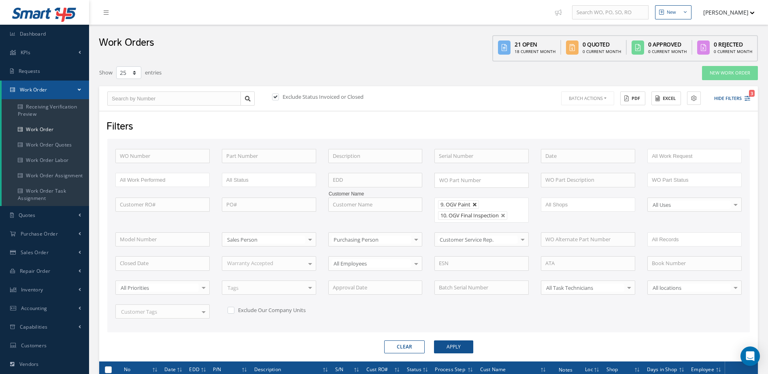
click at [475, 206] on link at bounding box center [475, 204] width 5 height 5
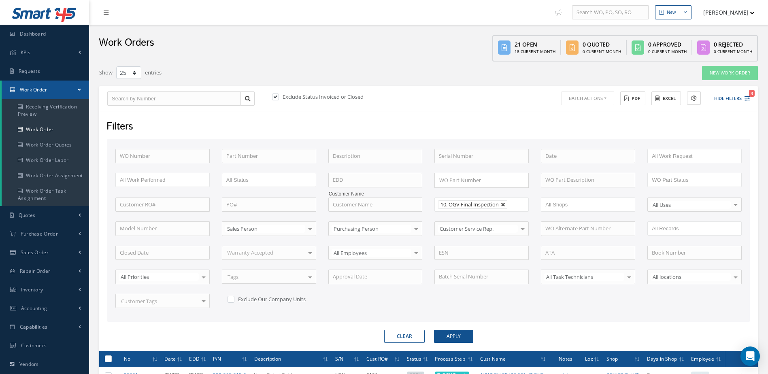
click at [504, 206] on link at bounding box center [503, 204] width 5 height 5
type input "All Proccess Step"
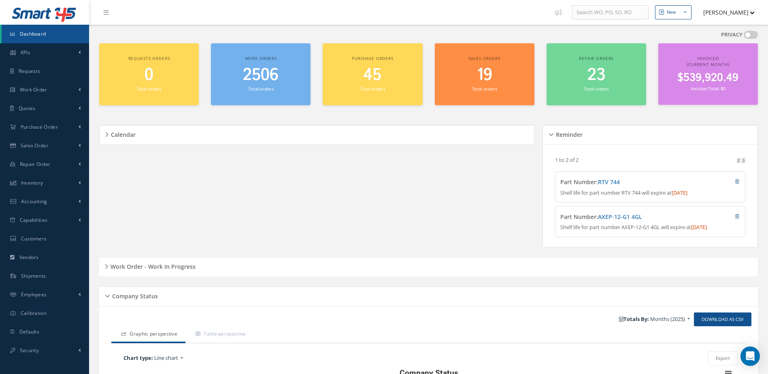
click at [39, 35] on span "Dashboard" at bounding box center [33, 33] width 26 height 7
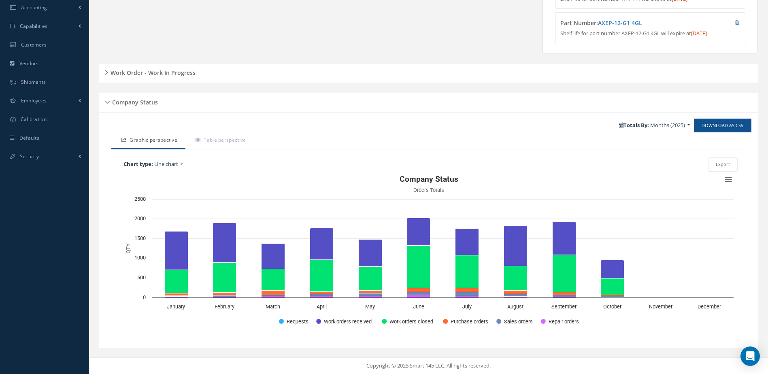
click at [164, 75] on h5 "Work Order - Work In Progress" at bounding box center [151, 72] width 87 height 10
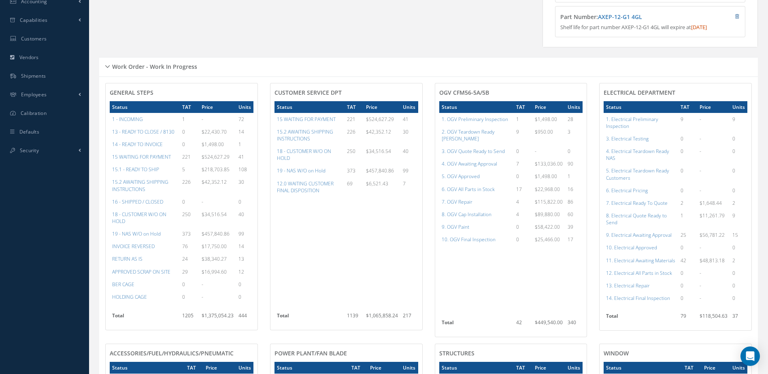
scroll to position [0, 0]
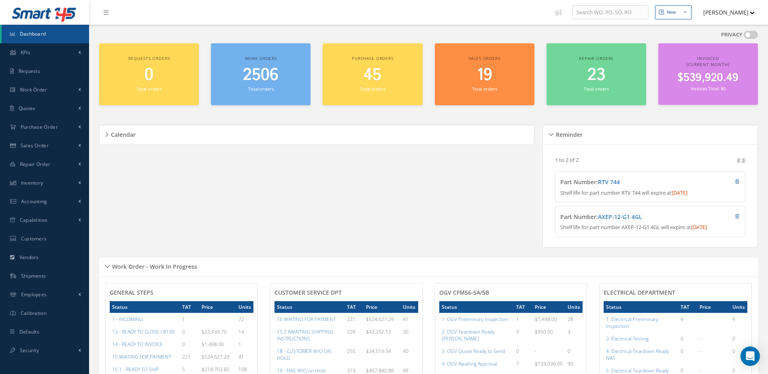
click at [691, 84] on span "$539,920.49" at bounding box center [708, 78] width 61 height 16
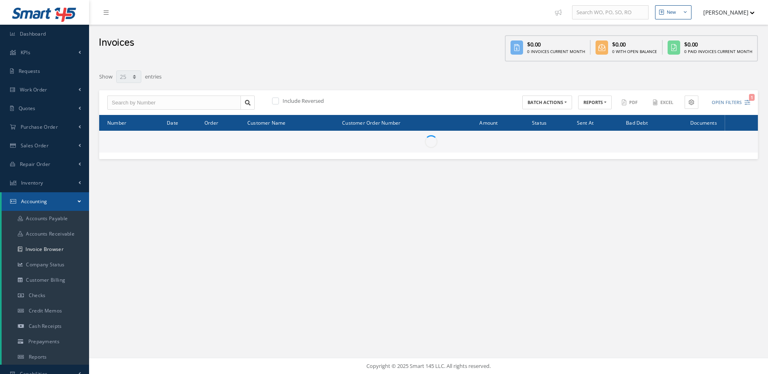
select select "25"
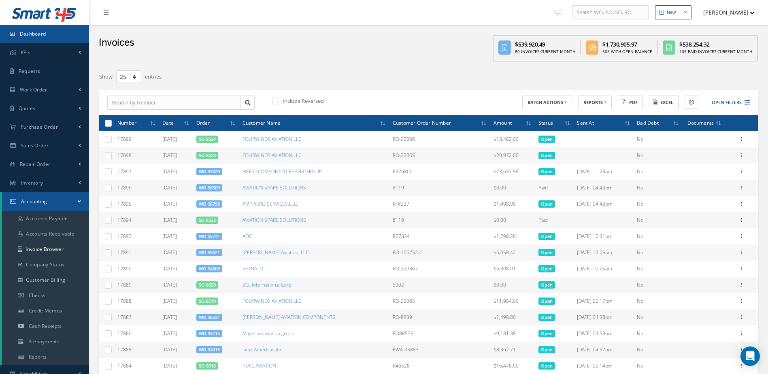
click at [41, 30] on span "Dashboard" at bounding box center [33, 33] width 26 height 7
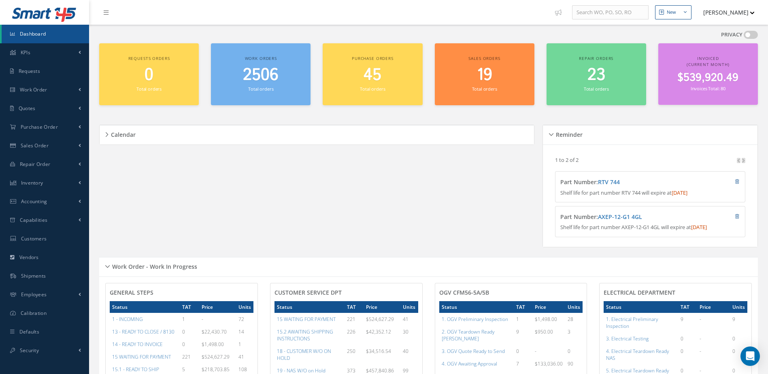
click at [276, 85] on span "2506" at bounding box center [261, 75] width 36 height 23
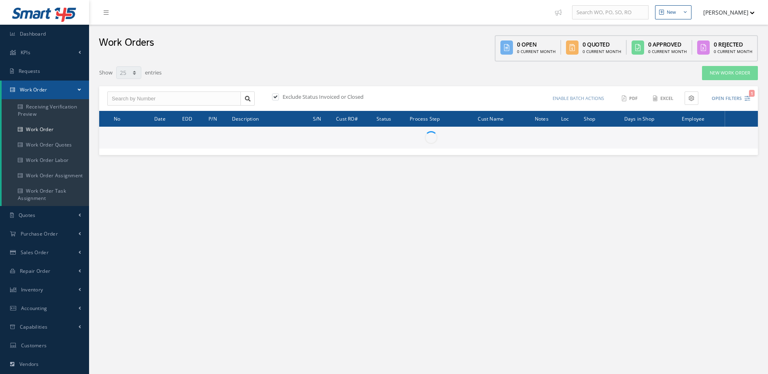
select select "25"
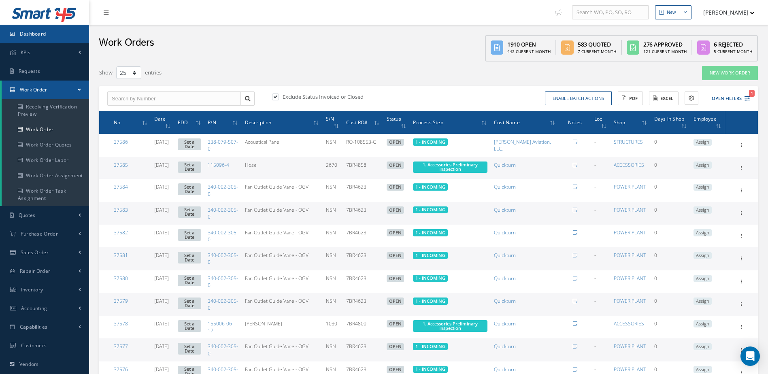
click at [63, 30] on link "Dashboard" at bounding box center [44, 34] width 89 height 19
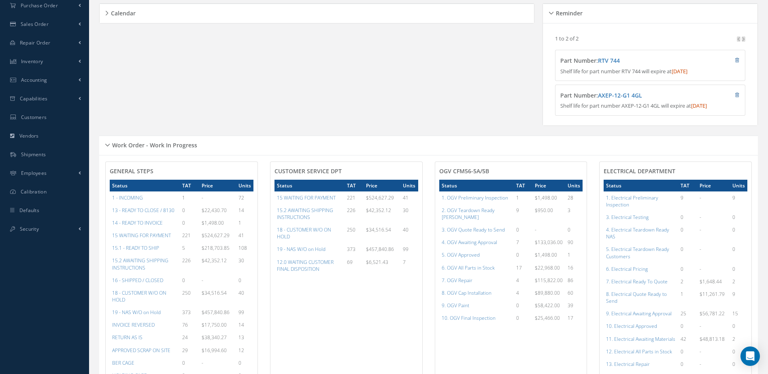
scroll to position [283, 0]
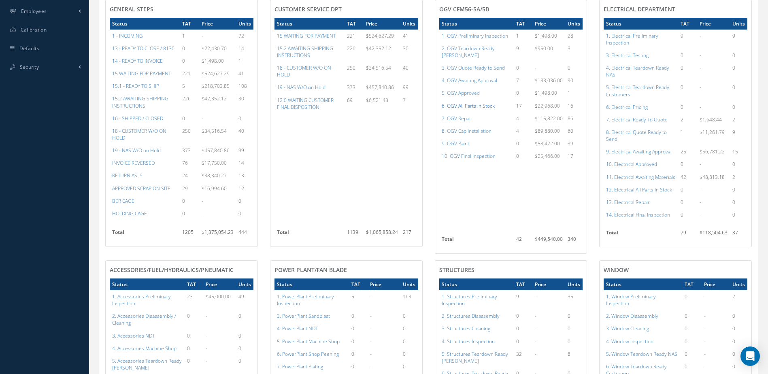
click at [477, 106] on a=79&excludeInternalCustomer=false&excludeInvoicedOrClosed=true&shop_id=15&filtersHidded"] "6. OGV All Parts in Stock" at bounding box center [468, 105] width 53 height 7
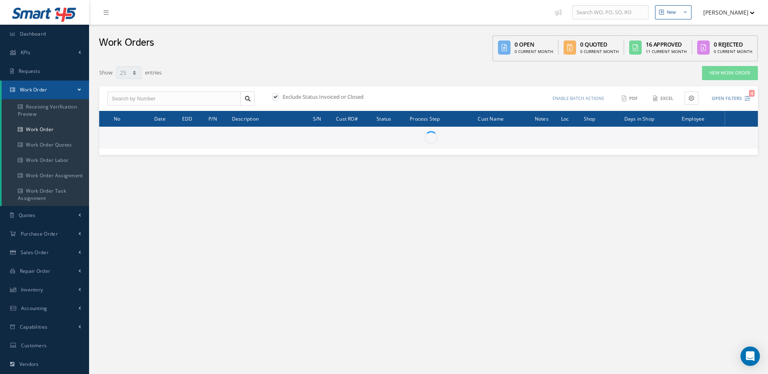
select select "25"
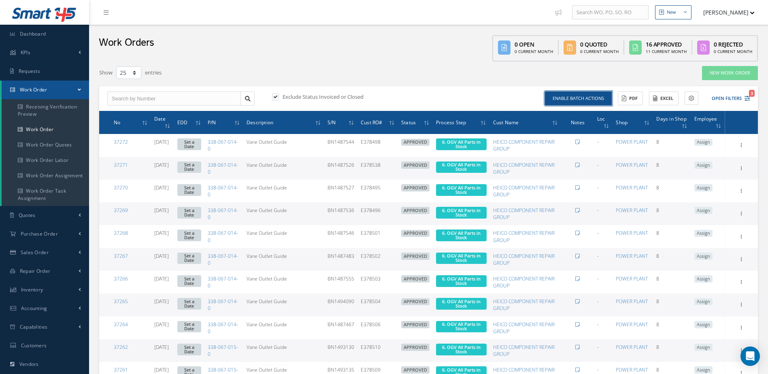
click at [578, 102] on button "Enable batch actions" at bounding box center [578, 99] width 67 height 14
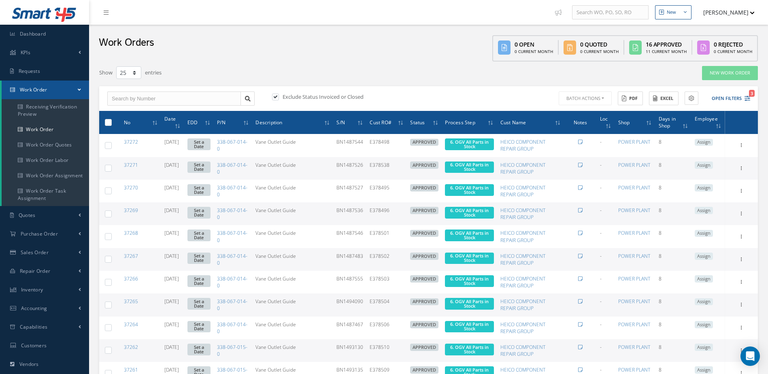
click at [111, 123] on label at bounding box center [111, 122] width 0 height 7
click at [111, 123] on input "checkbox" at bounding box center [108, 123] width 5 height 5
checkbox input "true"
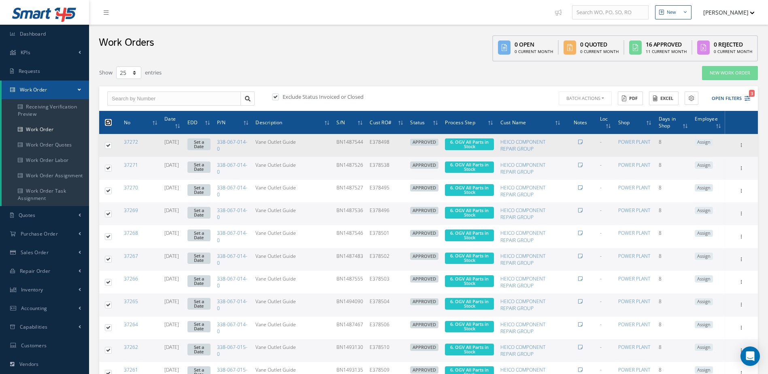
checkbox input "true"
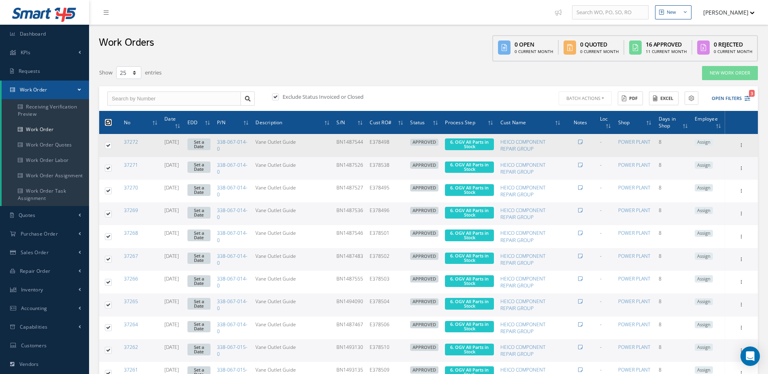
checkbox input "true"
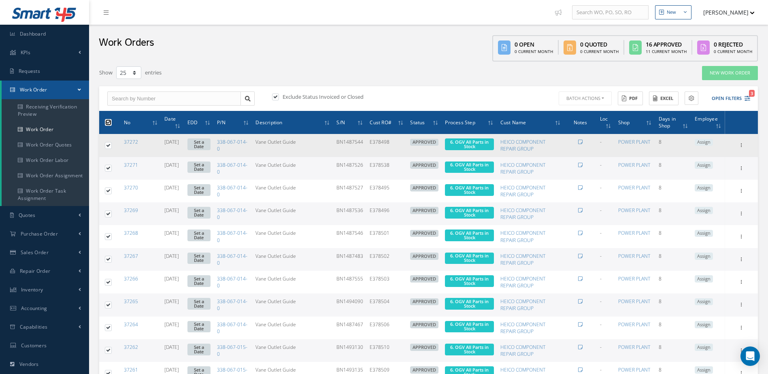
checkbox input "true"
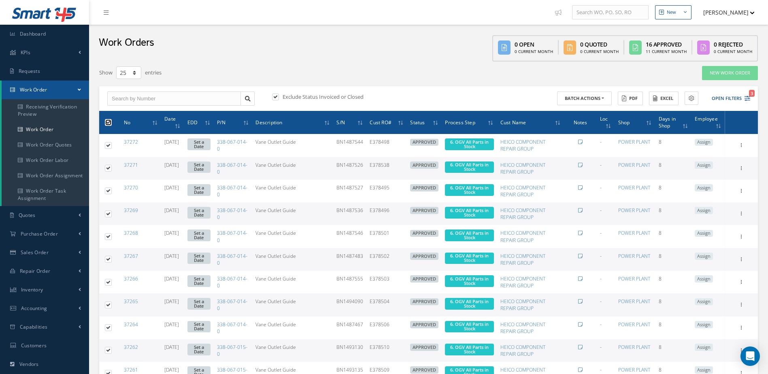
scroll to position [162, 0]
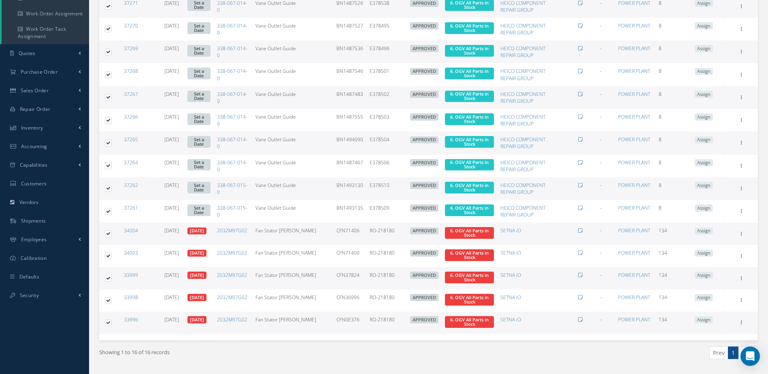
click at [111, 325] on label at bounding box center [111, 322] width 0 height 7
click at [107, 325] on input "checkbox" at bounding box center [108, 323] width 5 height 5
checkbox input "false"
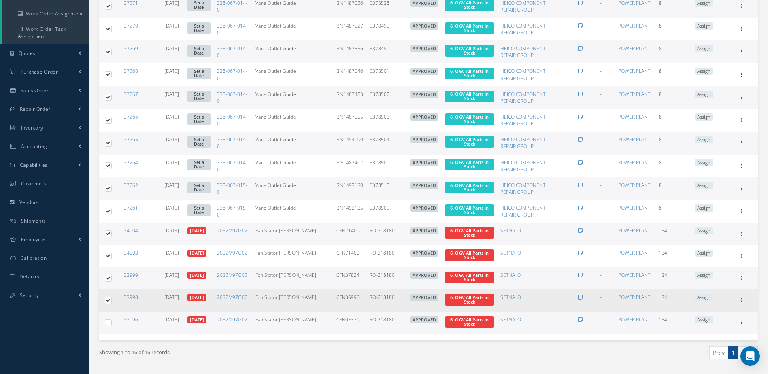
click at [111, 300] on label at bounding box center [111, 300] width 0 height 7
click at [110, 300] on input "checkbox" at bounding box center [108, 301] width 5 height 5
checkbox input "false"
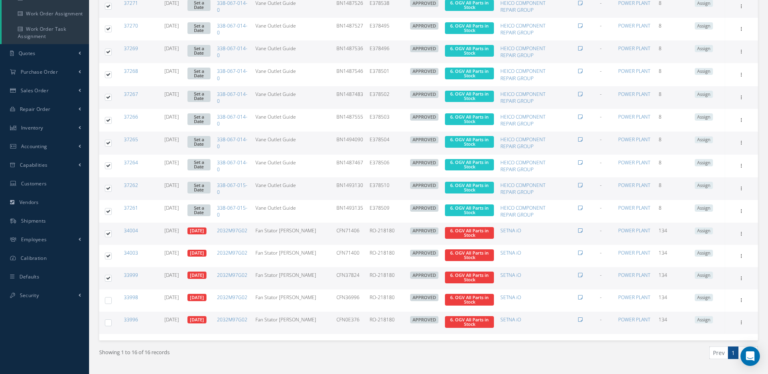
click at [111, 278] on label at bounding box center [111, 278] width 0 height 7
click at [109, 278] on input "checkbox" at bounding box center [108, 279] width 5 height 5
checkbox input "false"
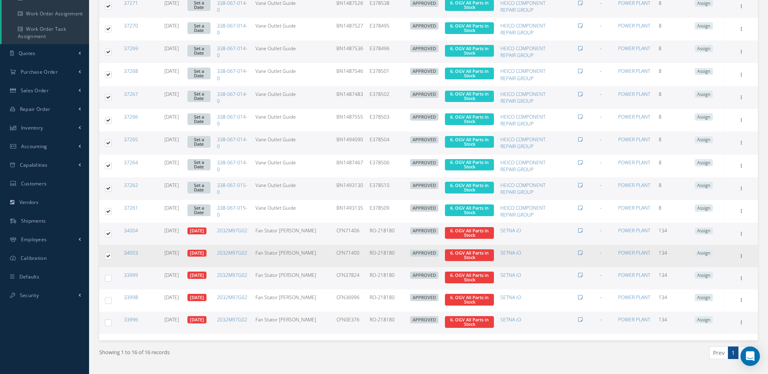
click at [111, 256] on label at bounding box center [111, 255] width 0 height 7
click at [108, 256] on input "checkbox" at bounding box center [108, 256] width 5 height 5
checkbox input "false"
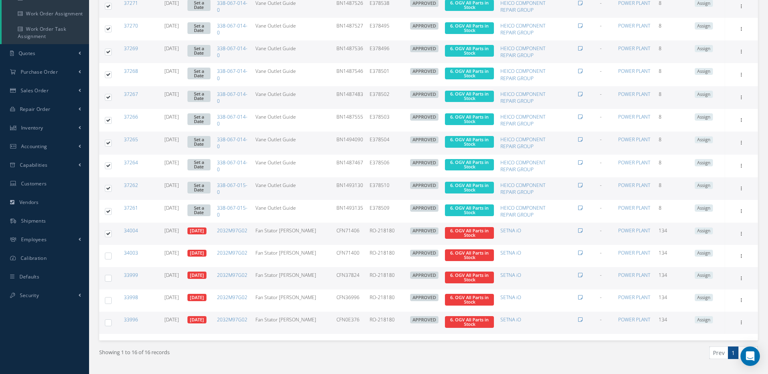
click at [111, 233] on label at bounding box center [111, 233] width 0 height 7
click at [108, 233] on input "checkbox" at bounding box center [108, 234] width 5 height 5
checkbox input "false"
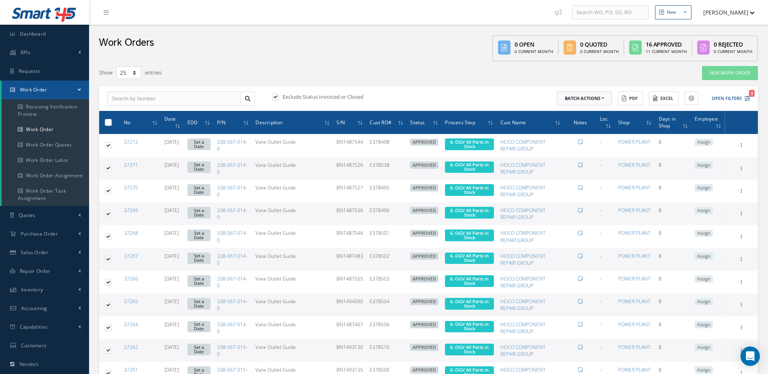
click at [586, 95] on button "Batch Actions" at bounding box center [584, 99] width 55 height 14
click at [593, 113] on link "Update Work Orders" at bounding box center [589, 112] width 65 height 11
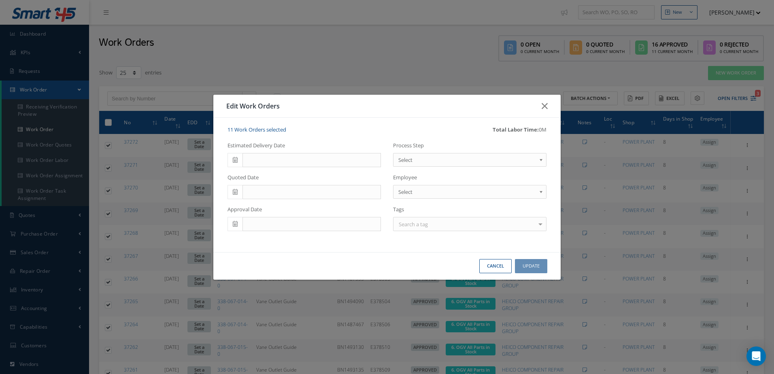
click at [237, 163] on span at bounding box center [235, 160] width 15 height 15
click at [305, 175] on th "»" at bounding box center [306, 174] width 12 height 12
click at [280, 218] on td "13" at bounding box center [282, 223] width 12 height 12
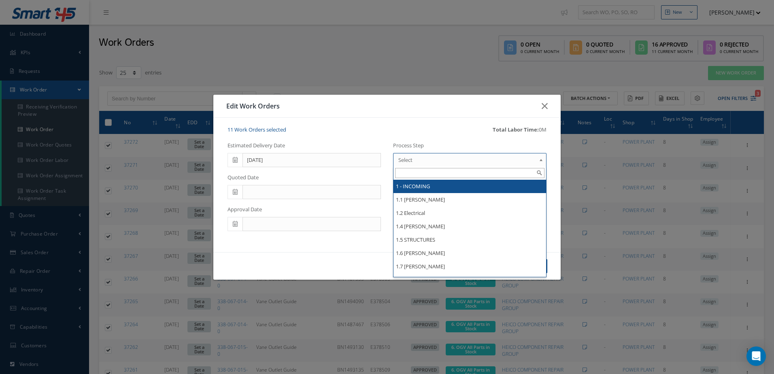
click at [468, 160] on span "Select" at bounding box center [468, 160] width 138 height 10
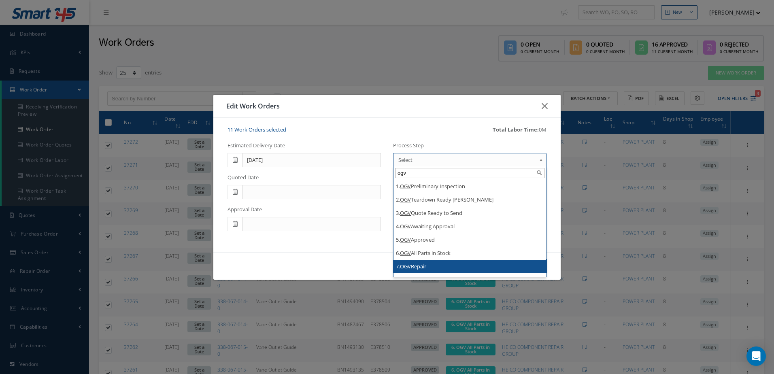
type input "ogv"
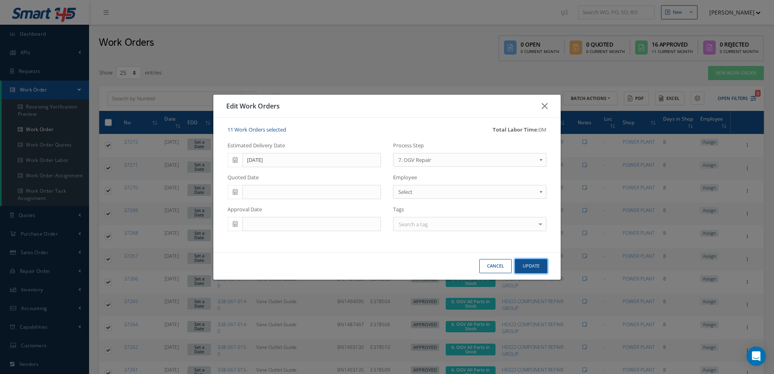
click at [538, 270] on button "Update" at bounding box center [531, 266] width 32 height 14
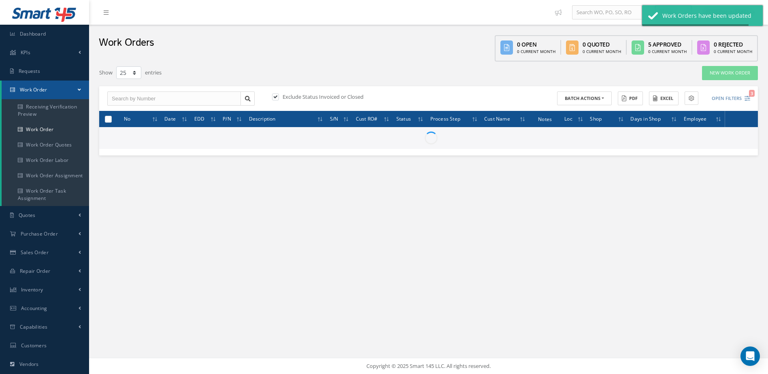
checkbox input "false"
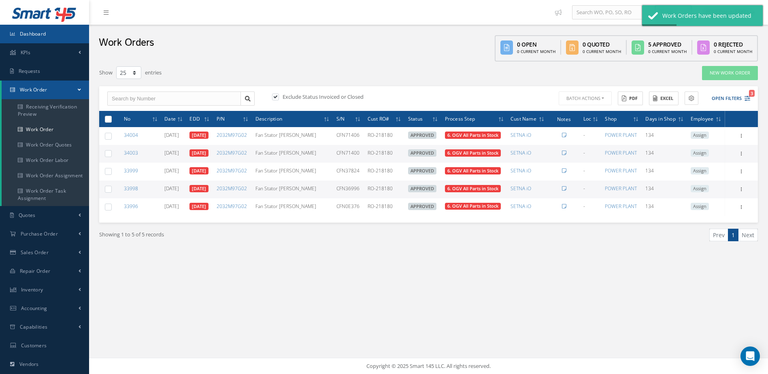
click at [34, 34] on span "Dashboard" at bounding box center [33, 33] width 26 height 7
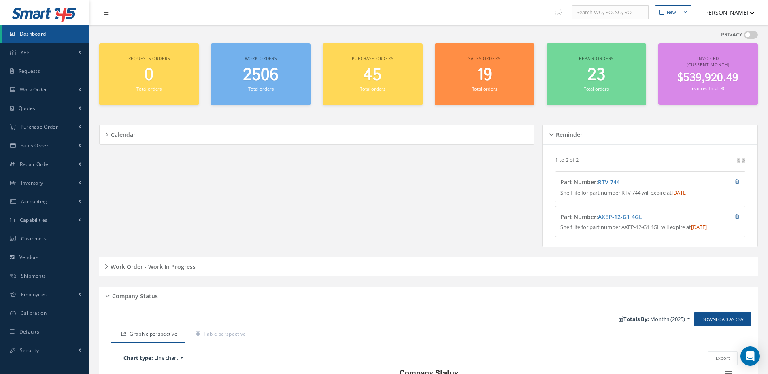
click at [169, 271] on h5 "Work Order - Work In Progress" at bounding box center [151, 266] width 87 height 10
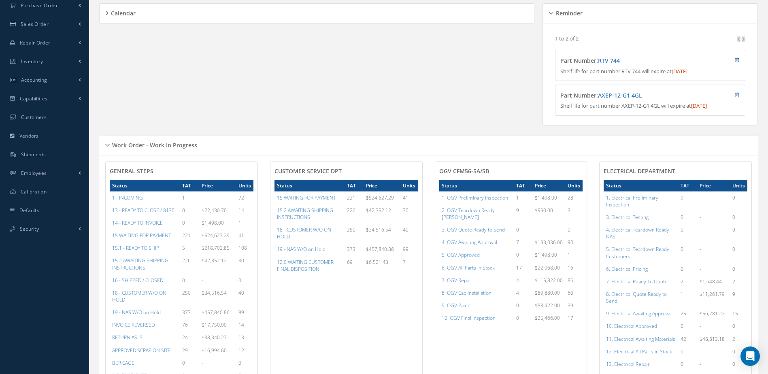
scroll to position [243, 0]
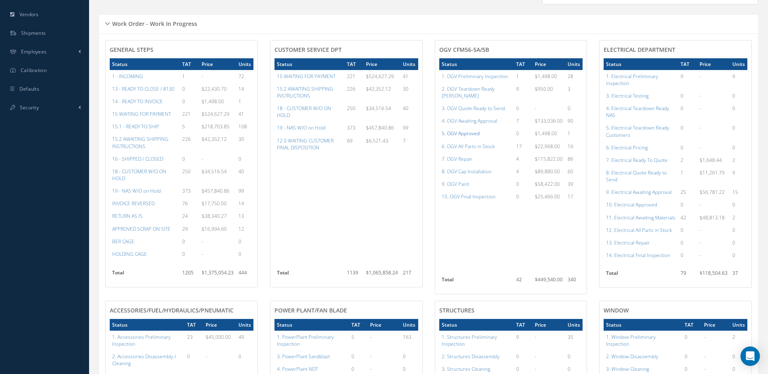
click at [467, 132] on a=78&excludeInternalCustomer=false&excludeInvoicedOrClosed=true&shop_id=15&filtersHidded"] "5. OGV Approved" at bounding box center [461, 133] width 38 height 7
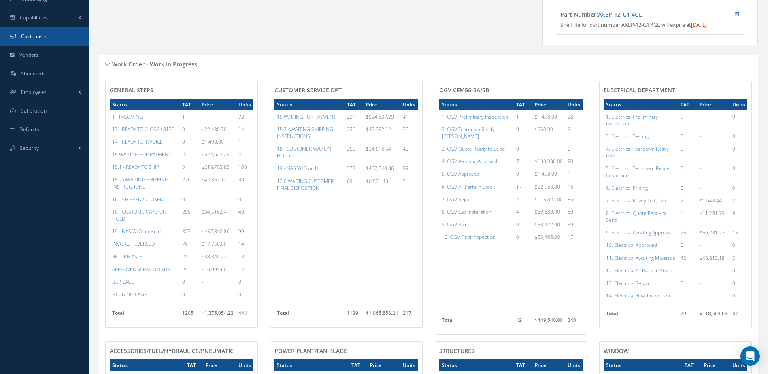
scroll to position [0, 0]
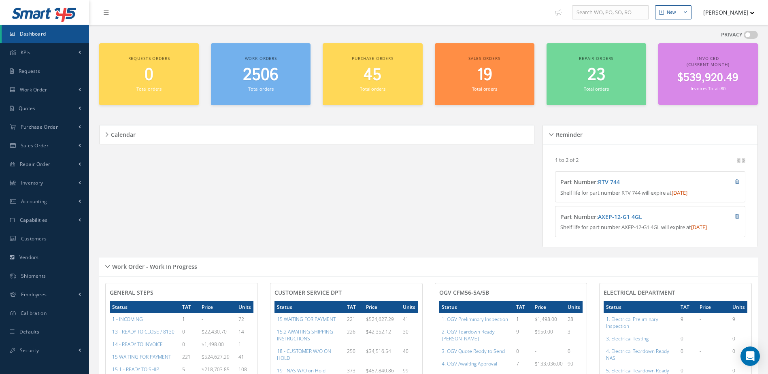
click at [66, 34] on link "Dashboard" at bounding box center [45, 34] width 87 height 19
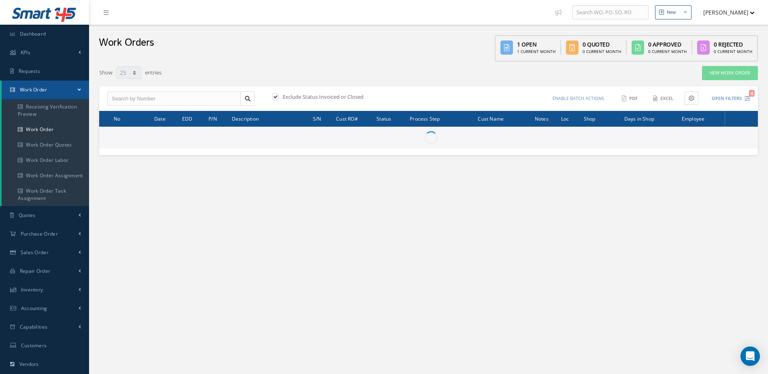
select select "25"
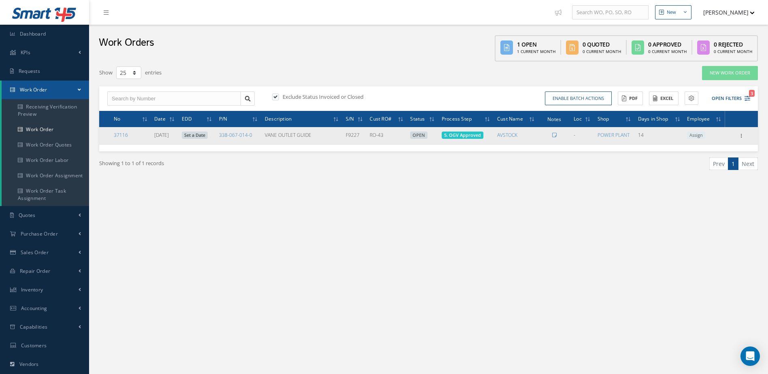
click at [207, 137] on link "Set a Date" at bounding box center [195, 135] width 26 height 7
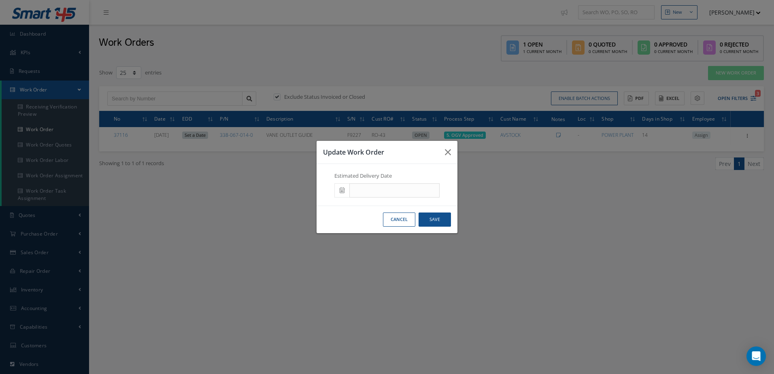
click at [342, 195] on span at bounding box center [342, 190] width 15 height 15
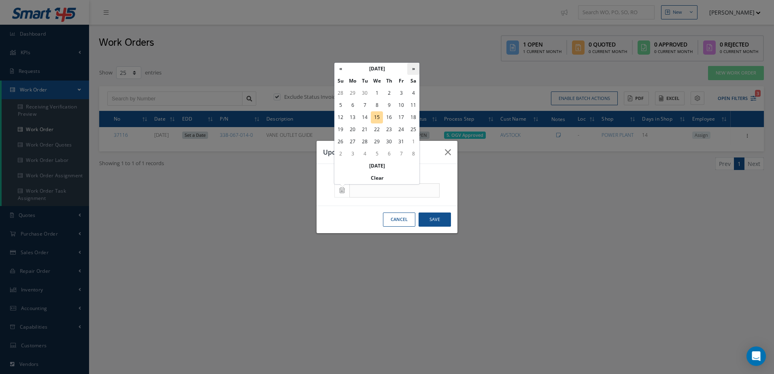
click at [412, 69] on th "»" at bounding box center [413, 69] width 12 height 12
click at [392, 118] on td "13" at bounding box center [389, 117] width 12 height 12
type input "11/13/2025"
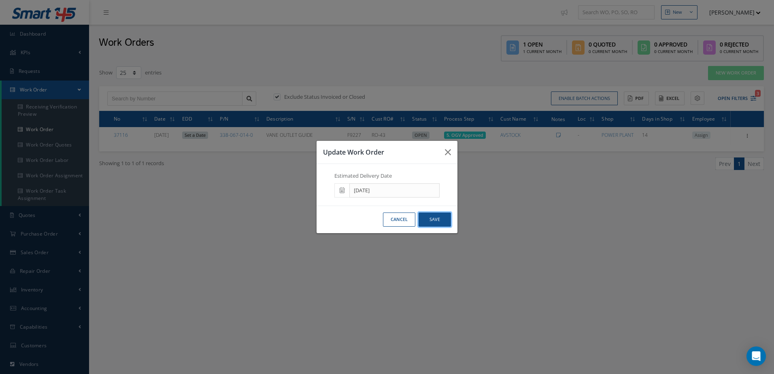
click at [445, 222] on button "Save" at bounding box center [435, 220] width 32 height 14
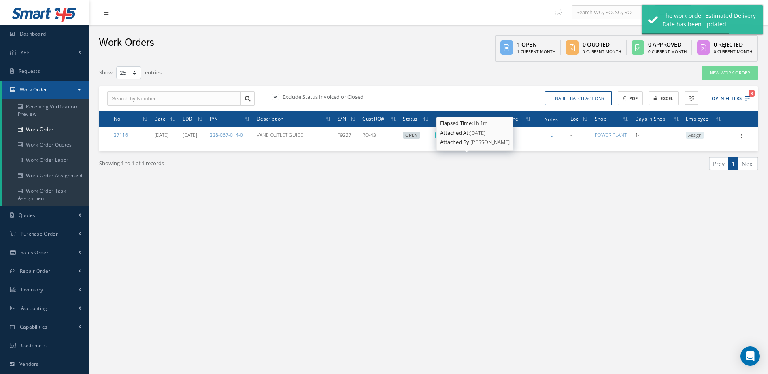
click at [469, 135] on strong "Attached At:" at bounding box center [455, 132] width 30 height 7
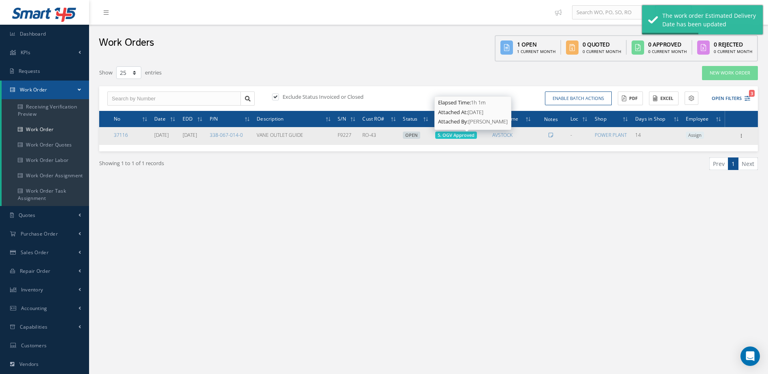
click at [471, 136] on span "5. OGV Approved" at bounding box center [456, 135] width 37 height 6
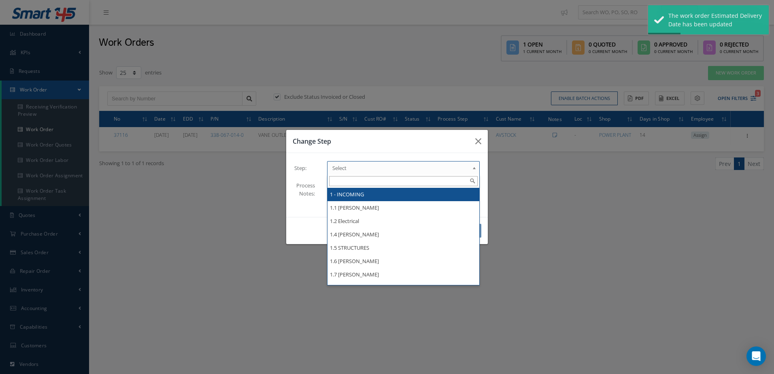
click at [379, 169] on span "Select" at bounding box center [400, 168] width 137 height 10
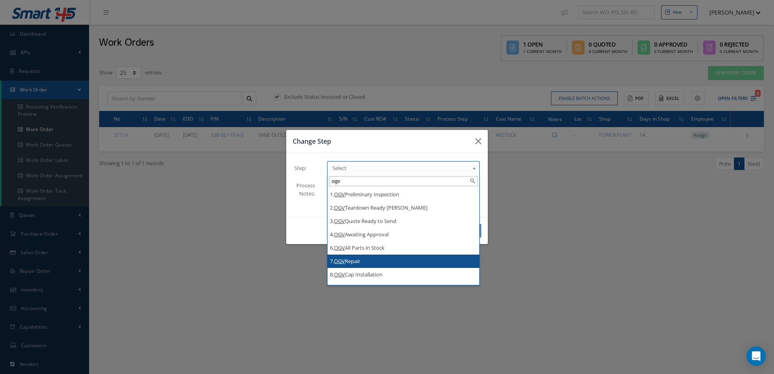
type input "ogv"
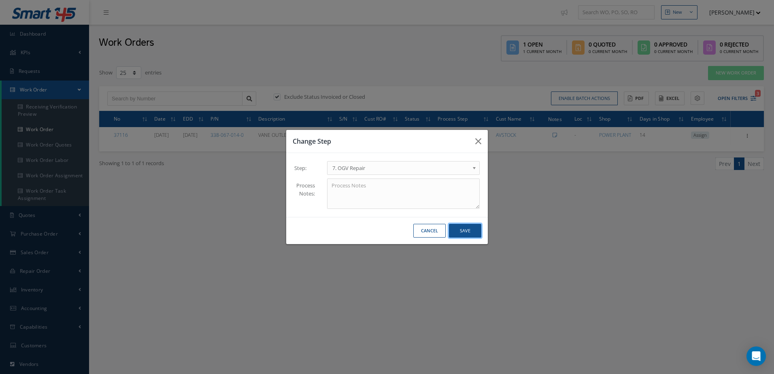
click at [466, 229] on button "Save" at bounding box center [465, 231] width 32 height 14
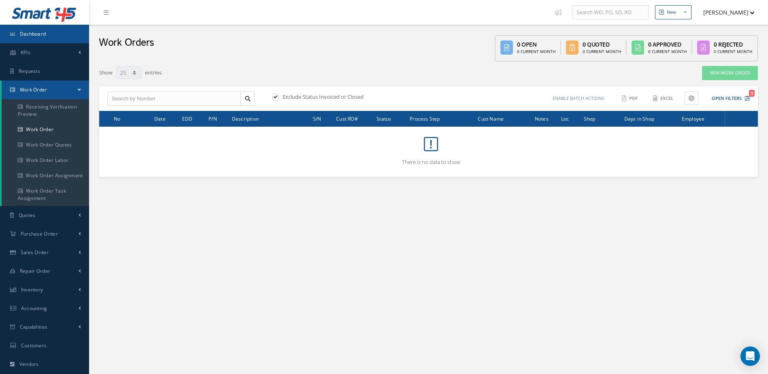
click at [55, 29] on link "Dashboard" at bounding box center [44, 34] width 89 height 19
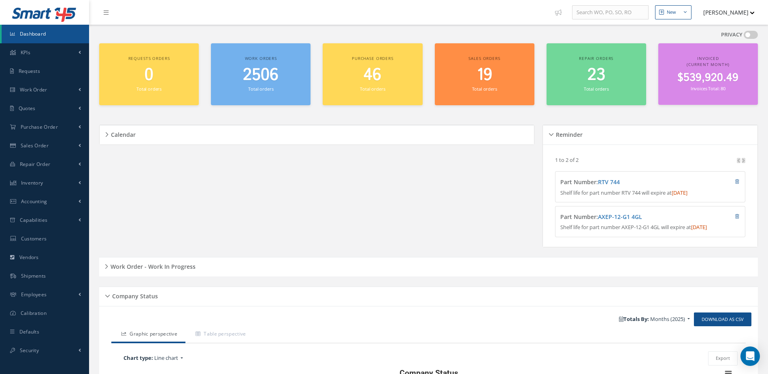
click at [151, 271] on h5 "Work Order - Work In Progress" at bounding box center [151, 266] width 87 height 10
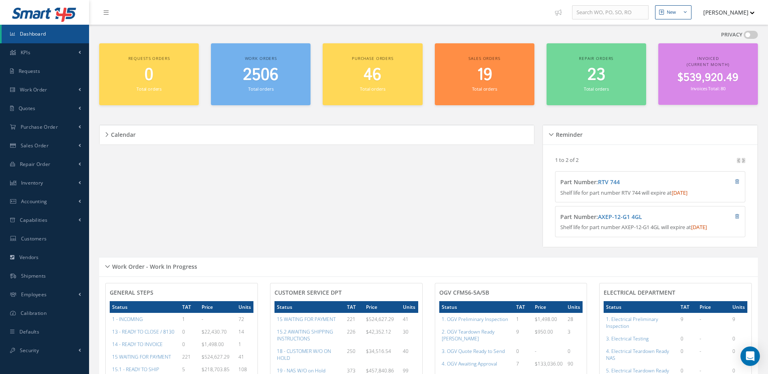
click at [69, 35] on link "Dashboard" at bounding box center [45, 34] width 87 height 19
click at [36, 30] on span "Dashboard" at bounding box center [33, 33] width 26 height 7
click at [254, 82] on span "2506" at bounding box center [261, 75] width 36 height 23
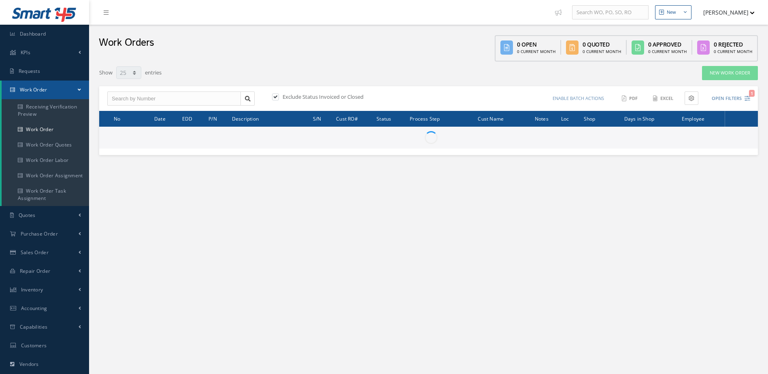
select select "25"
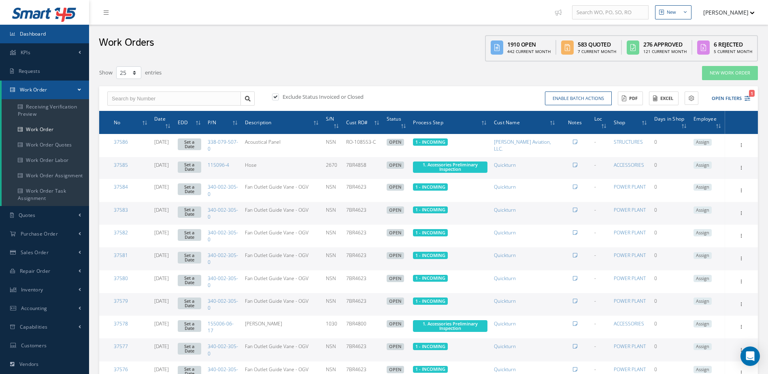
click at [50, 31] on link "Dashboard" at bounding box center [44, 34] width 89 height 19
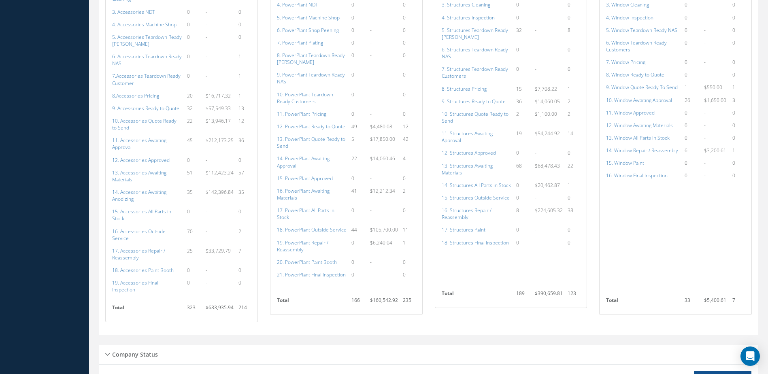
scroll to position [486, 0]
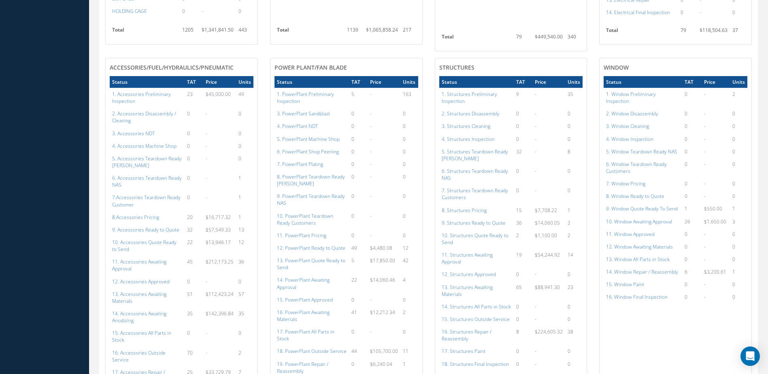
scroll to position [486, 0]
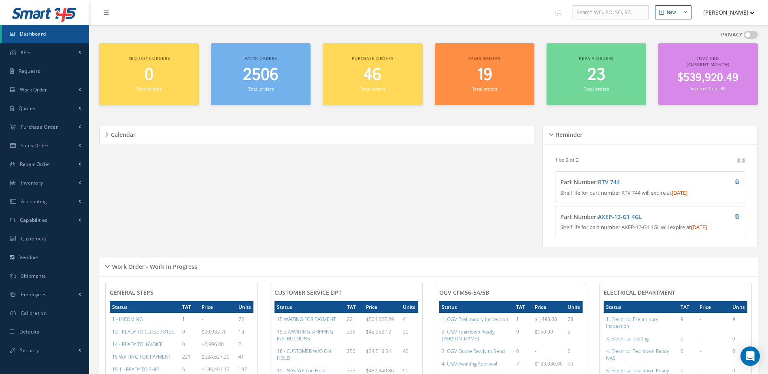
click at [271, 80] on span "2506" at bounding box center [261, 75] width 36 height 23
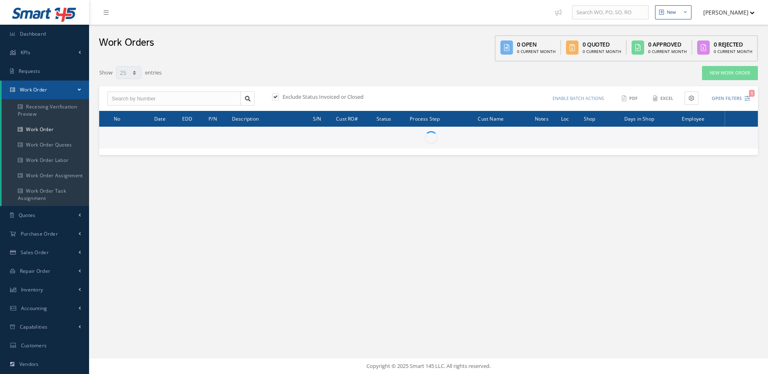
select select "25"
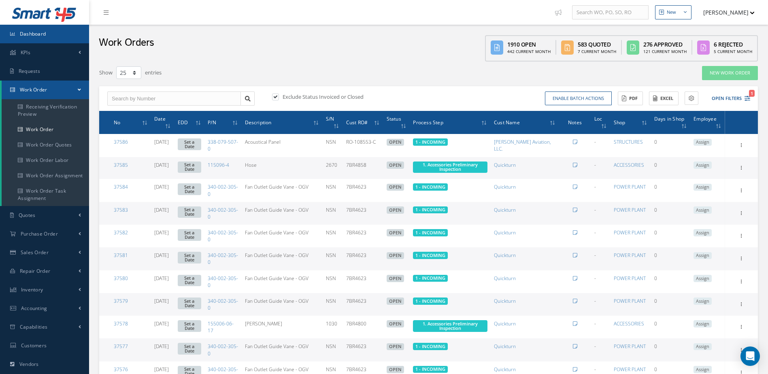
click at [58, 37] on link "Dashboard" at bounding box center [44, 34] width 89 height 19
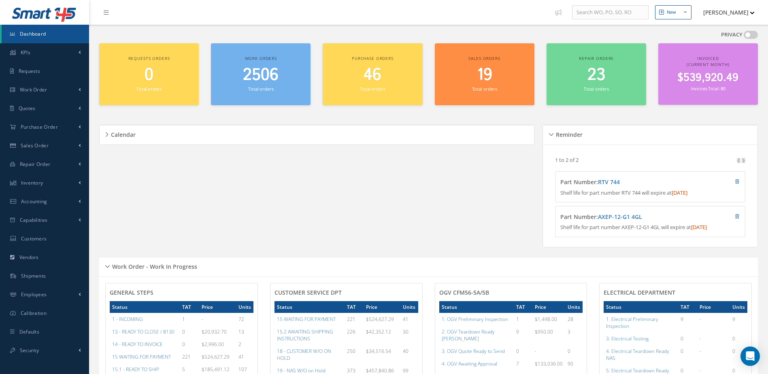
click at [56, 36] on link "Dashboard" at bounding box center [45, 34] width 87 height 19
